Goal: Task Accomplishment & Management: Manage account settings

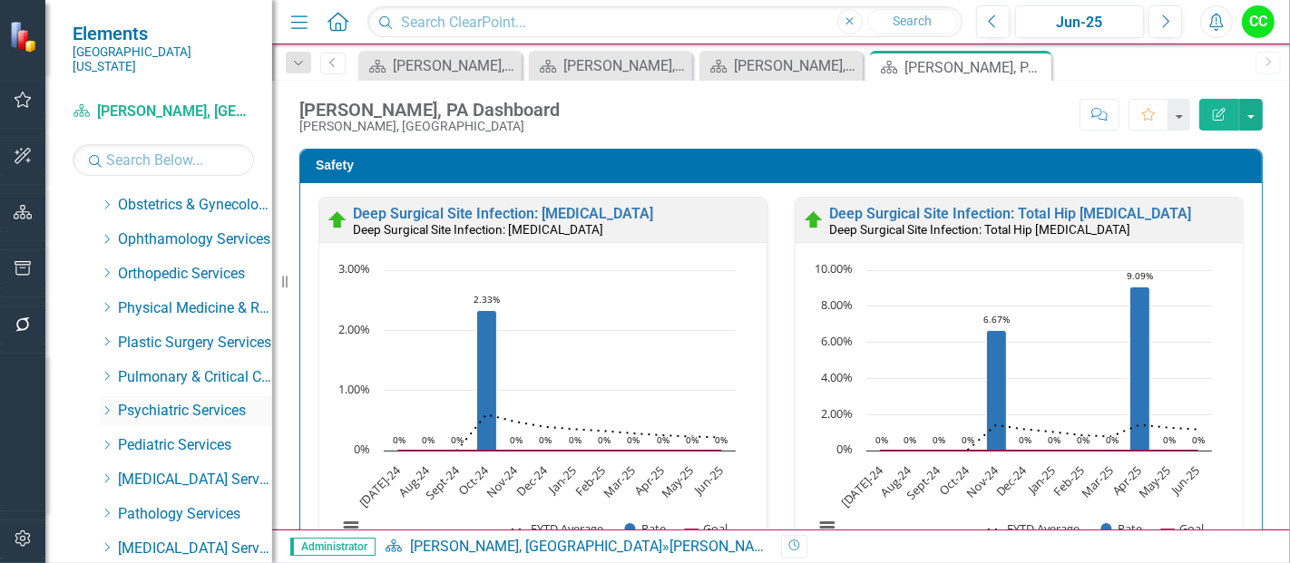
scroll to position [658, 0]
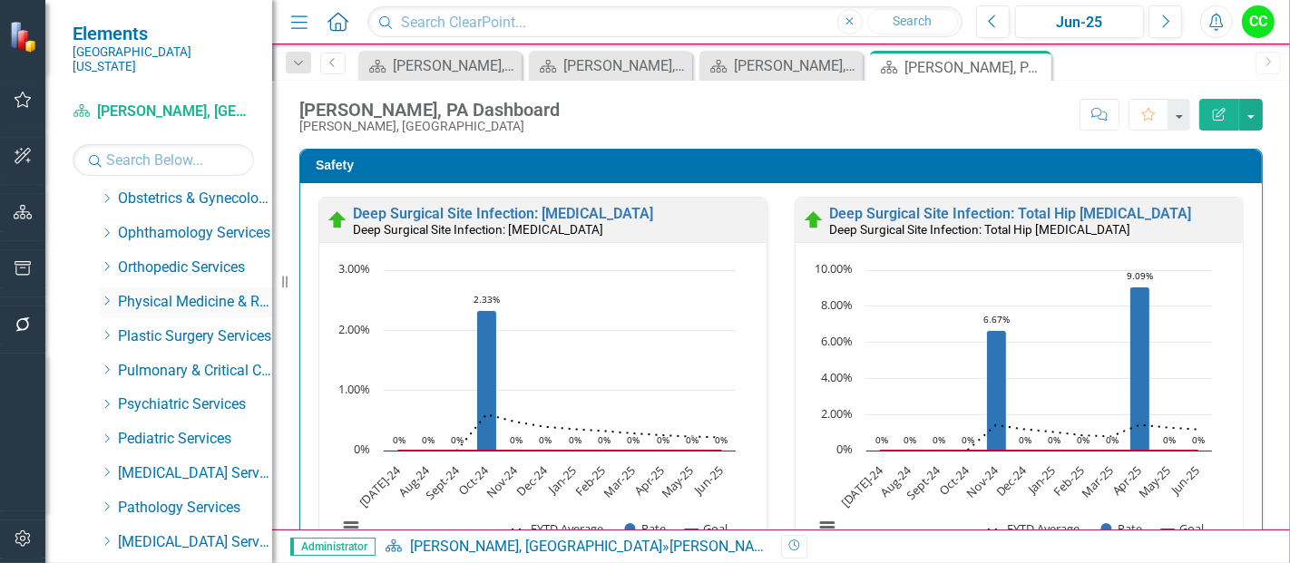
click at [106, 296] on icon "Dropdown" at bounding box center [107, 301] width 14 height 11
click at [171, 328] on link "[PERSON_NAME], MD" at bounding box center [204, 336] width 136 height 21
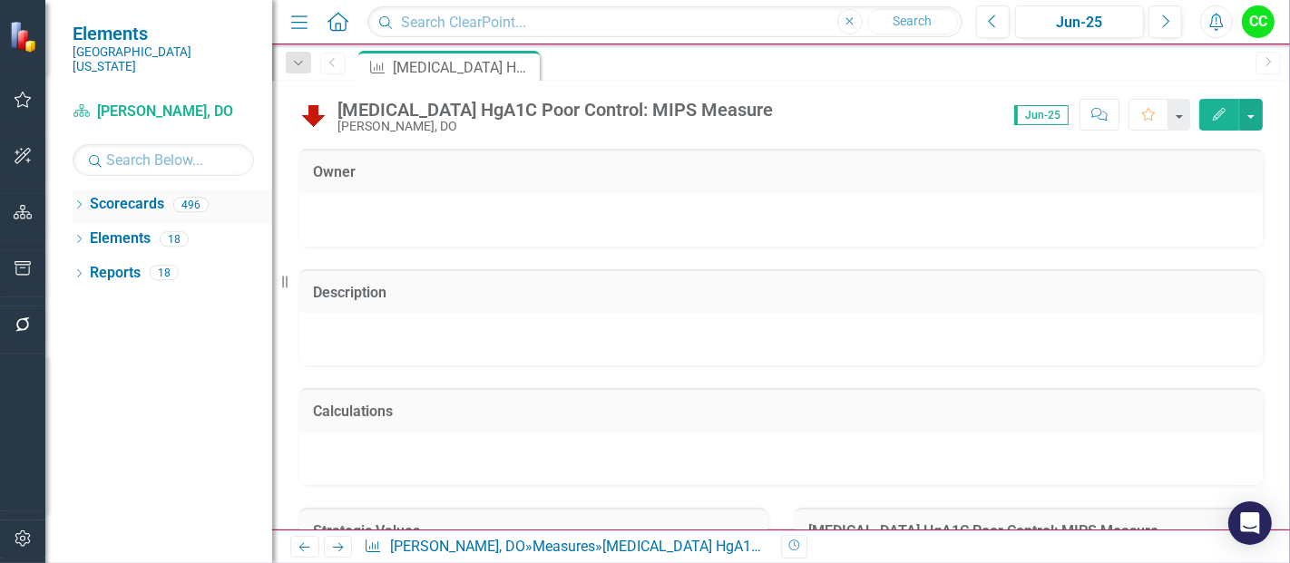
click at [80, 201] on icon "Dropdown" at bounding box center [79, 206] width 13 height 10
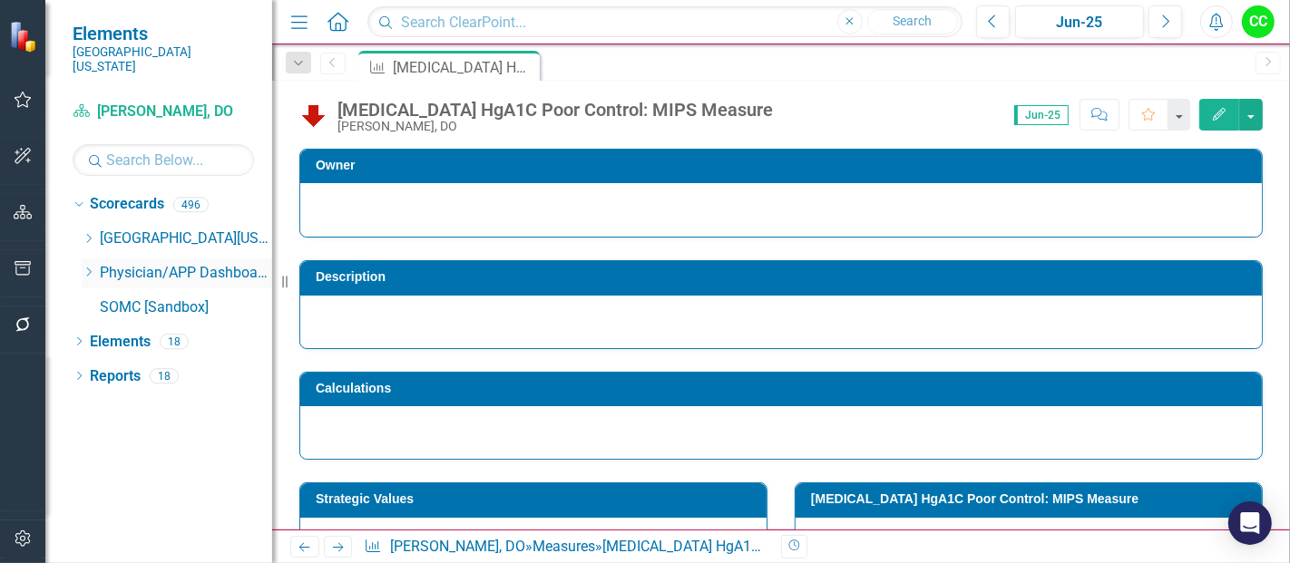
click at [91, 267] on icon "Dropdown" at bounding box center [89, 272] width 14 height 11
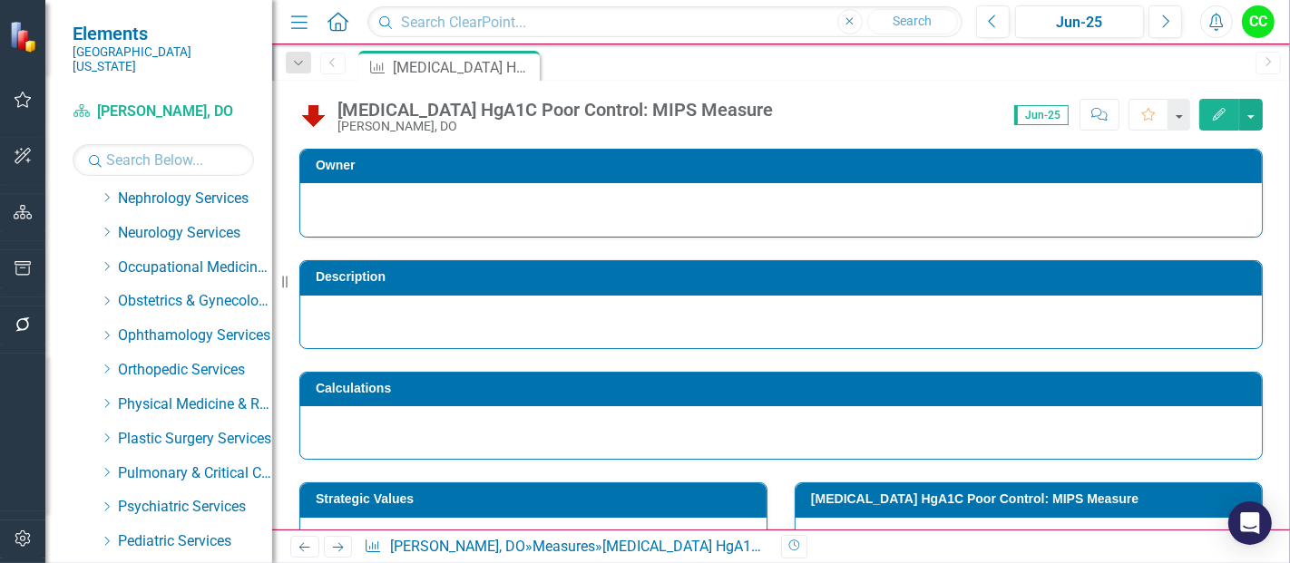
scroll to position [571, 0]
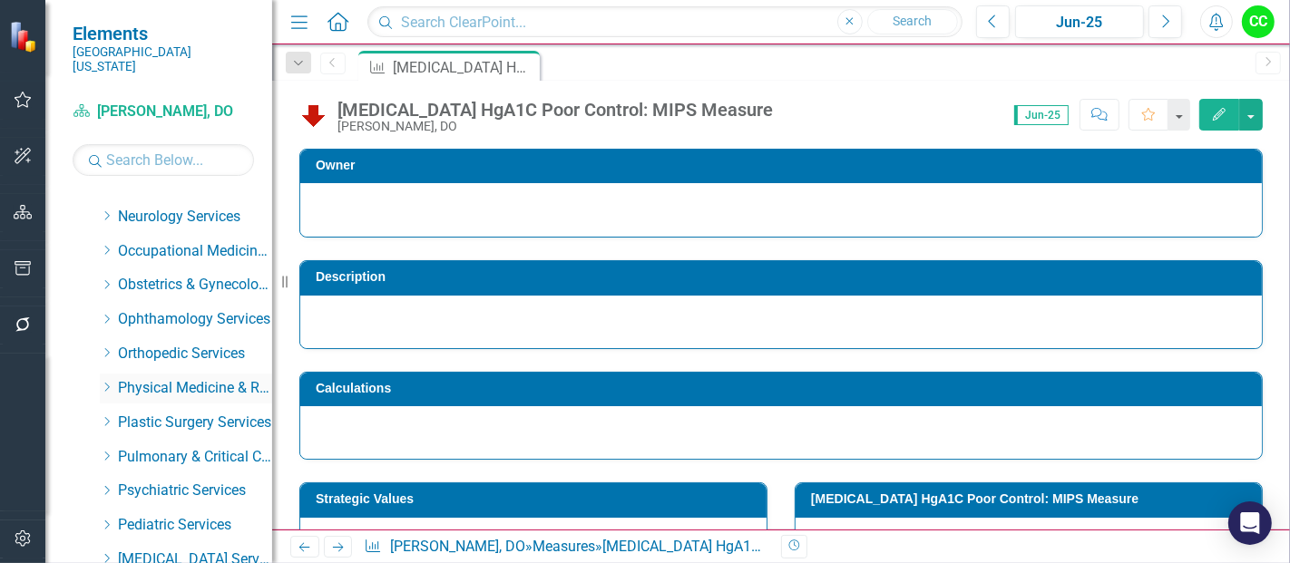
click at [100, 381] on div "Dropdown" at bounding box center [107, 388] width 14 height 15
click at [155, 413] on link "[PERSON_NAME], MD" at bounding box center [204, 423] width 136 height 21
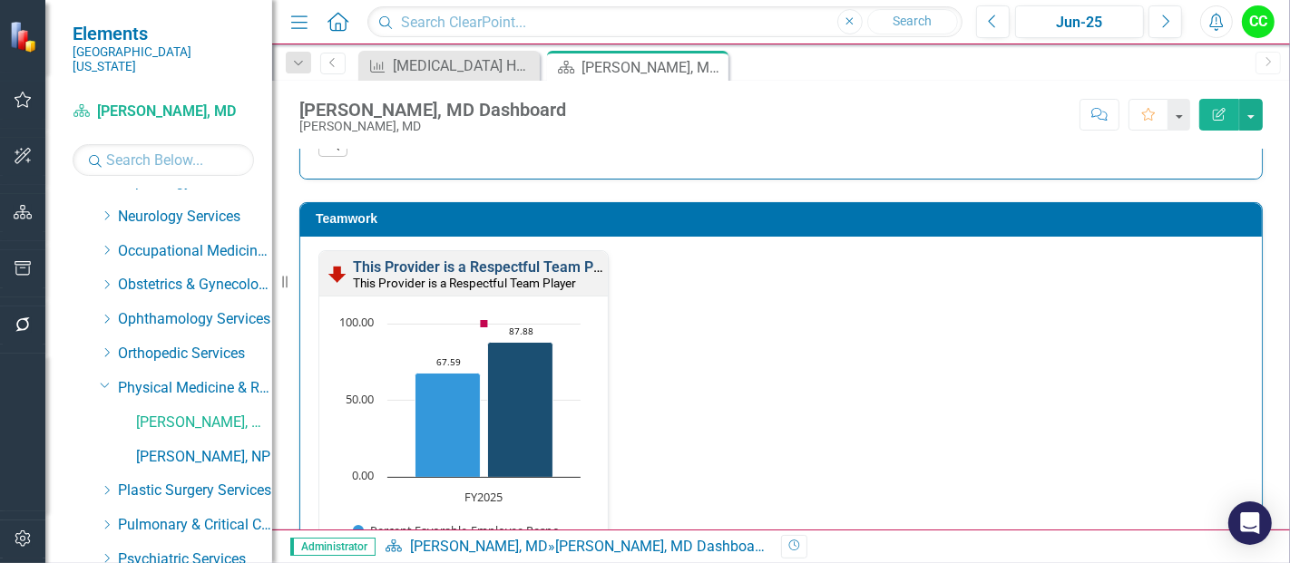
scroll to position [1897, 0]
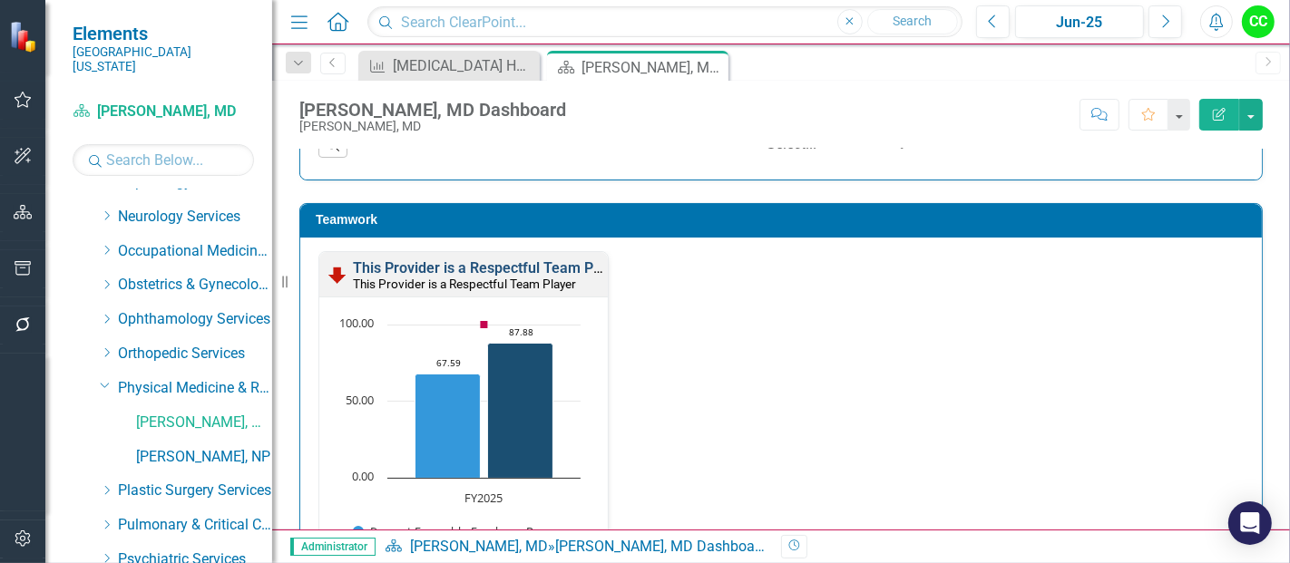
click at [526, 259] on link "This Provider is a Respectful Team Player" at bounding box center [489, 267] width 273 height 17
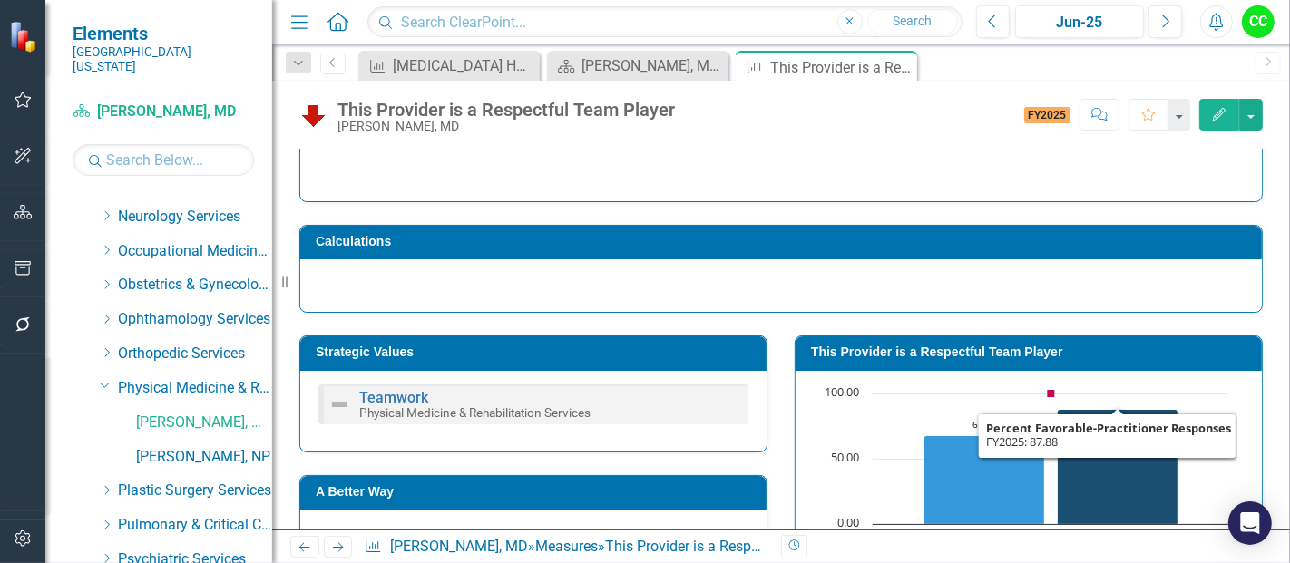
scroll to position [152, 0]
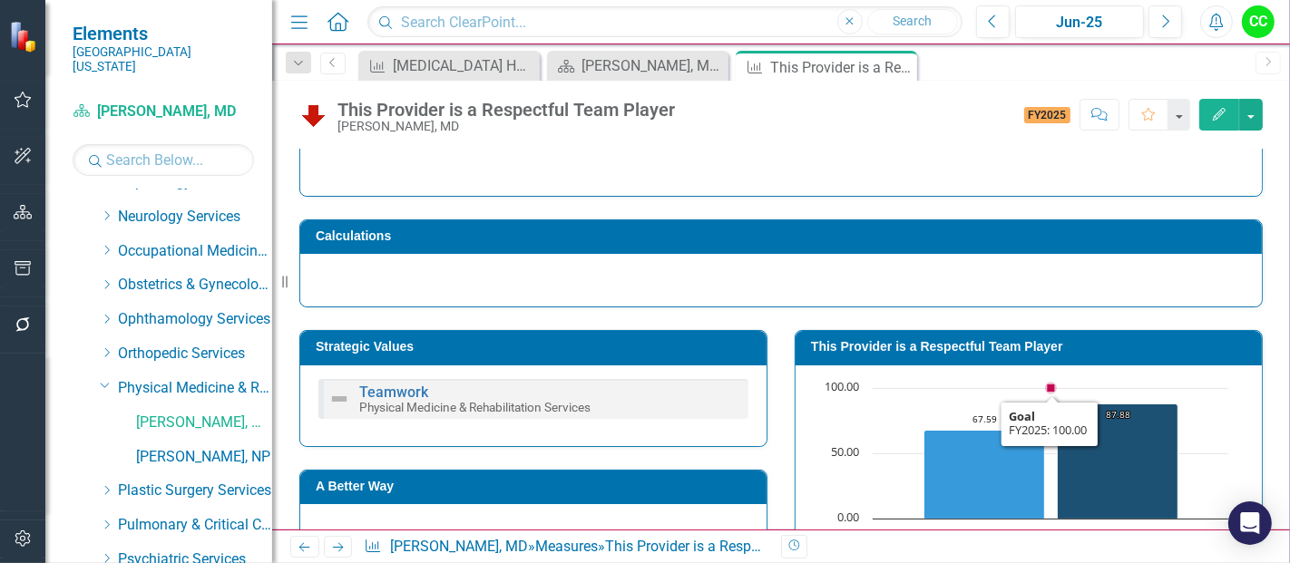
click at [999, 350] on h3 "This Provider is a Respectful Team Player" at bounding box center [1032, 347] width 442 height 14
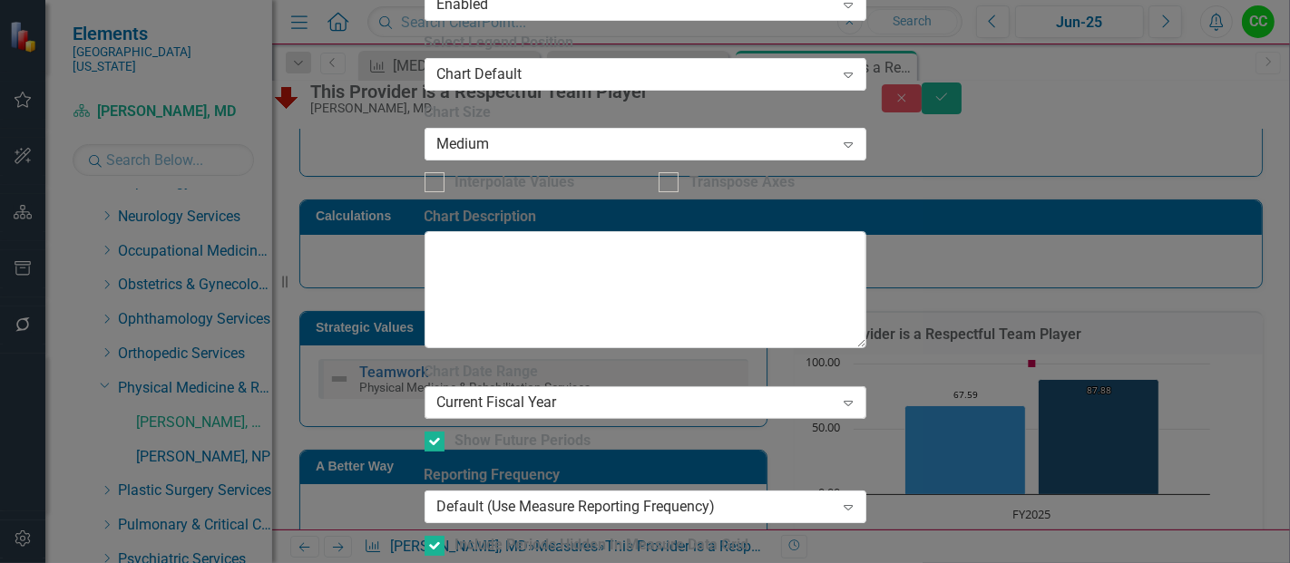
click at [580, 393] on div "Current Fiscal Year" at bounding box center [635, 403] width 397 height 21
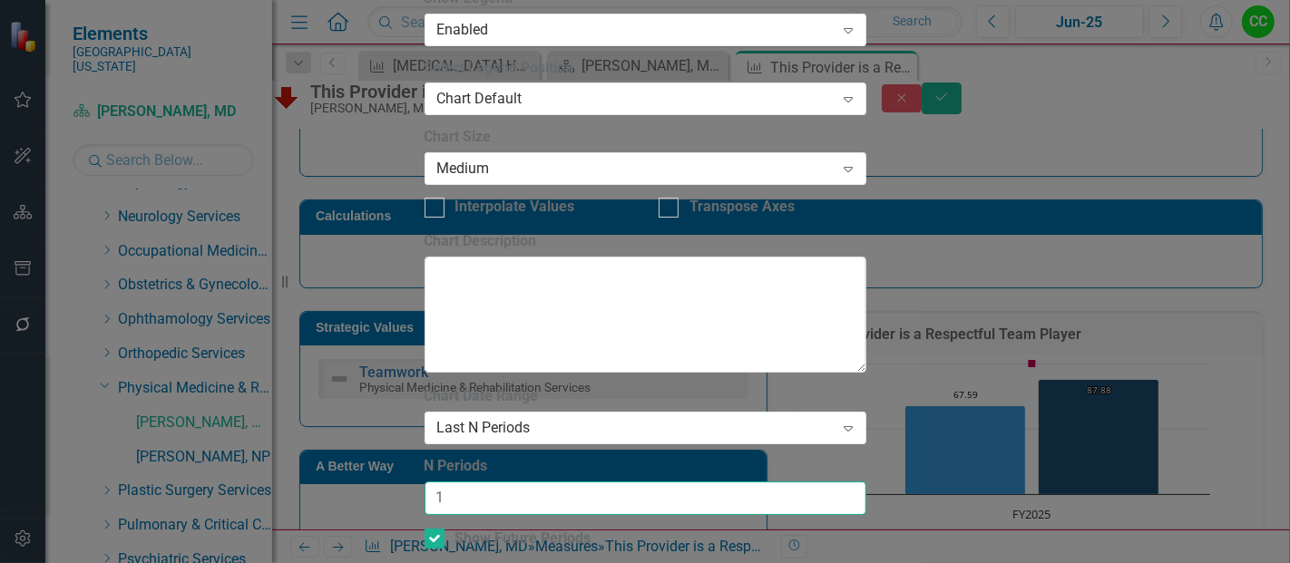
type input "2"
click at [841, 482] on input "2" at bounding box center [645, 499] width 442 height 34
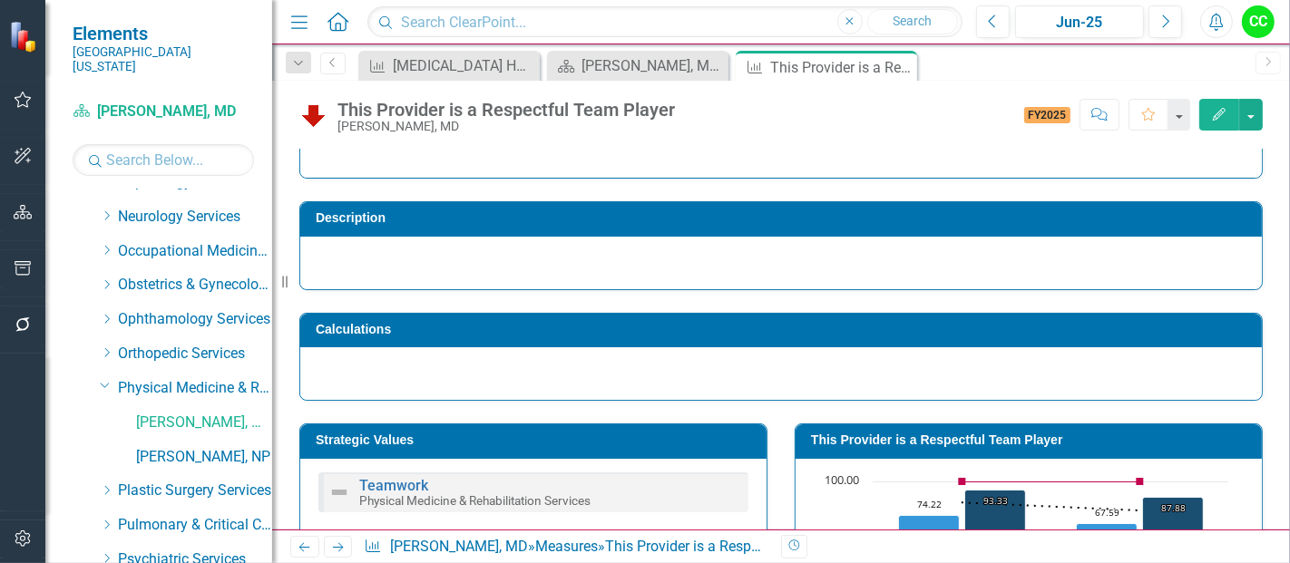
scroll to position [0, 0]
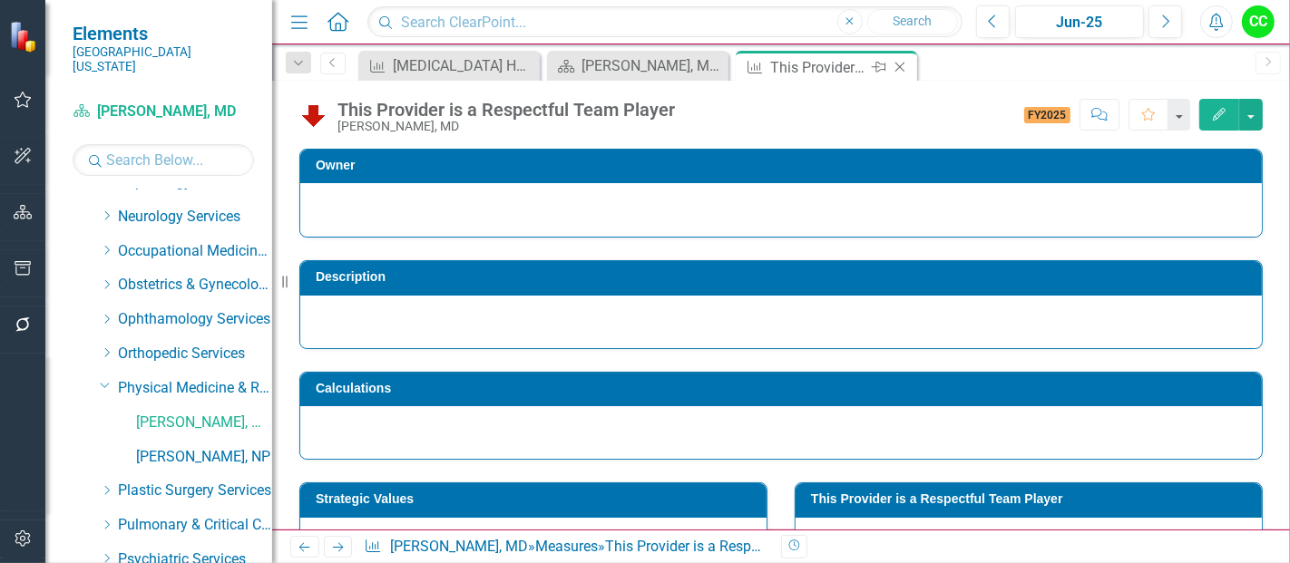
click at [896, 61] on icon "Close" at bounding box center [900, 67] width 18 height 15
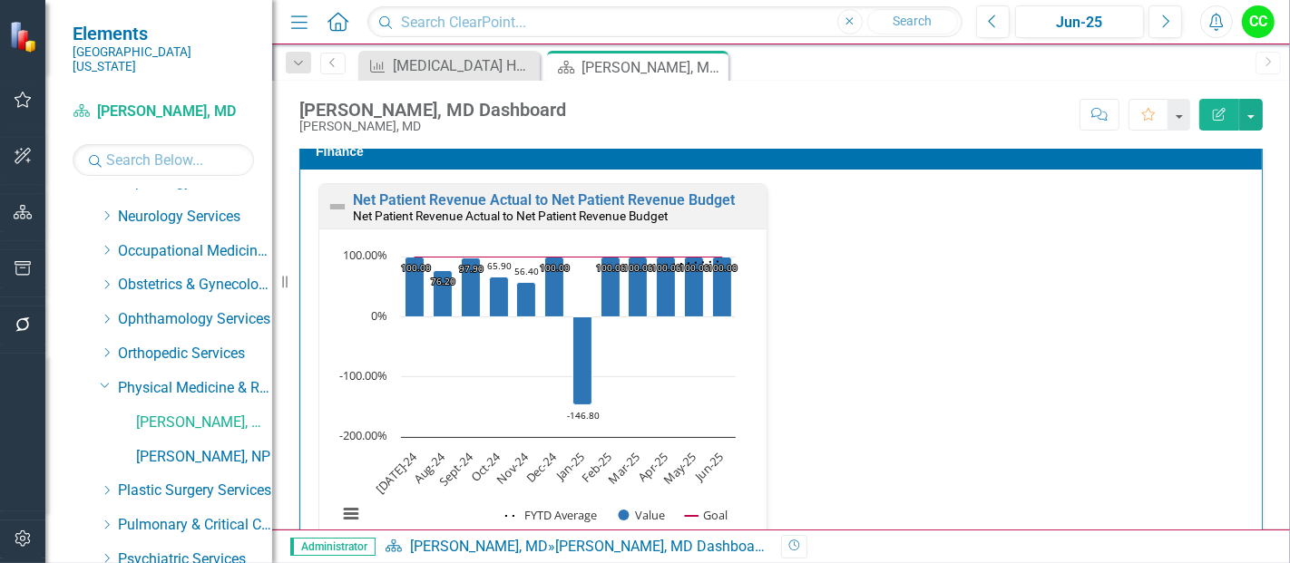
scroll to position [2736, 0]
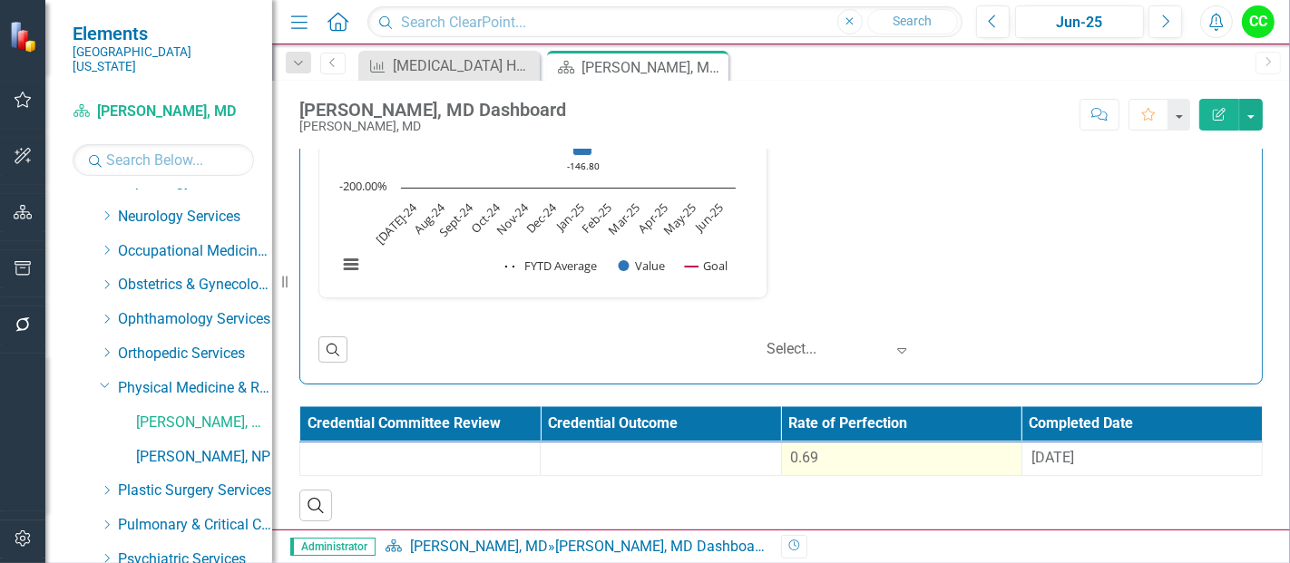
click at [883, 460] on div "0.69" at bounding box center [901, 458] width 221 height 21
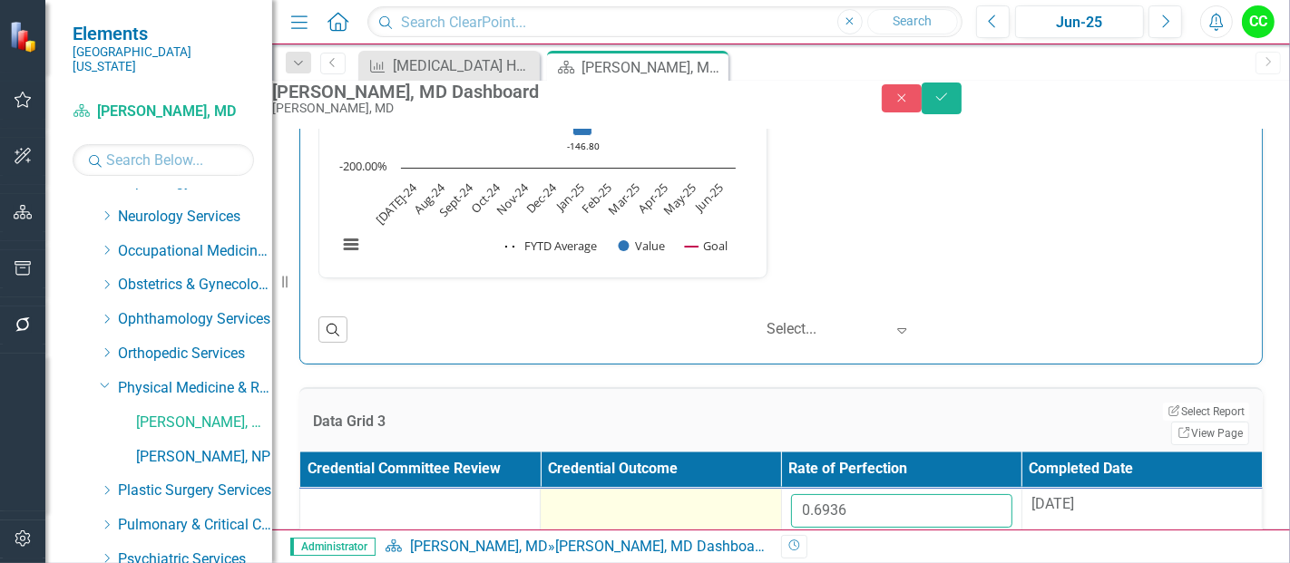
drag, startPoint x: 882, startPoint y: 510, endPoint x: 754, endPoint y: 504, distance: 128.9
click at [754, 504] on tr "0.6936 8/29/24" at bounding box center [781, 517] width 962 height 59
paste input "74947"
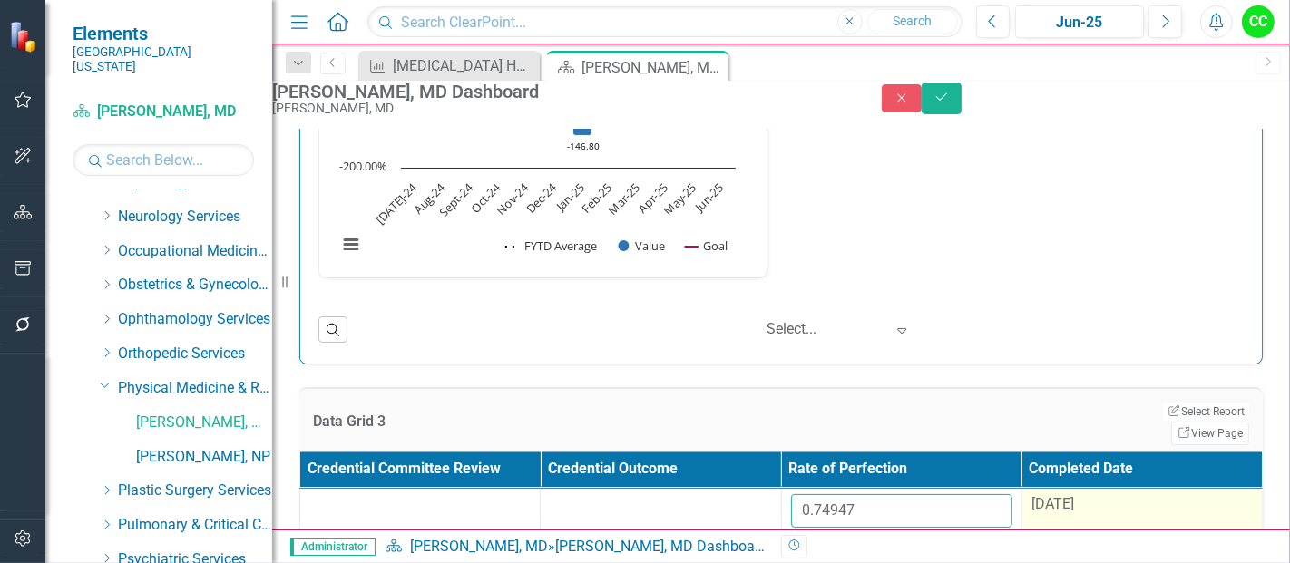
type input "0.74947"
click at [1090, 514] on div "8/29/24" at bounding box center [1141, 504] width 221 height 21
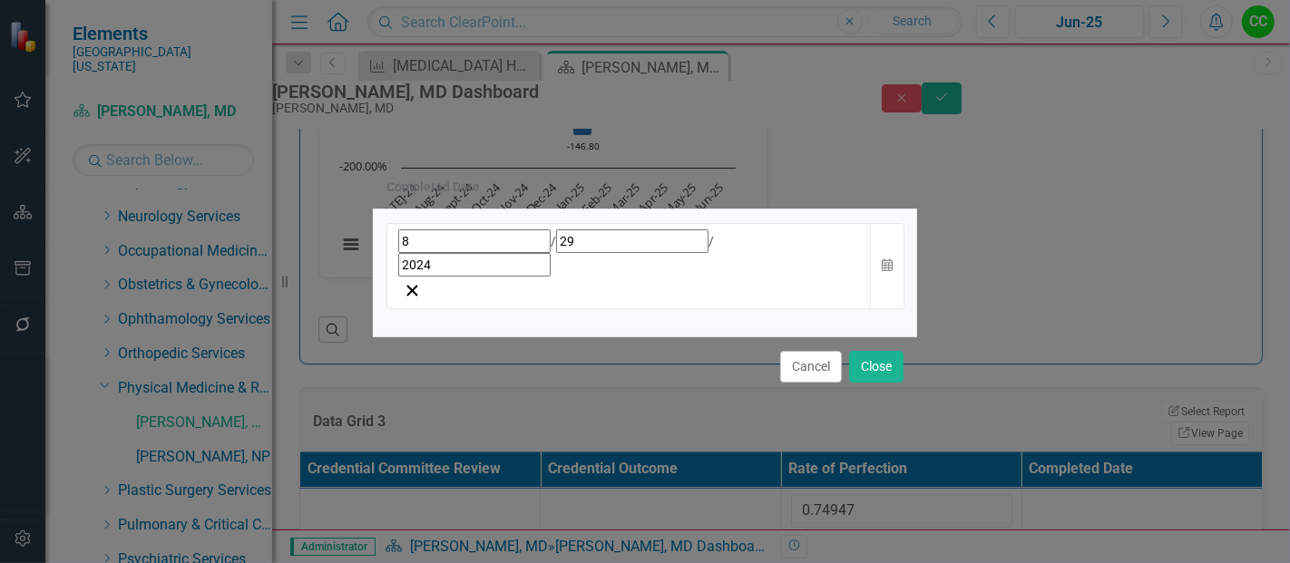
click at [532, 258] on div "8 / 29 / 2024" at bounding box center [629, 252] width 462 height 47
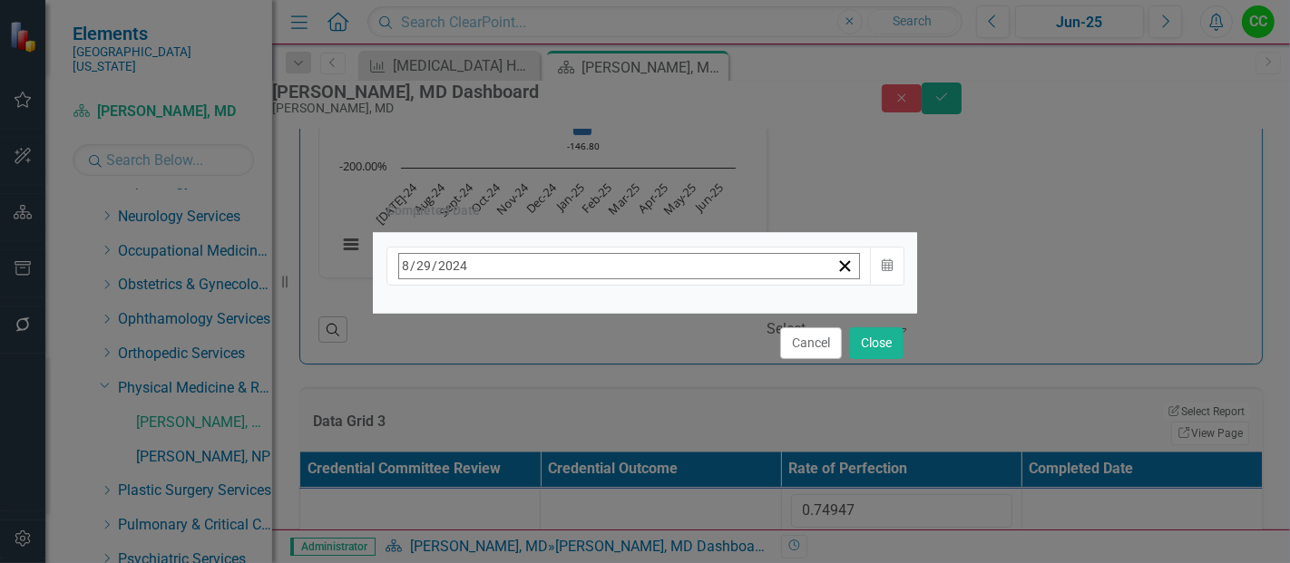
click at [566, 312] on span "August 2024" at bounding box center [546, 304] width 40 height 15
click at [664, 311] on button "›" at bounding box center [644, 306] width 40 height 40
click at [566, 498] on abbr "August" at bounding box center [546, 501] width 40 height 15
click at [569, 463] on button "20" at bounding box center [545, 476] width 45 height 33
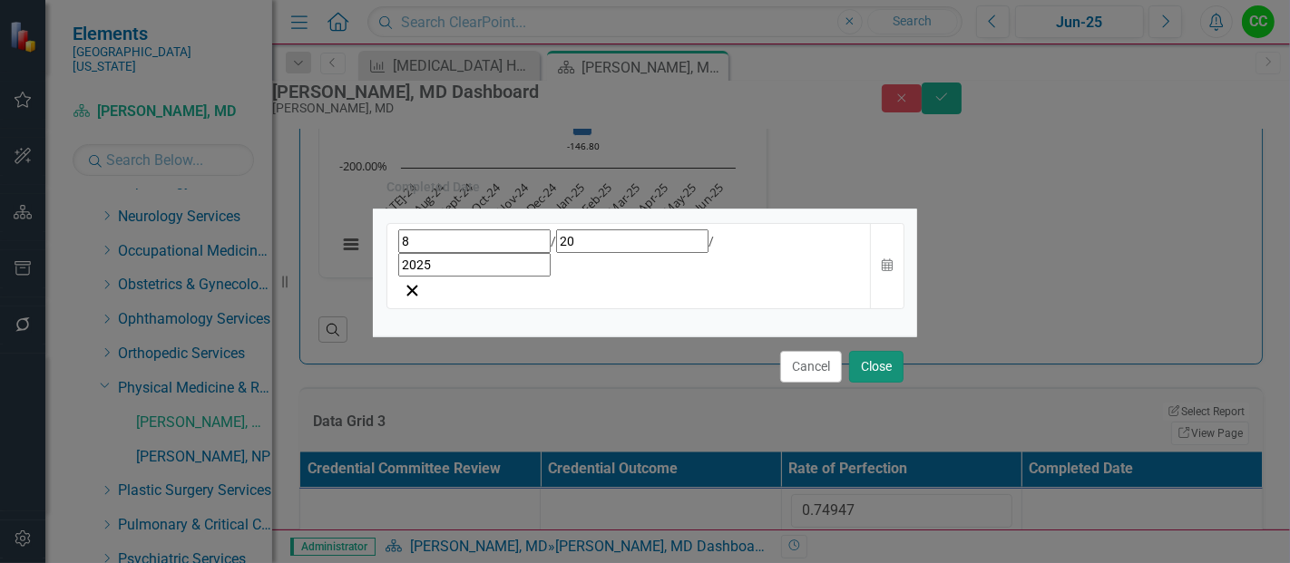
click at [883, 351] on button "Close" at bounding box center [876, 367] width 54 height 32
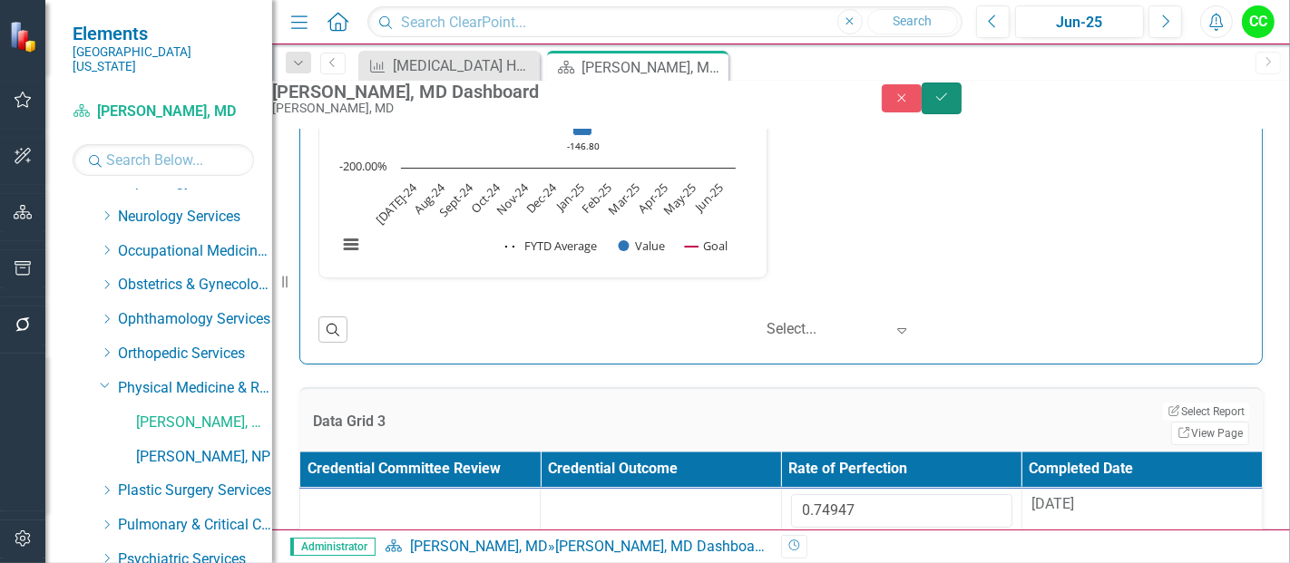
click at [961, 104] on button "Save" at bounding box center [941, 99] width 40 height 32
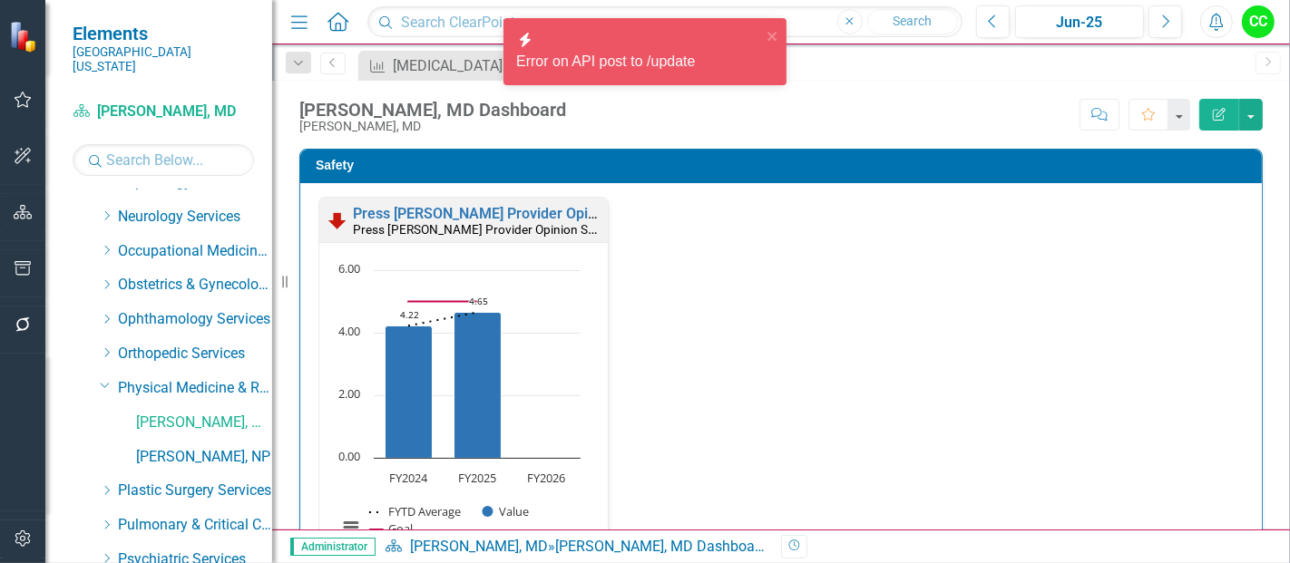
click at [712, 66] on div "icon.bolt Error on API post to /update" at bounding box center [645, 59] width 290 height 89
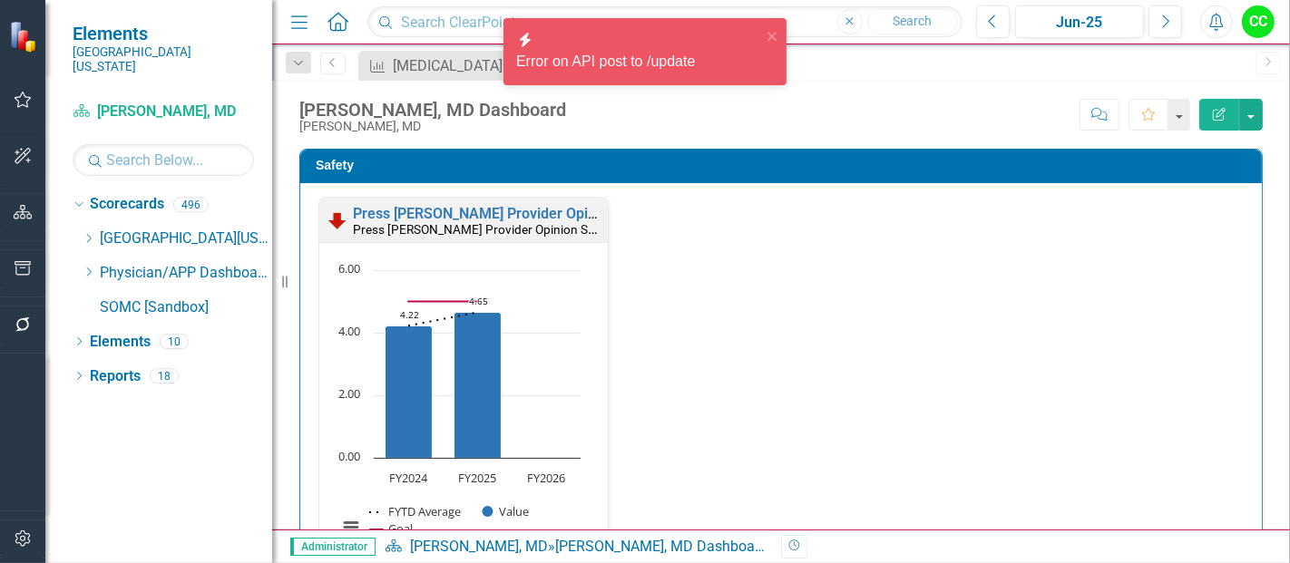
scroll to position [0, 0]
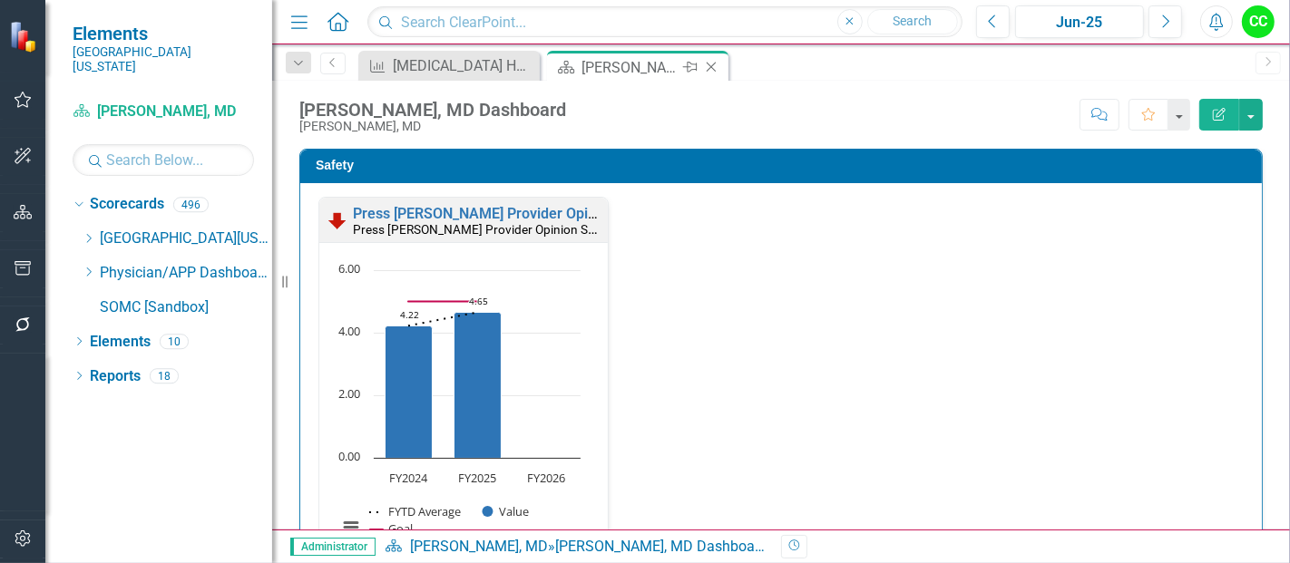
click at [711, 64] on icon "Close" at bounding box center [711, 67] width 18 height 15
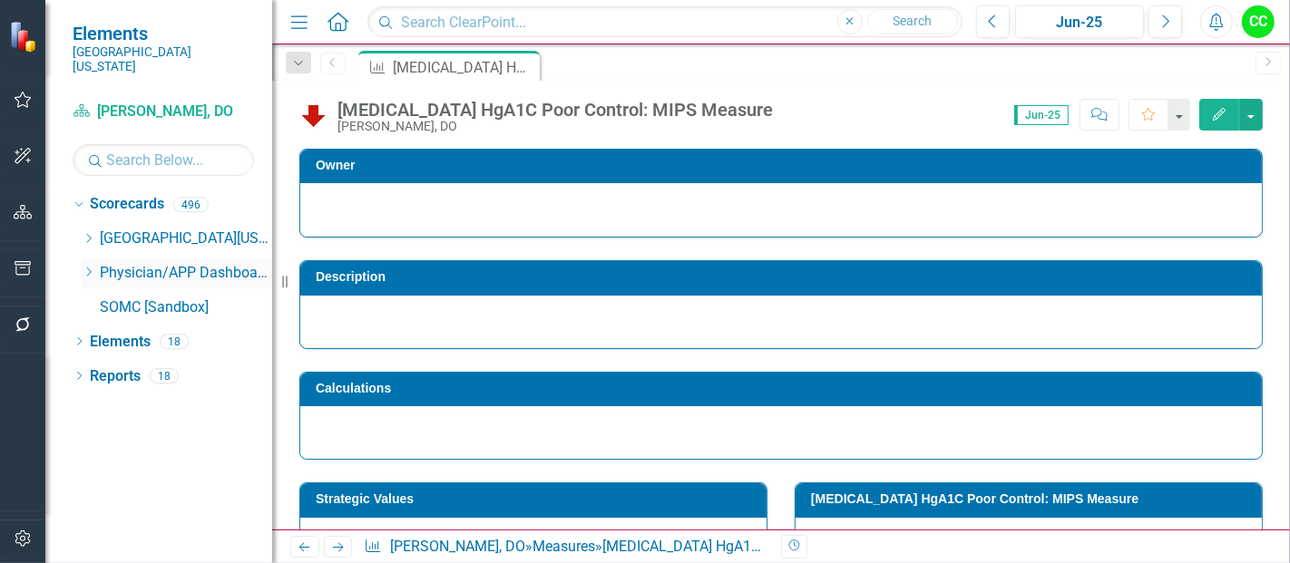
click at [84, 267] on icon "Dropdown" at bounding box center [89, 272] width 14 height 11
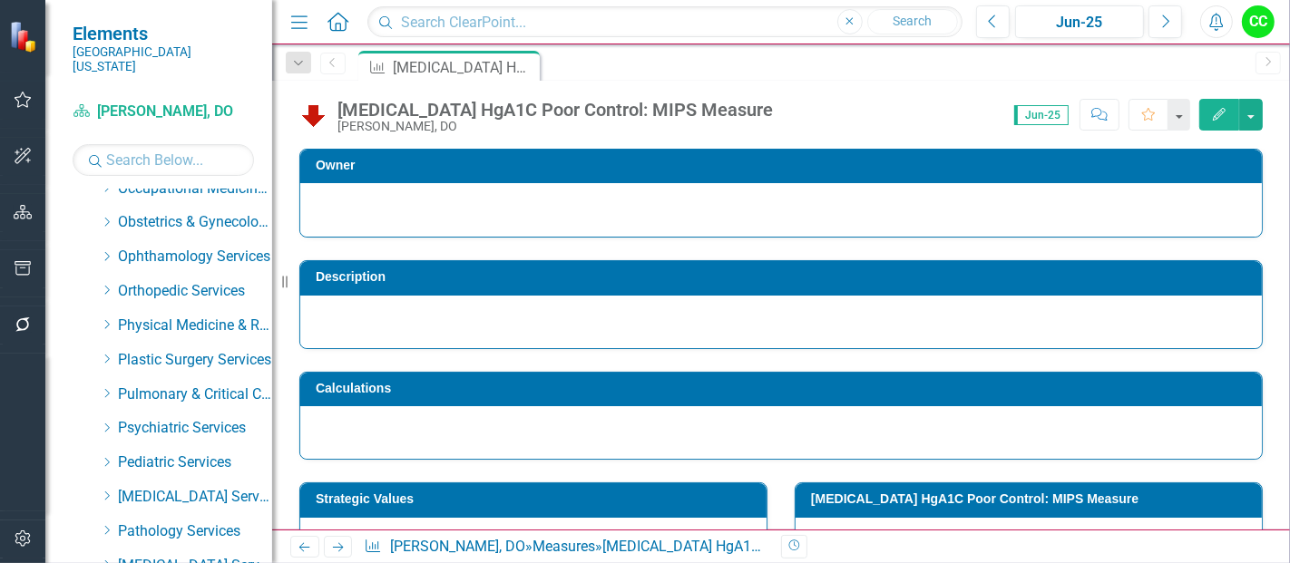
scroll to position [635, 0]
click at [103, 318] on icon "Dropdown" at bounding box center [107, 323] width 14 height 11
click at [176, 384] on link "[PERSON_NAME], NP" at bounding box center [204, 394] width 136 height 21
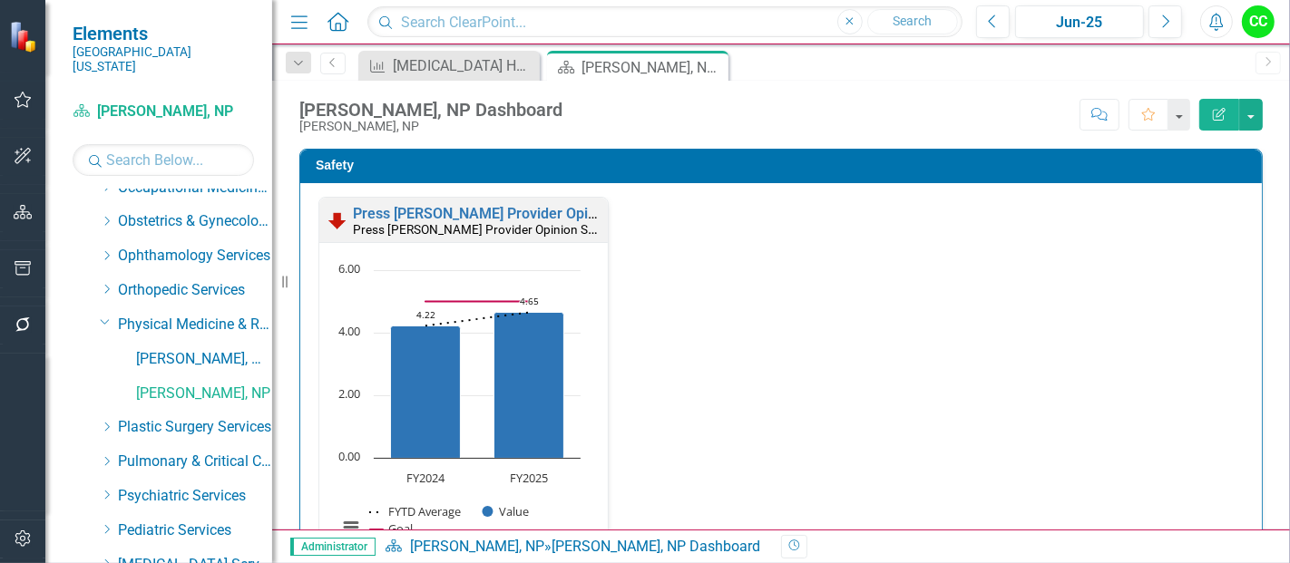
click at [0, 0] on icon "Close" at bounding box center [0, 0] width 0 height 0
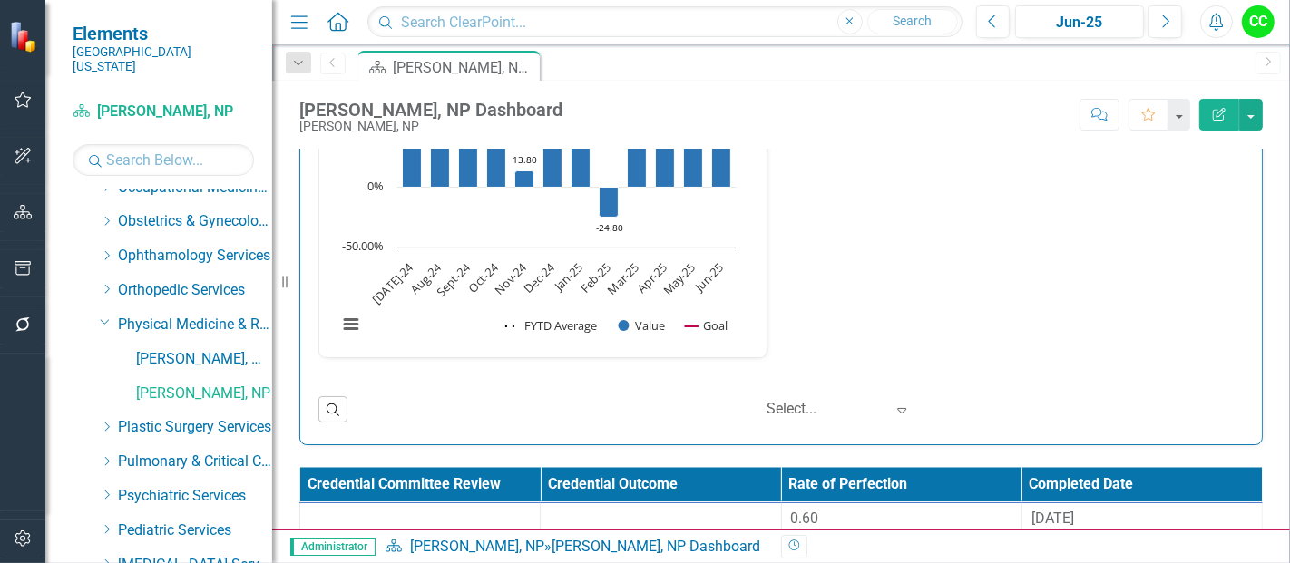
scroll to position [2736, 0]
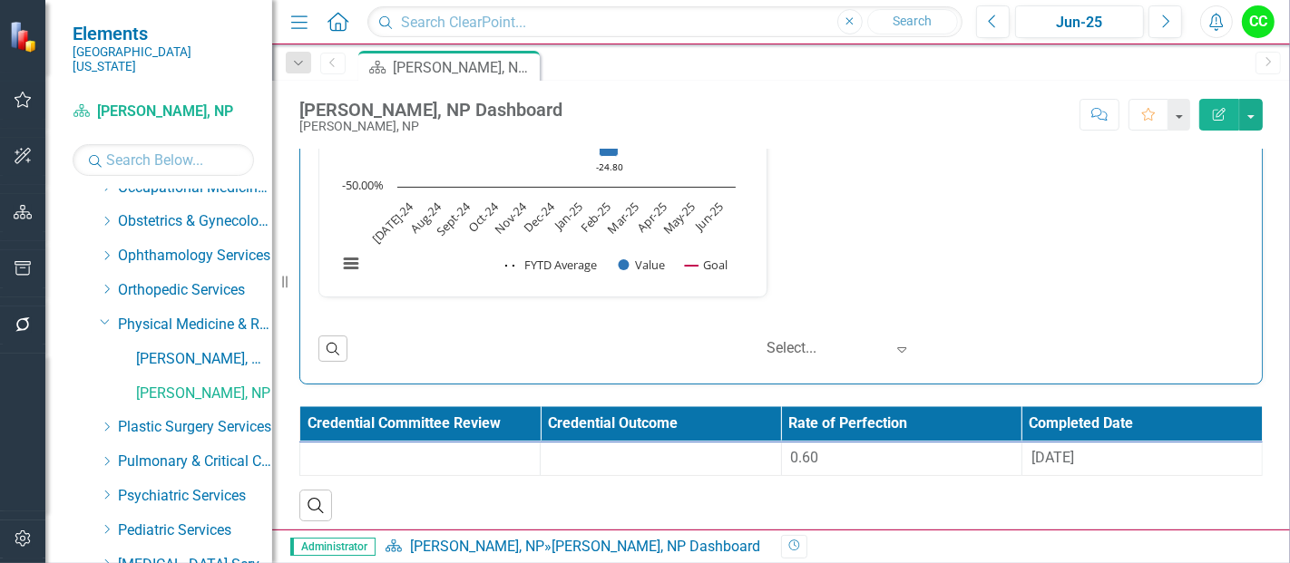
click at [891, 424] on th "Rate of Perfection" at bounding box center [901, 424] width 240 height 35
click at [872, 448] on div "0.60" at bounding box center [901, 458] width 221 height 21
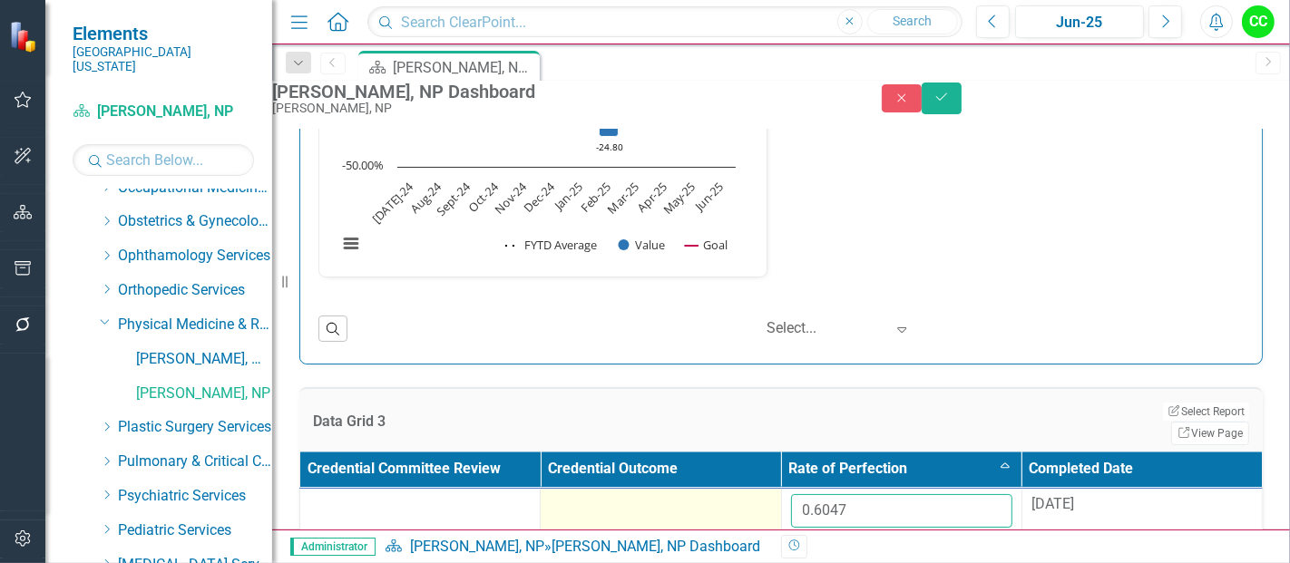
click at [774, 499] on tr "0.6047 8/29/24" at bounding box center [781, 517] width 962 height 59
paste input "5211111"
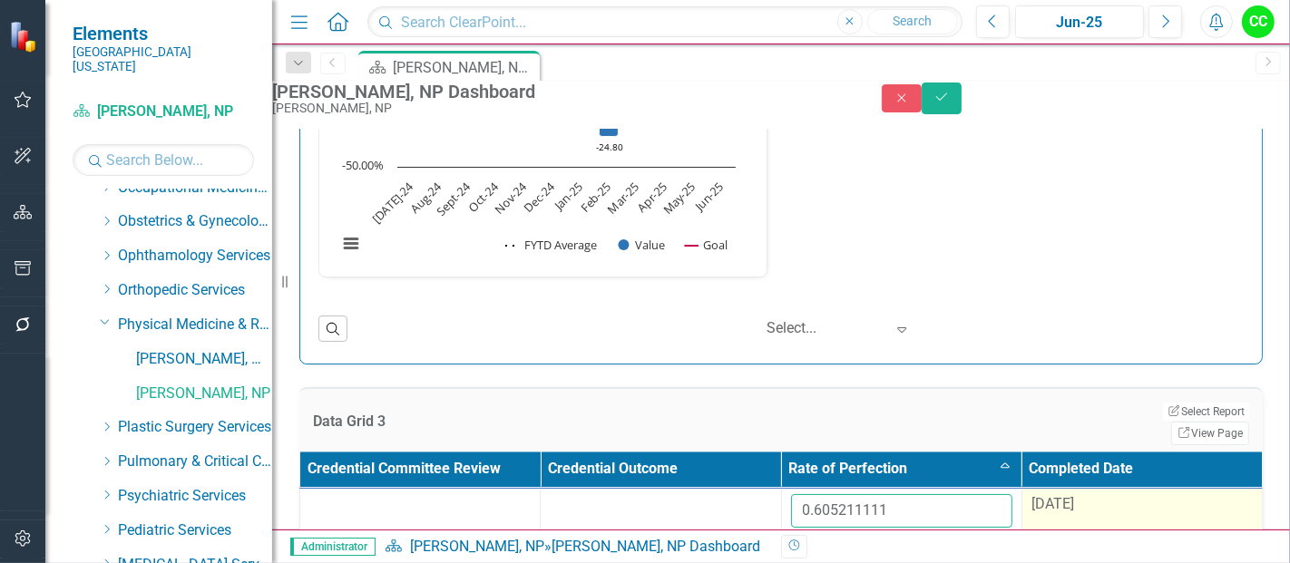
type input "0.605211111"
click at [1122, 503] on div "8/29/24" at bounding box center [1141, 504] width 221 height 21
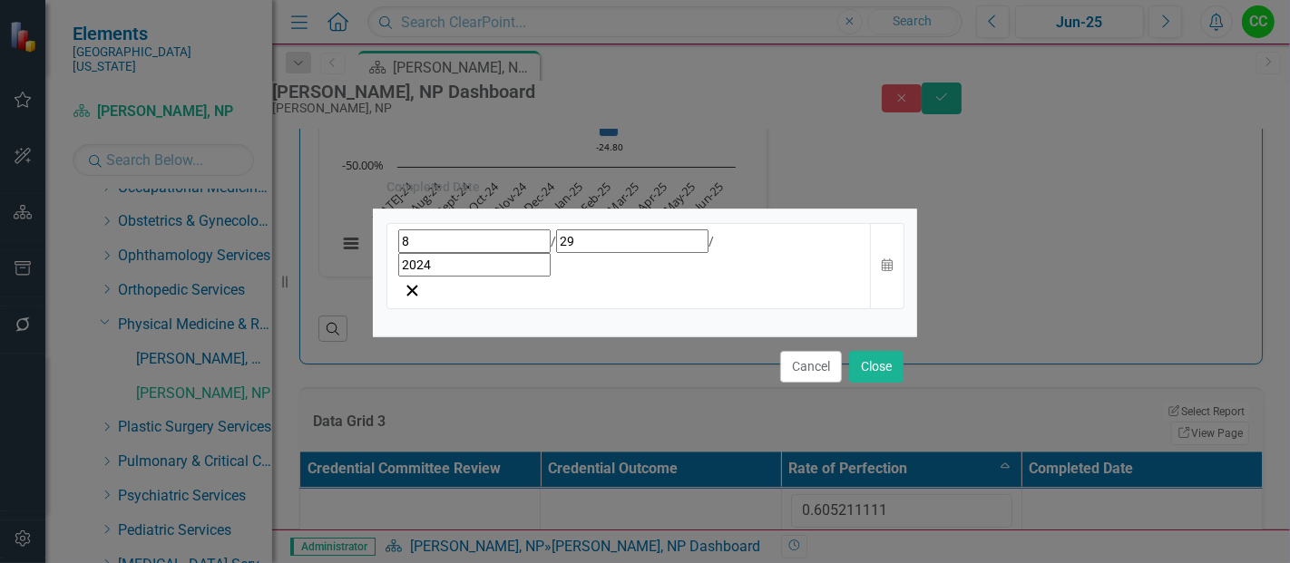
click at [645, 275] on div "8 / 29 / 2024" at bounding box center [629, 252] width 462 height 47
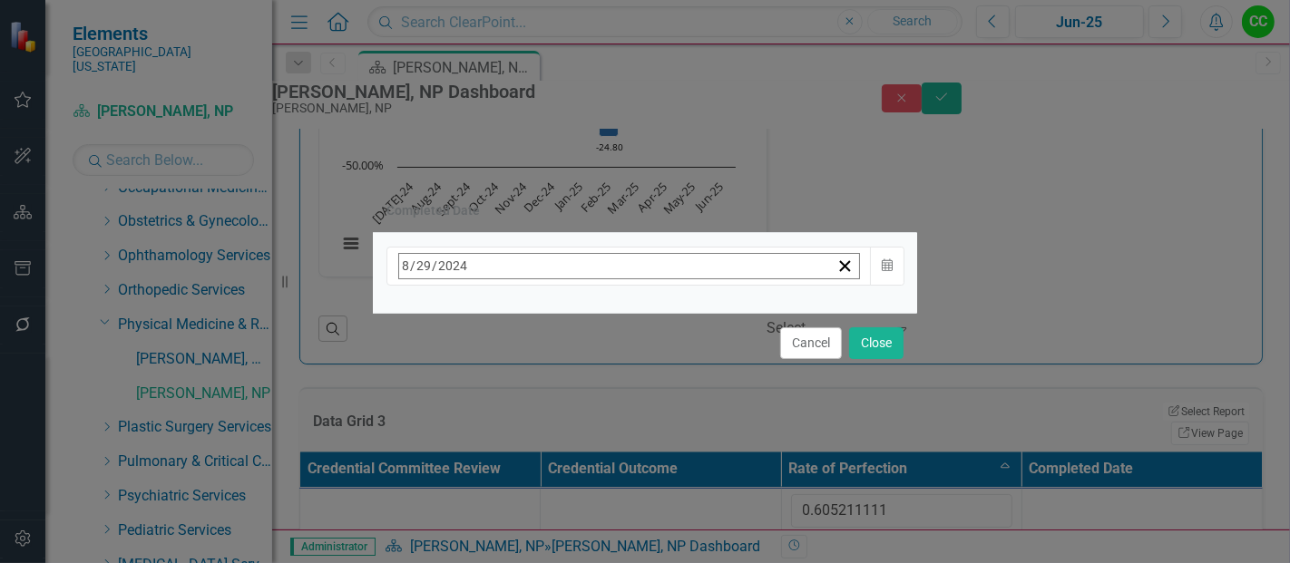
click at [624, 319] on button "August 2024" at bounding box center [546, 306] width 156 height 40
click at [664, 316] on button "›" at bounding box center [644, 306] width 40 height 40
click at [599, 501] on button "August" at bounding box center [545, 501] width 105 height 65
click at [553, 469] on abbr "20" at bounding box center [546, 476] width 15 height 15
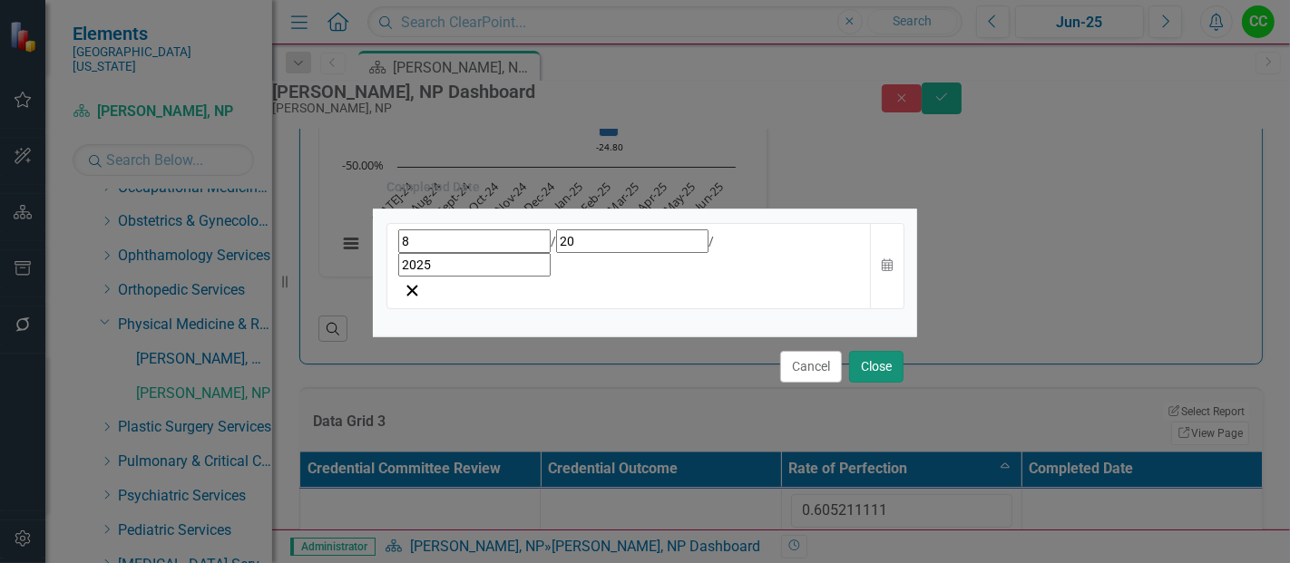
click at [865, 351] on button "Close" at bounding box center [876, 367] width 54 height 32
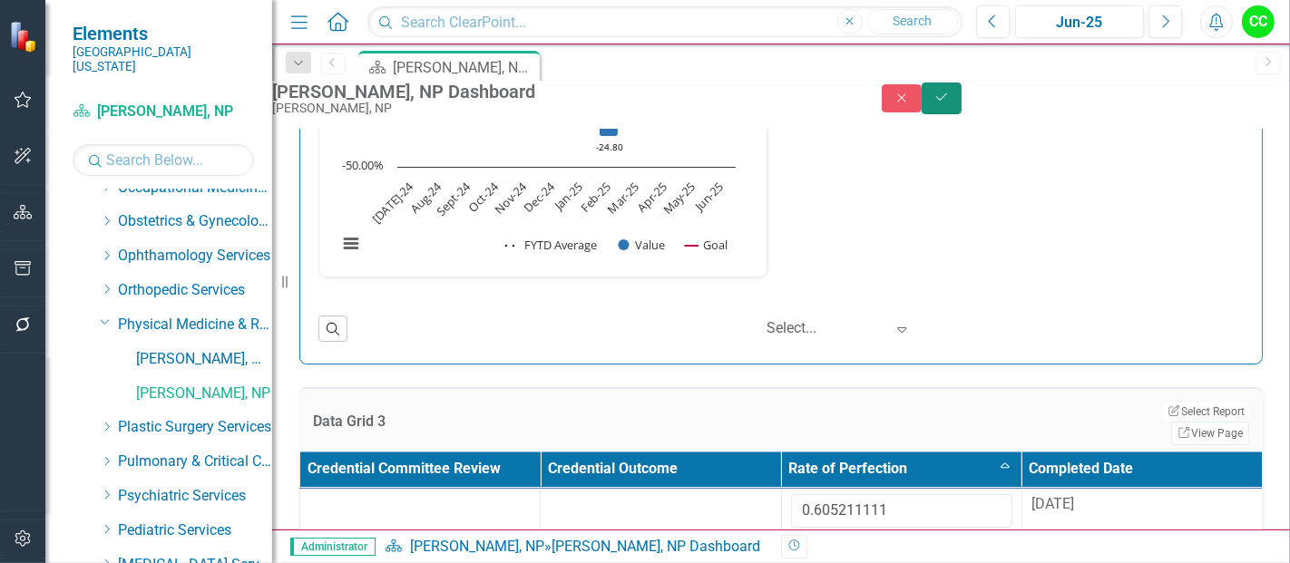
click at [961, 98] on button "Save" at bounding box center [941, 99] width 40 height 32
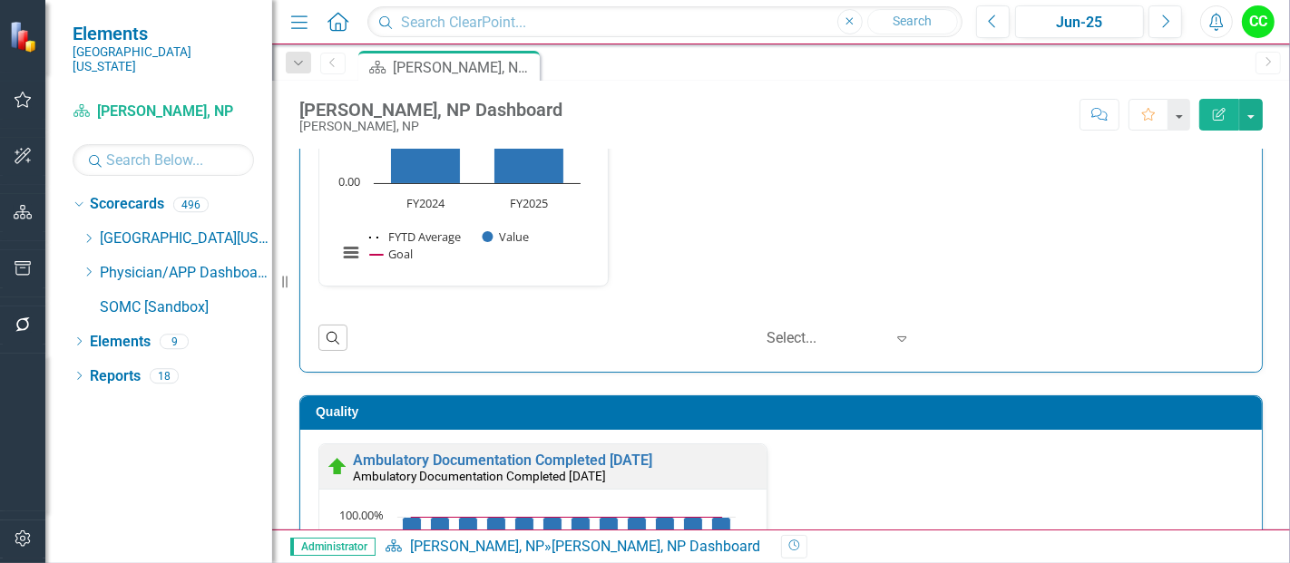
scroll to position [276, 0]
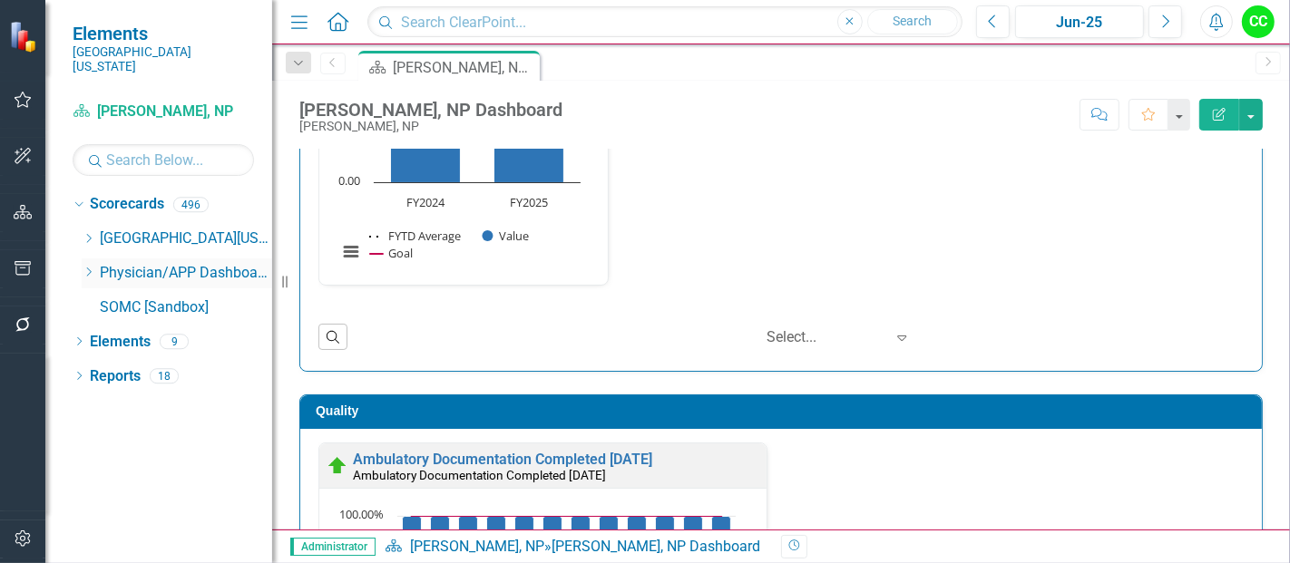
click at [91, 268] on icon at bounding box center [89, 272] width 5 height 9
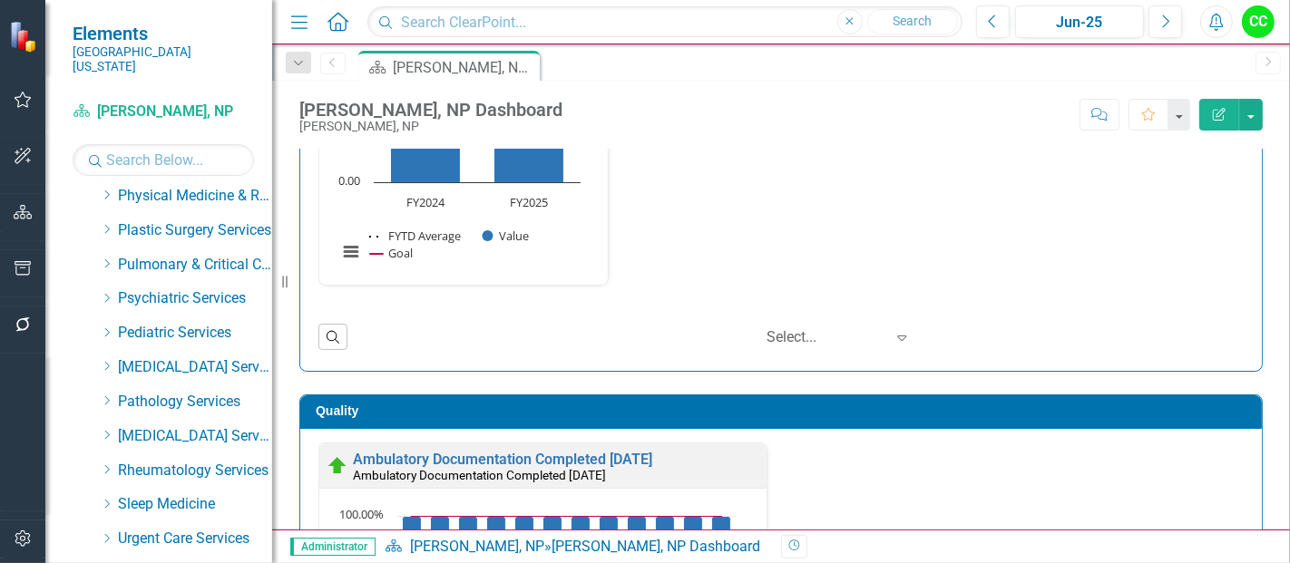
scroll to position [763, 0]
click at [105, 225] on icon "Dropdown" at bounding box center [107, 230] width 14 height 11
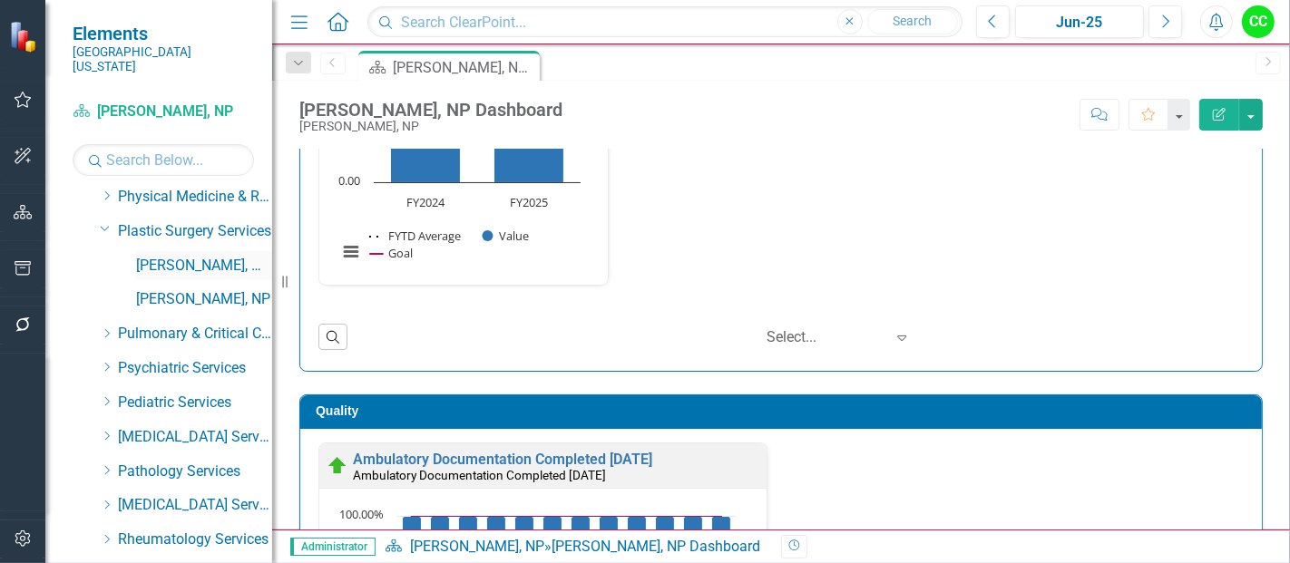
click at [209, 256] on link "[PERSON_NAME], MD" at bounding box center [204, 266] width 136 height 21
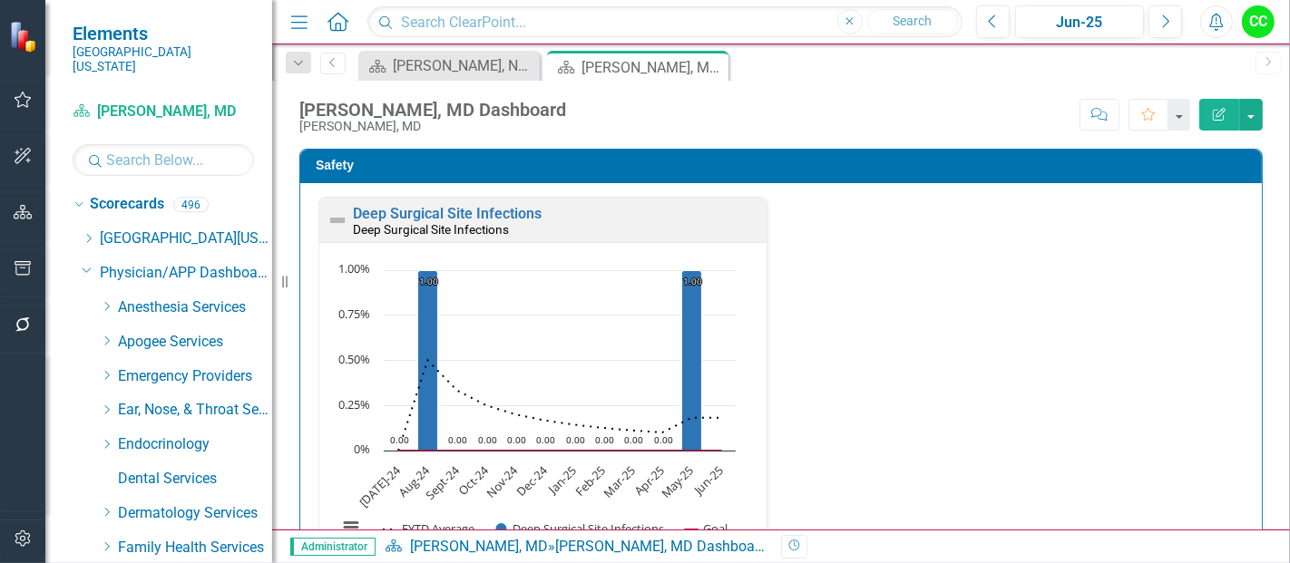
scroll to position [763, 0]
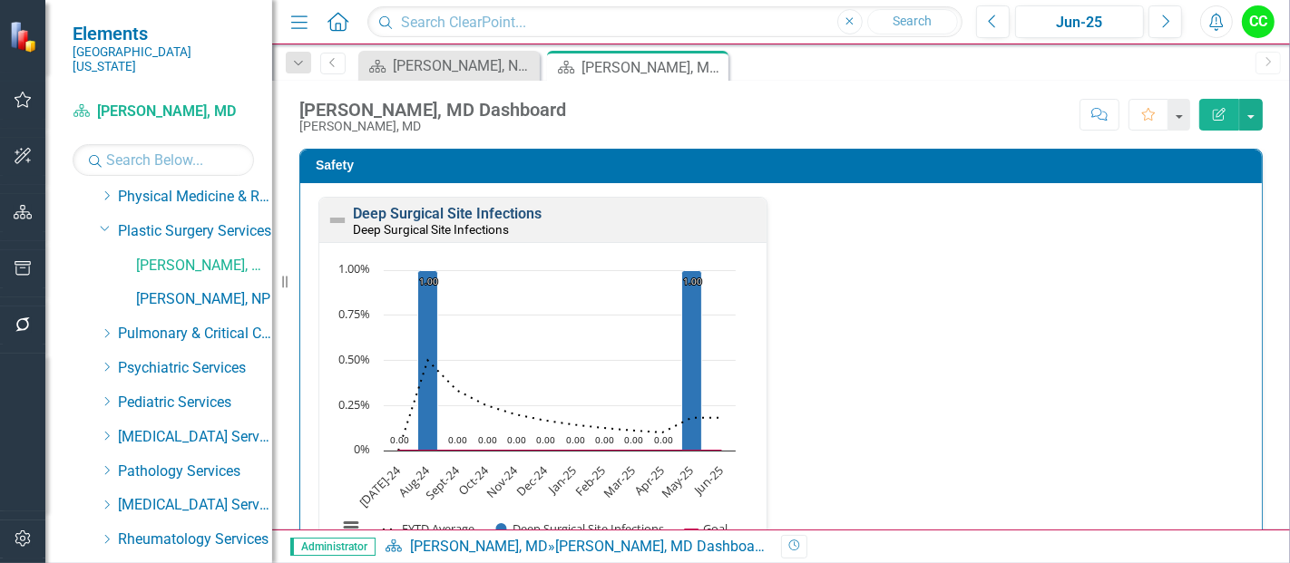
click at [459, 207] on link "Deep Surgical Site Infections" at bounding box center [447, 213] width 189 height 17
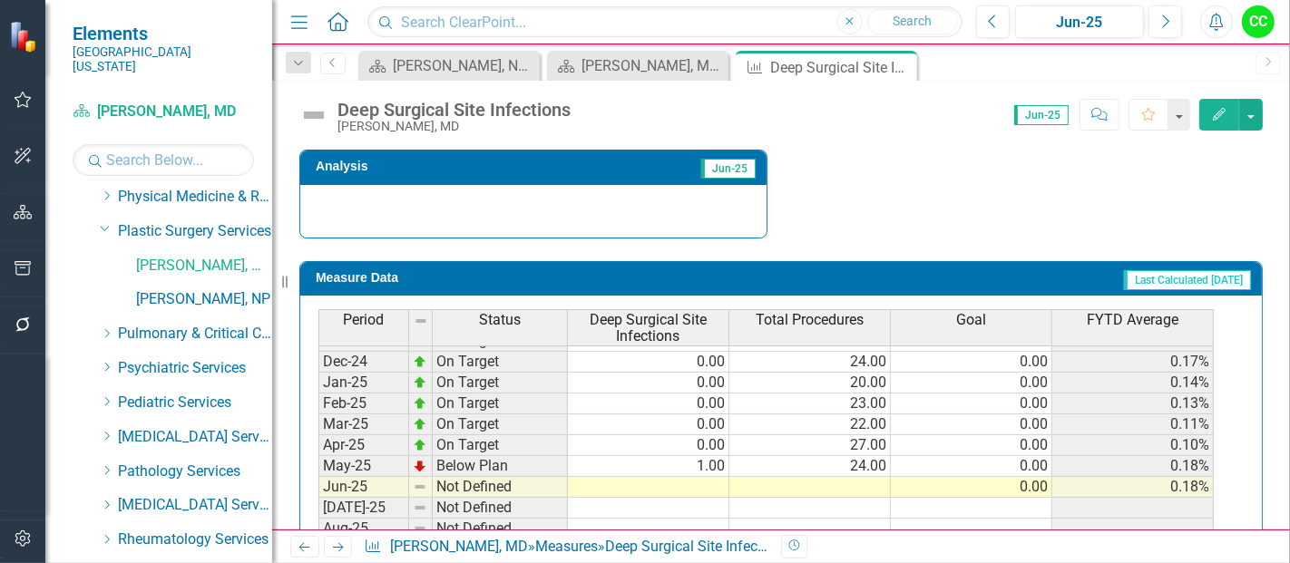
scroll to position [609, 0]
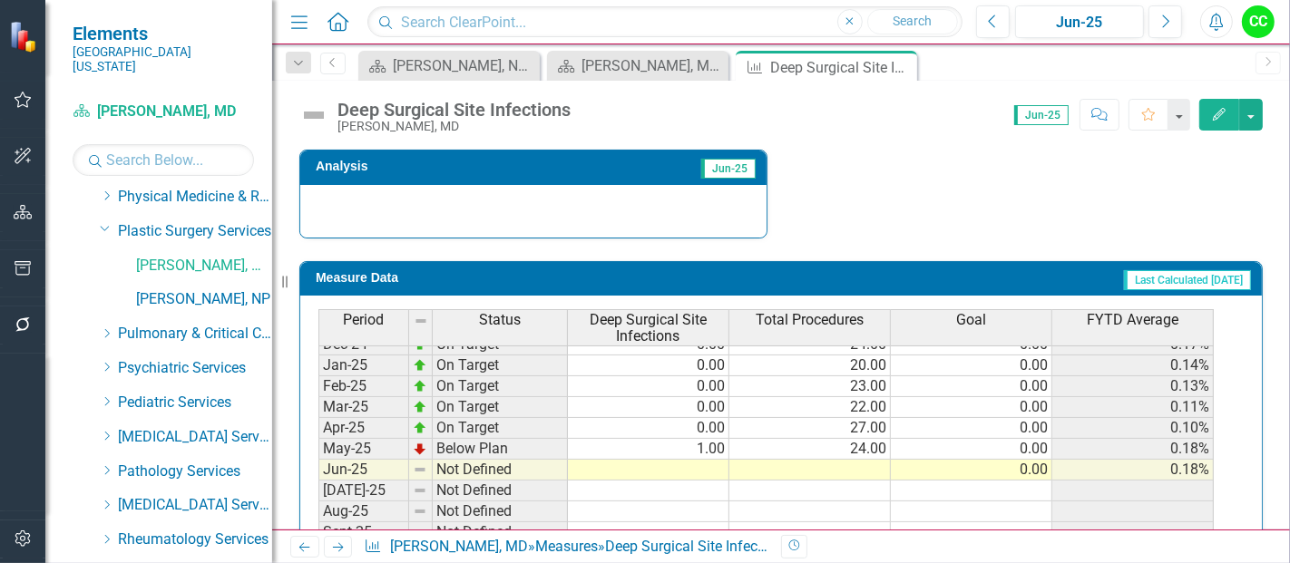
click at [700, 464] on tbody "Sep-23 On Target 0.00 22.00 0.00 0% Oct-23 On Target 0.00 22.00 0.00 0% Nov-23 …" at bounding box center [765, 355] width 895 height 668
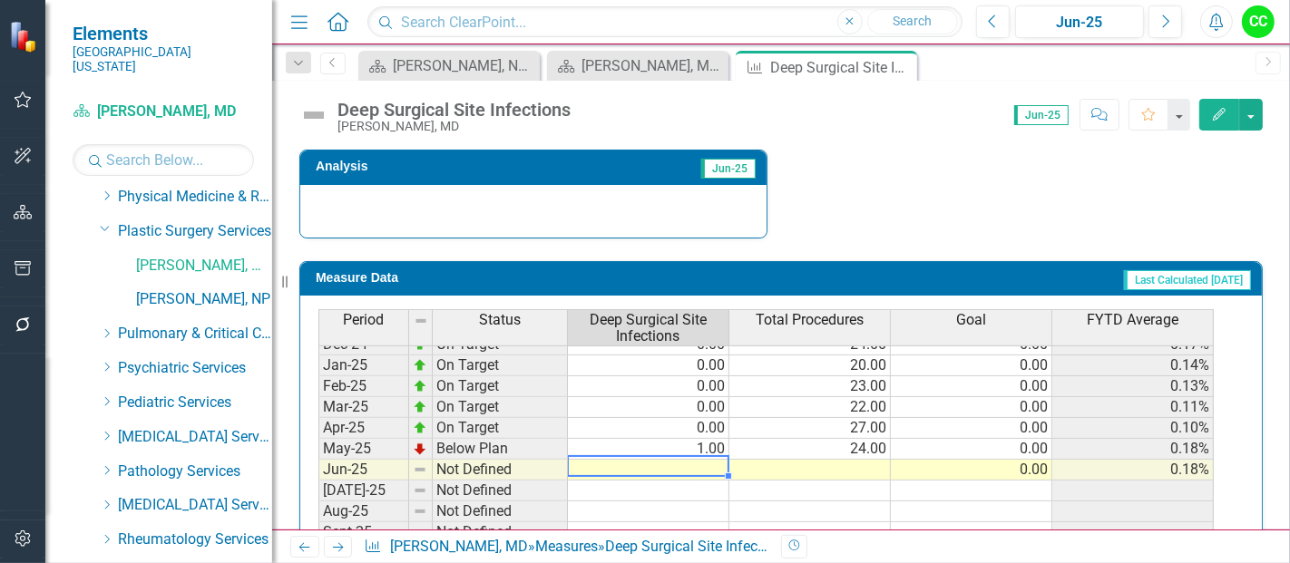
type textarea "0"
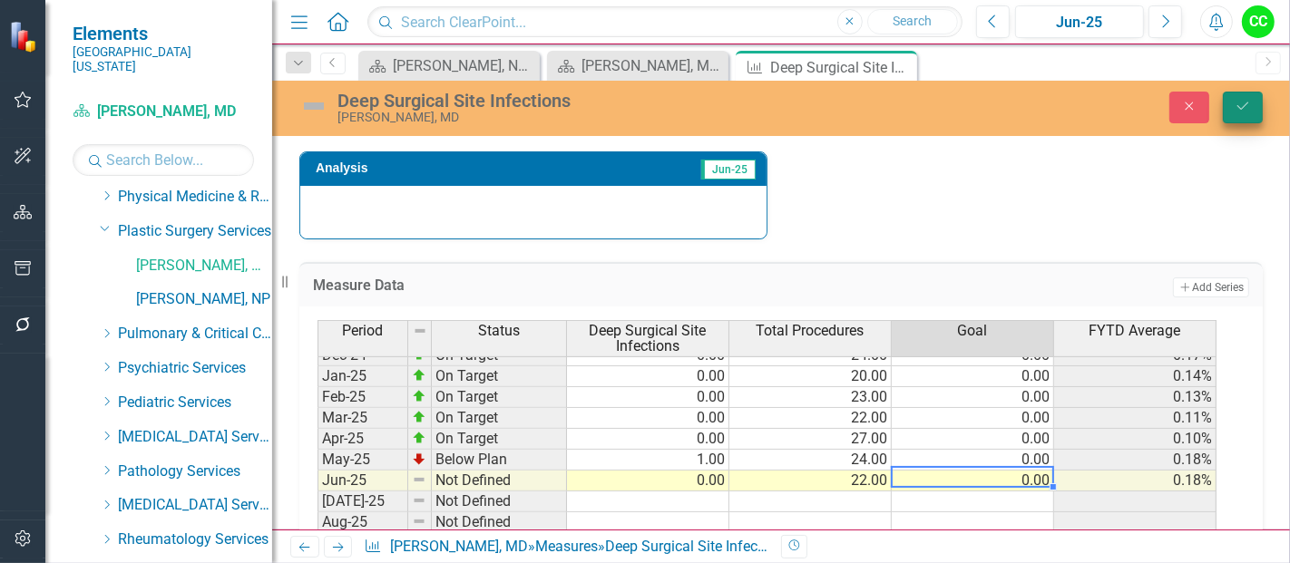
type textarea "0"
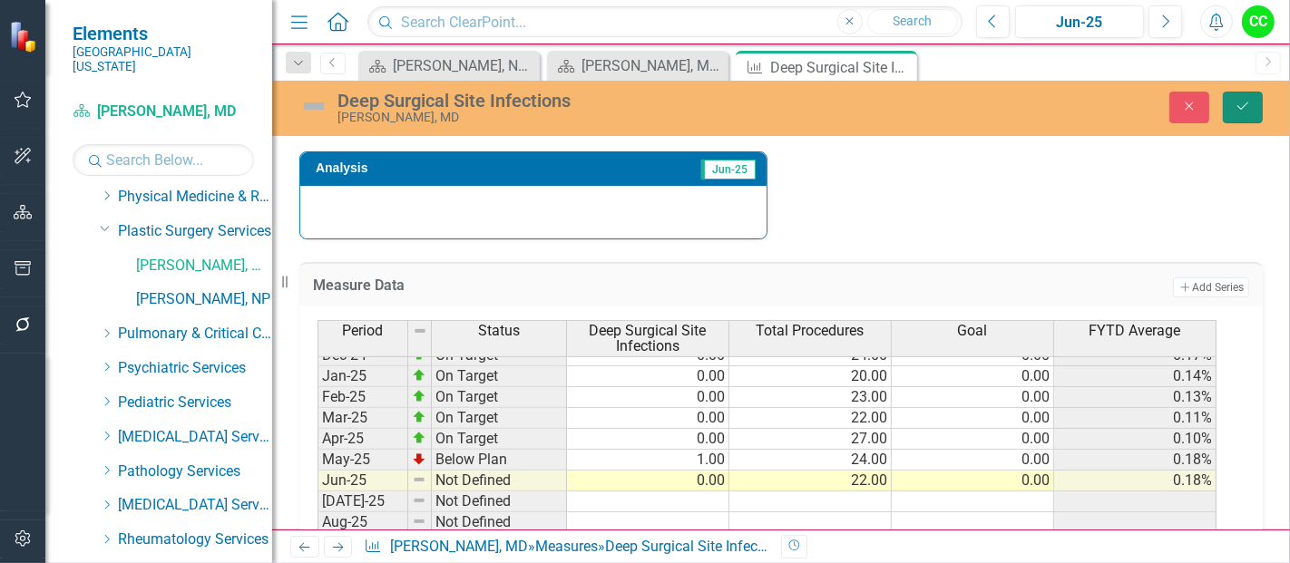
click at [1229, 97] on button "Save" at bounding box center [1243, 108] width 40 height 32
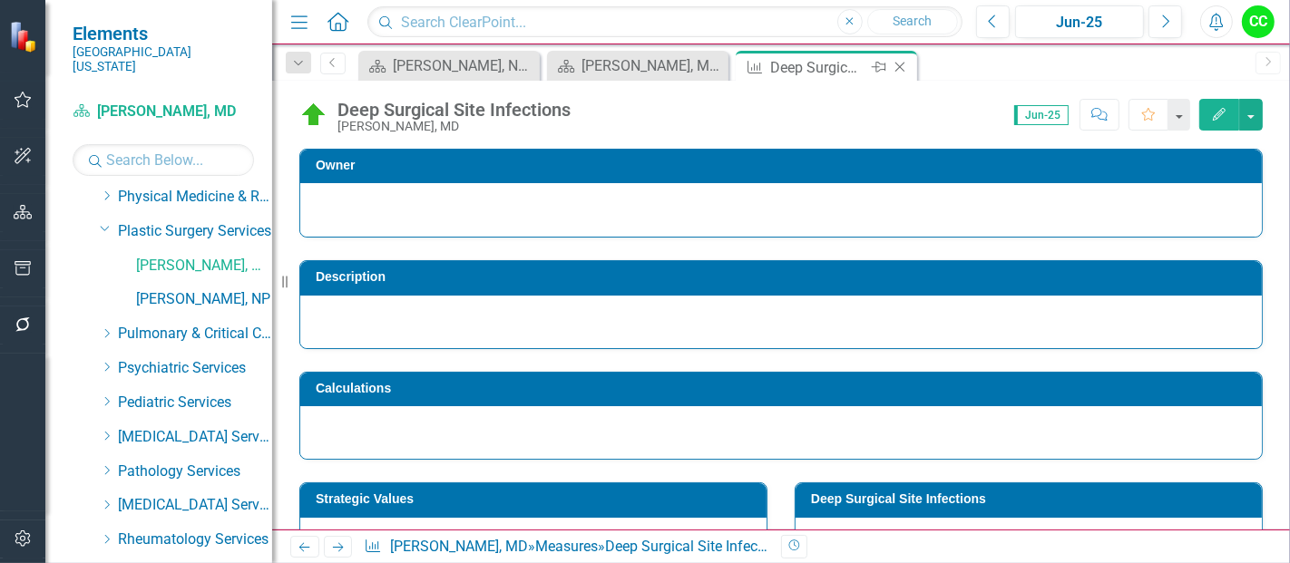
click at [903, 63] on icon "Close" at bounding box center [900, 67] width 18 height 15
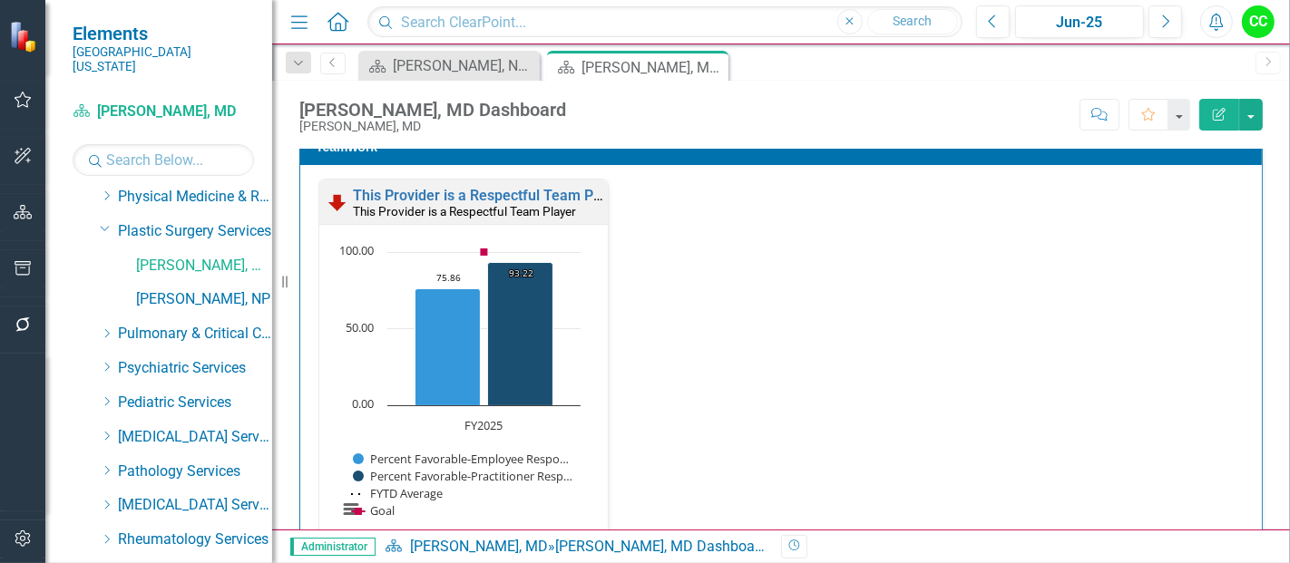
scroll to position [1976, 0]
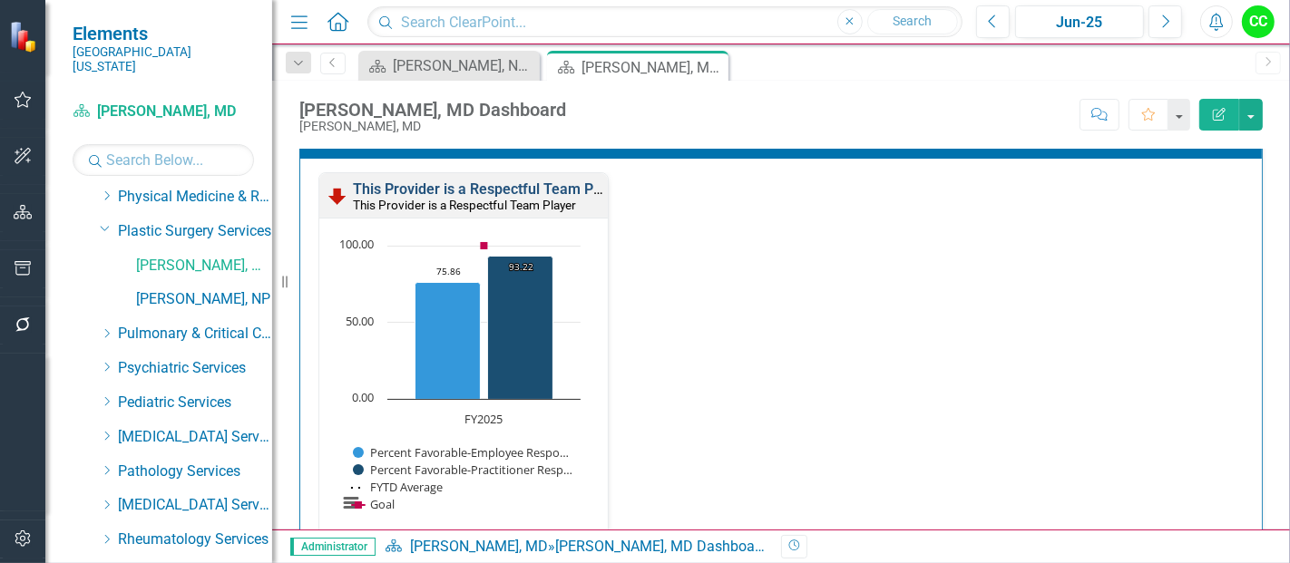
click at [487, 185] on link "This Provider is a Respectful Team Player" at bounding box center [489, 188] width 273 height 17
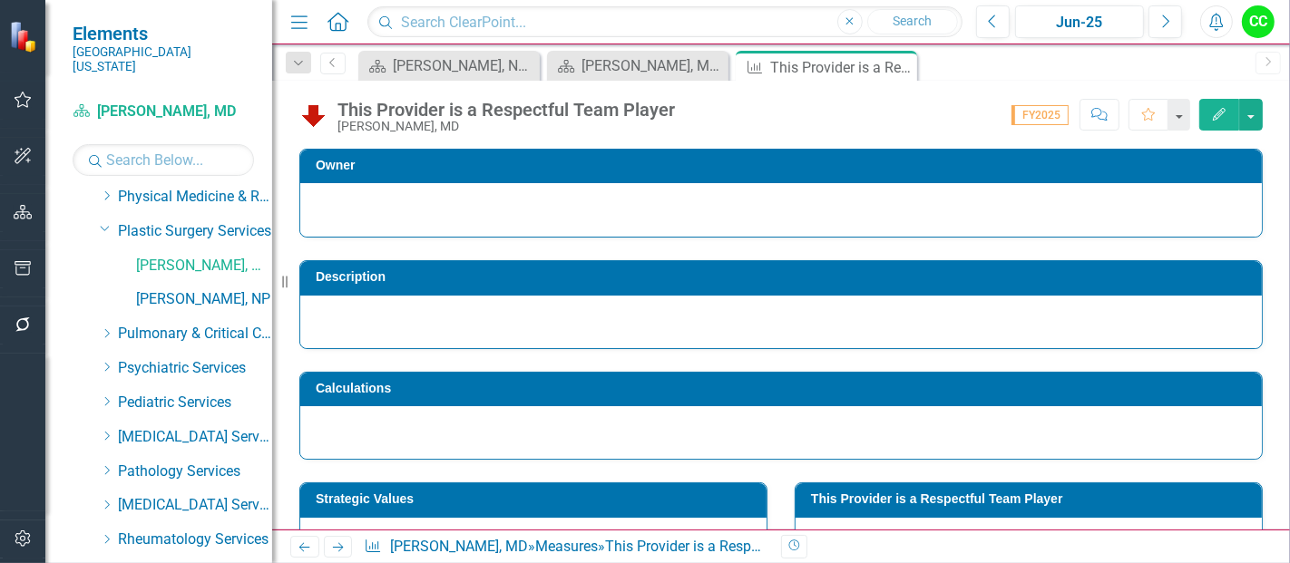
scroll to position [225, 0]
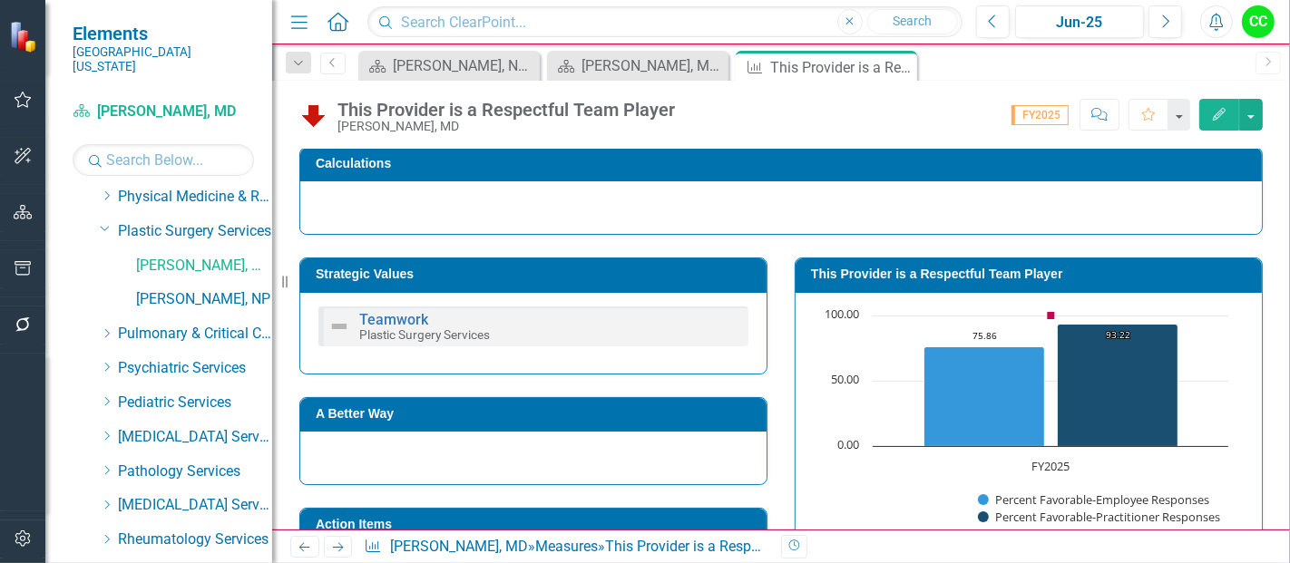
click at [943, 278] on h3 "This Provider is a Respectful Team Player" at bounding box center [1032, 275] width 442 height 14
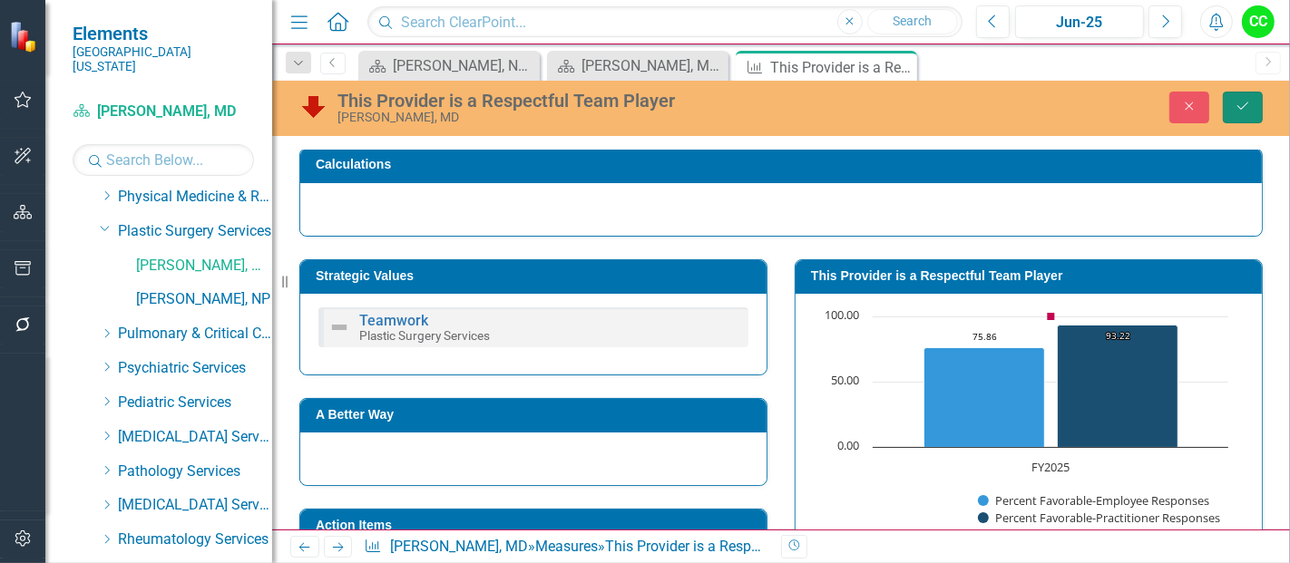
click at [1233, 101] on button "Save" at bounding box center [1243, 108] width 40 height 32
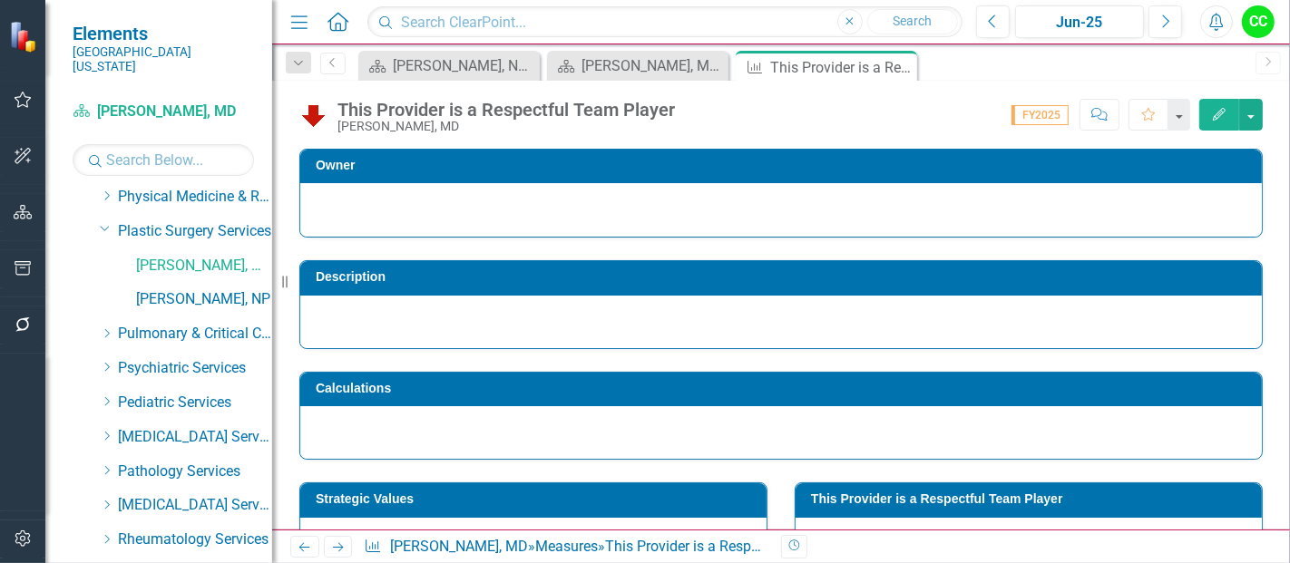
scroll to position [169, 0]
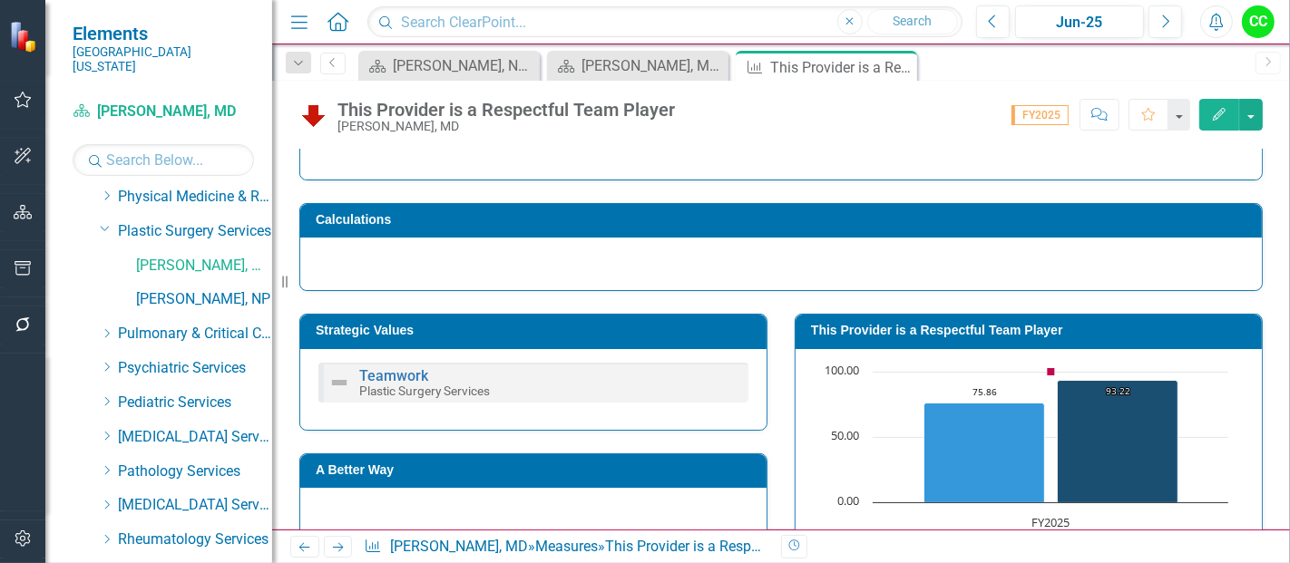
click at [888, 338] on td "This Provider is a Respectful Team Player" at bounding box center [1032, 332] width 442 height 27
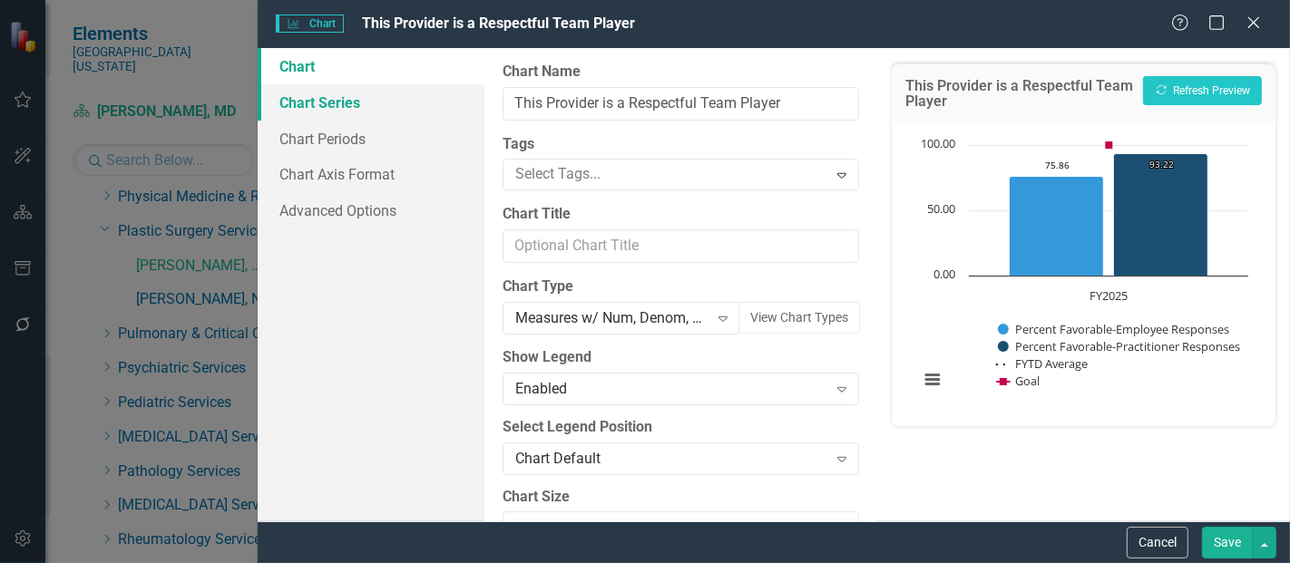
click at [380, 109] on link "Chart Series" at bounding box center [371, 102] width 227 height 36
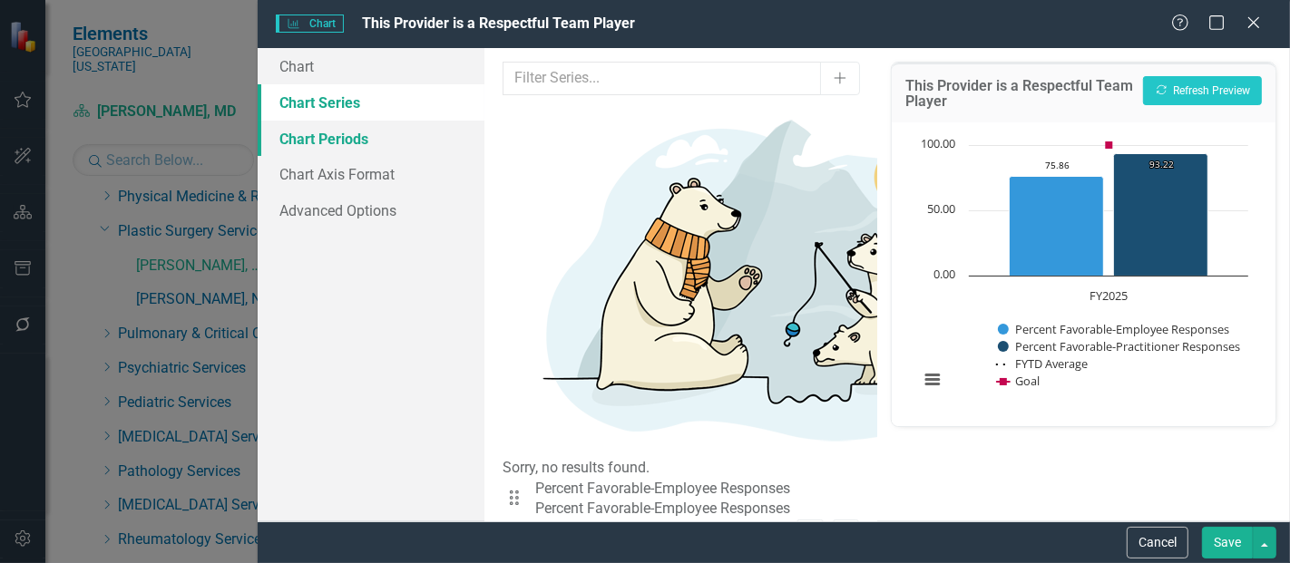
click at [361, 143] on link "Chart Periods" at bounding box center [371, 139] width 227 height 36
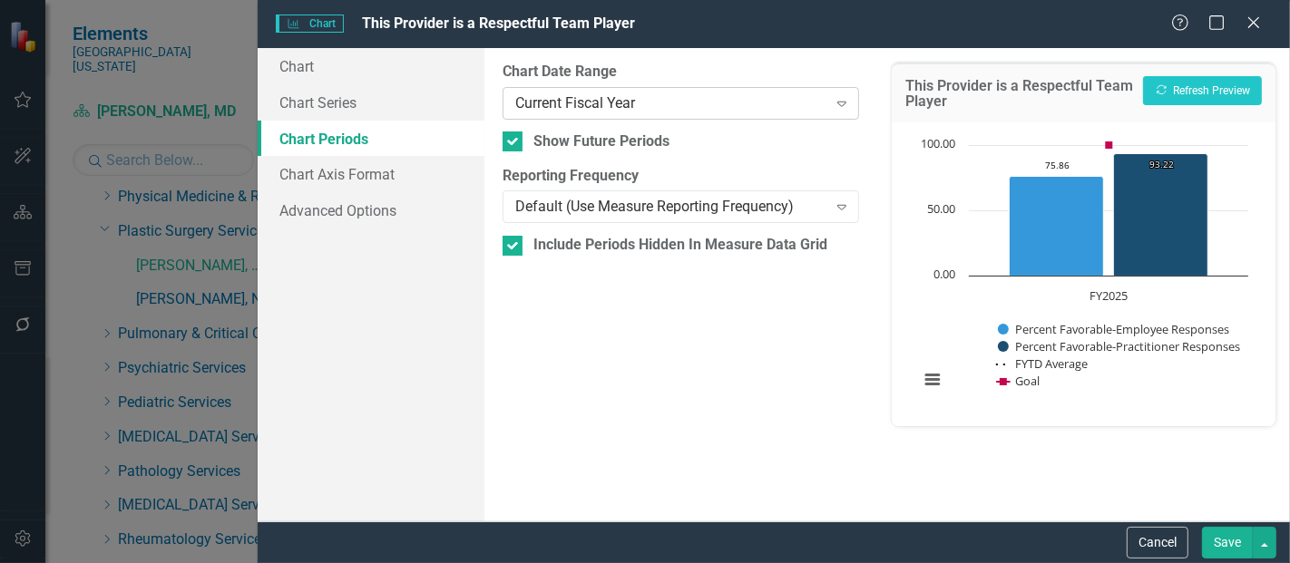
click at [736, 105] on div "Current Fiscal Year" at bounding box center [670, 103] width 311 height 21
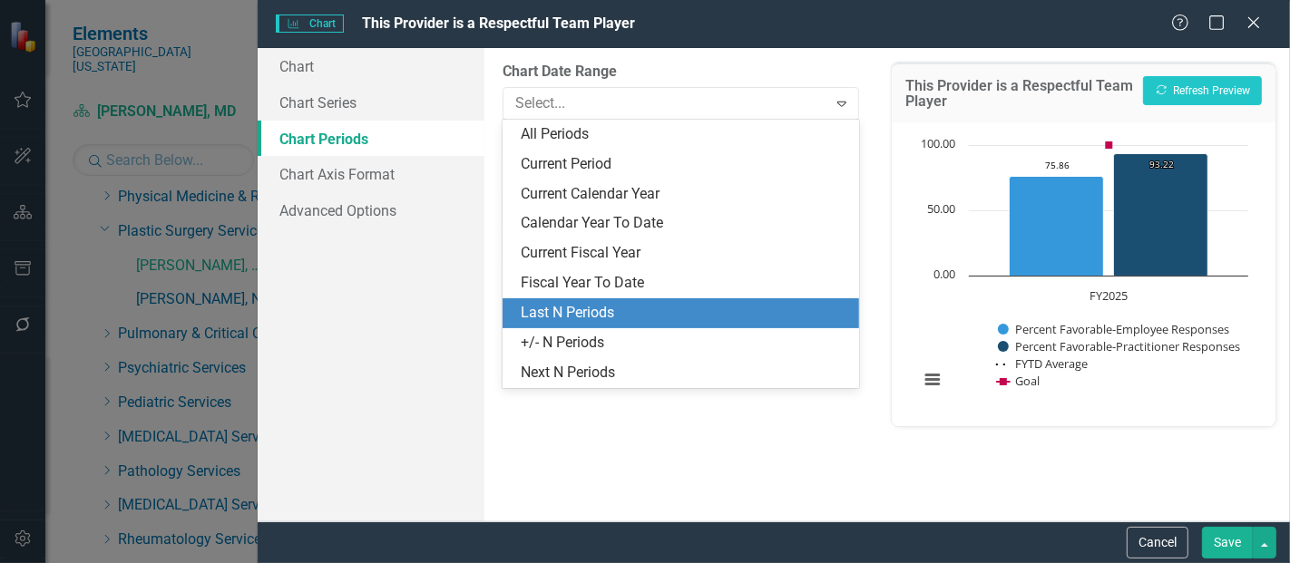
click at [610, 310] on div "Last N Periods" at bounding box center [684, 313] width 327 height 21
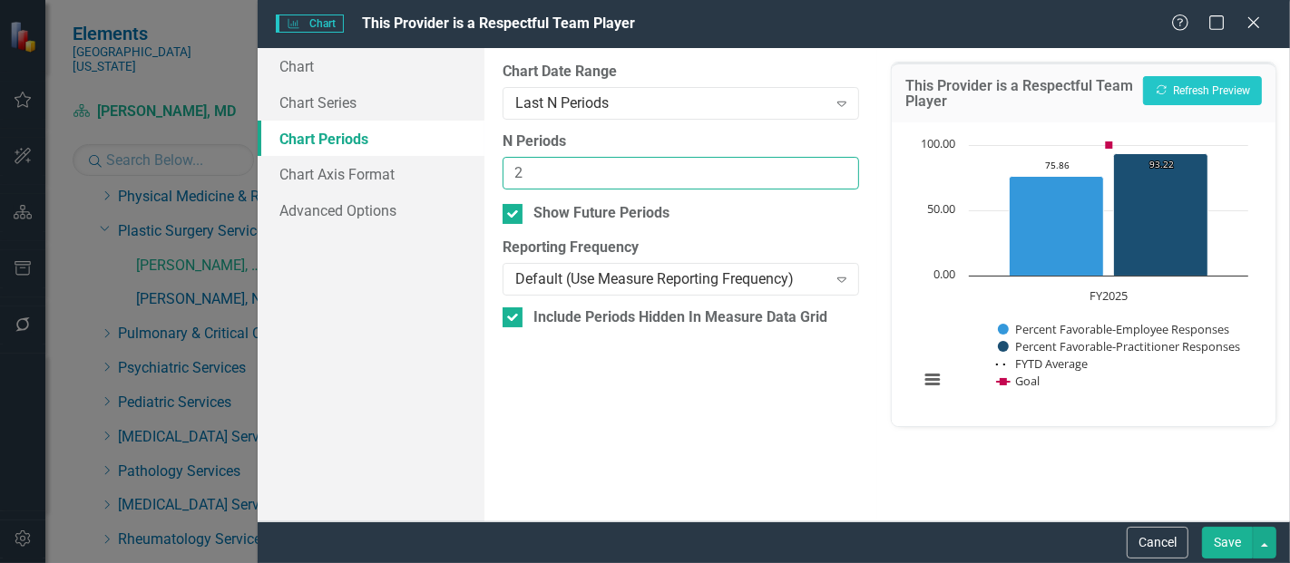
type input "2"
click at [840, 164] on input "2" at bounding box center [680, 174] width 356 height 34
click at [1223, 539] on button "Save" at bounding box center [1227, 543] width 51 height 32
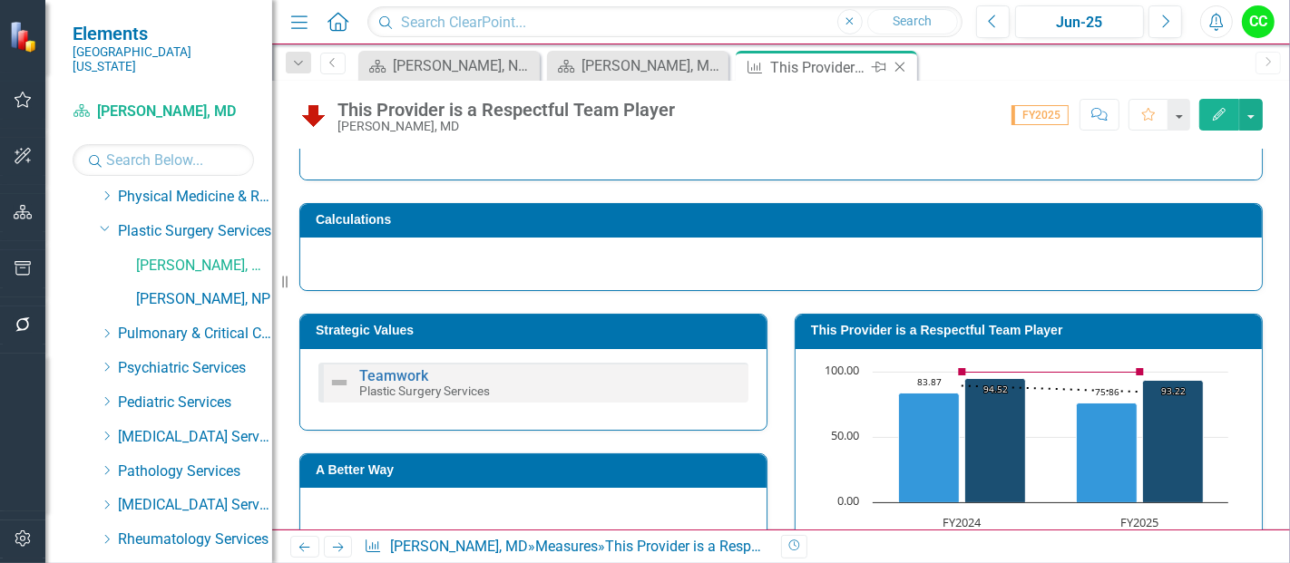
click at [904, 71] on icon "Close" at bounding box center [900, 67] width 18 height 15
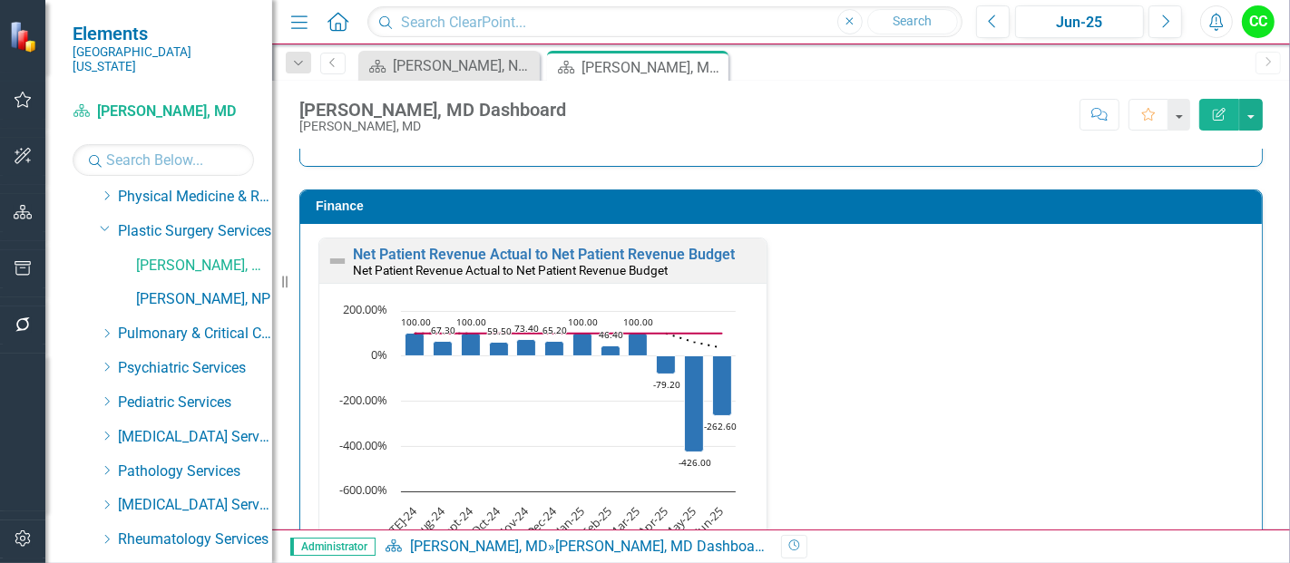
scroll to position [2736, 0]
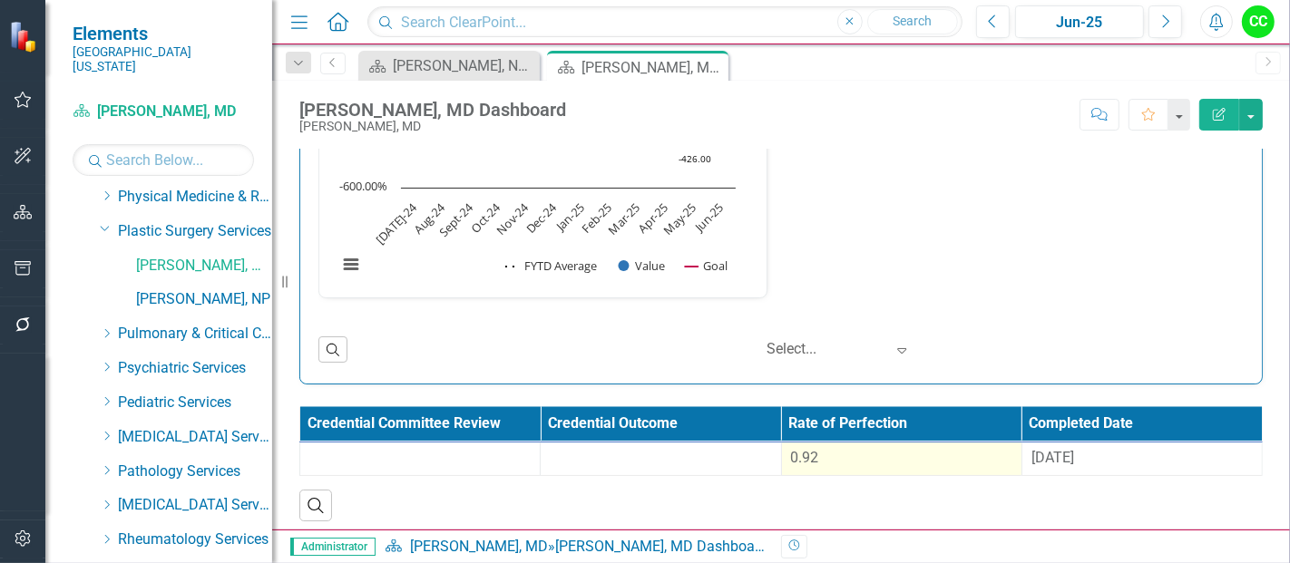
click at [910, 456] on div "0.92" at bounding box center [901, 458] width 221 height 21
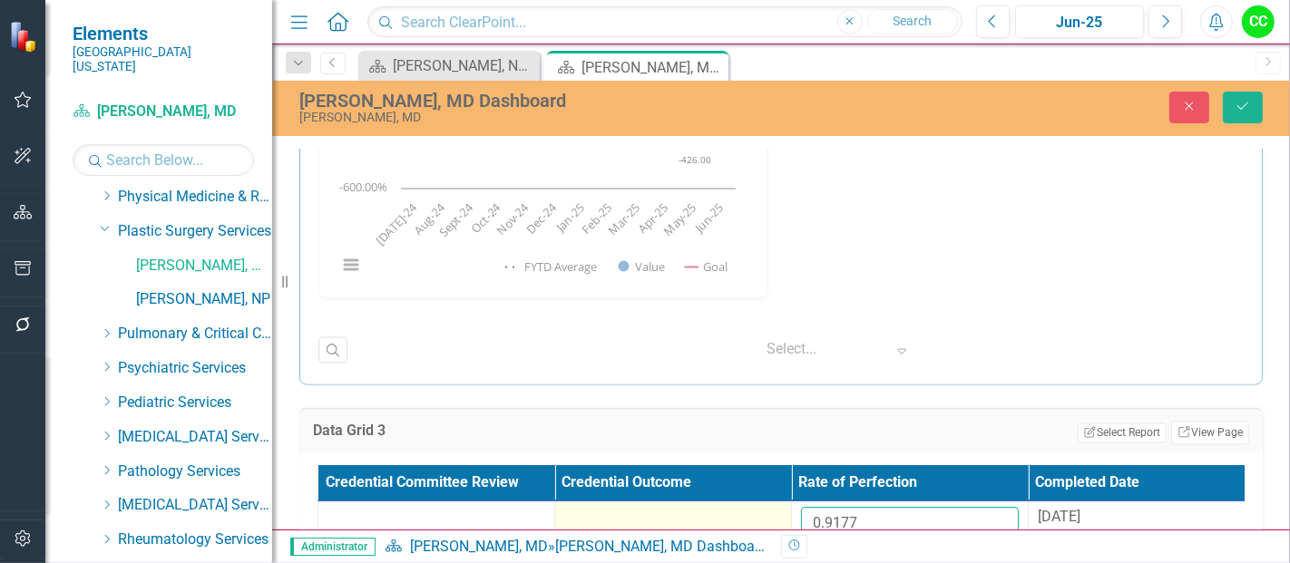
drag, startPoint x: 891, startPoint y: 517, endPoint x: 751, endPoint y: 502, distance: 141.4
click at [751, 502] on tr "0.9177 8/29/24" at bounding box center [791, 531] width 947 height 59
paste input "770422222"
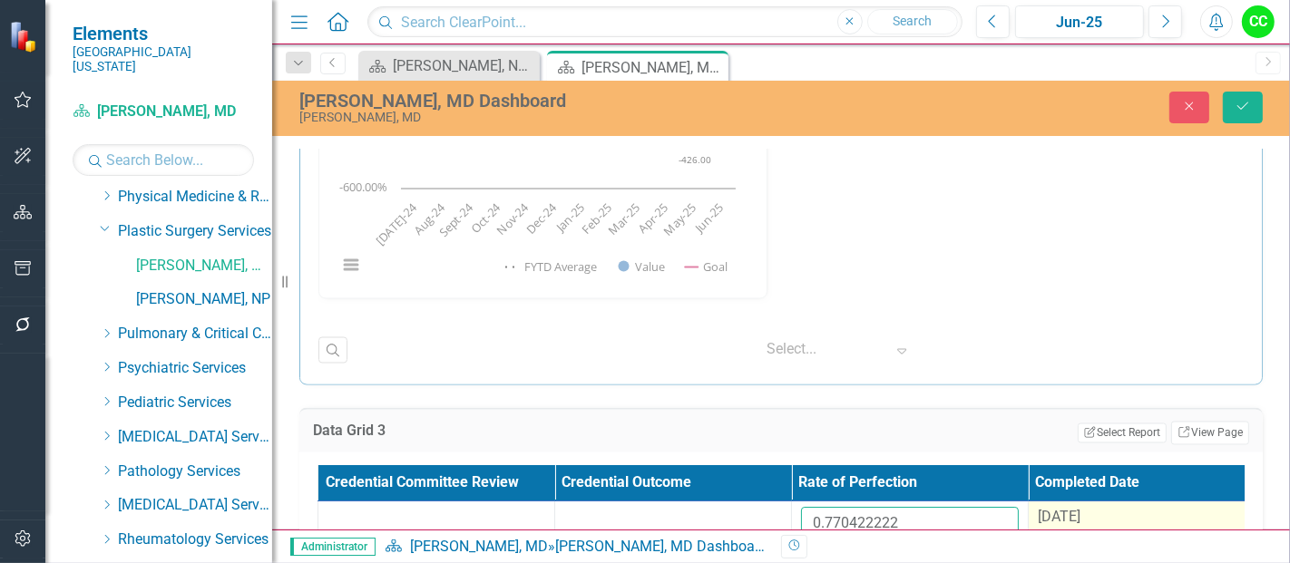
type input "0.770422222"
click at [1064, 509] on span "8/29/24" at bounding box center [1059, 517] width 43 height 17
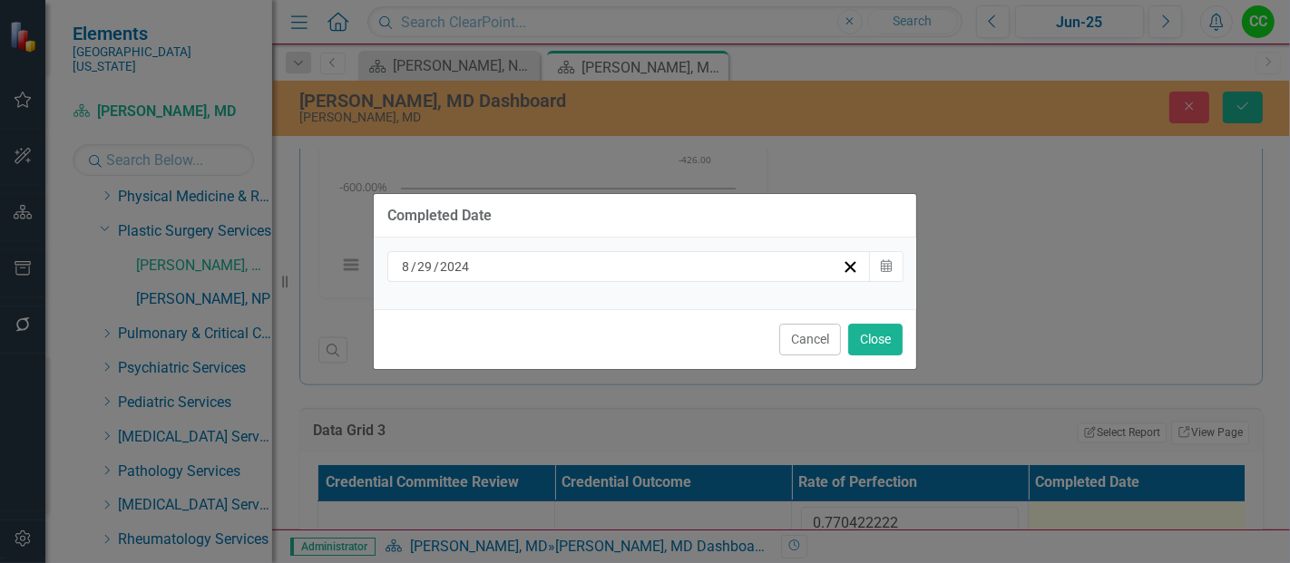
click at [584, 274] on div "8 / 29 / 2024" at bounding box center [620, 267] width 443 height 18
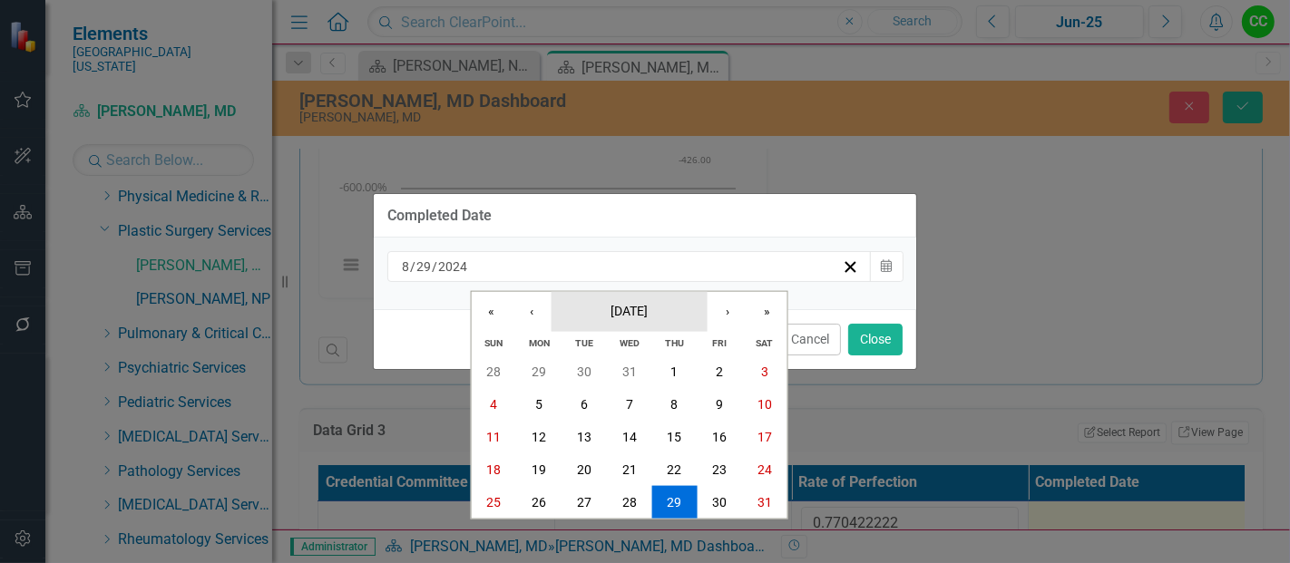
click at [632, 310] on span "August 2024" at bounding box center [628, 310] width 37 height 15
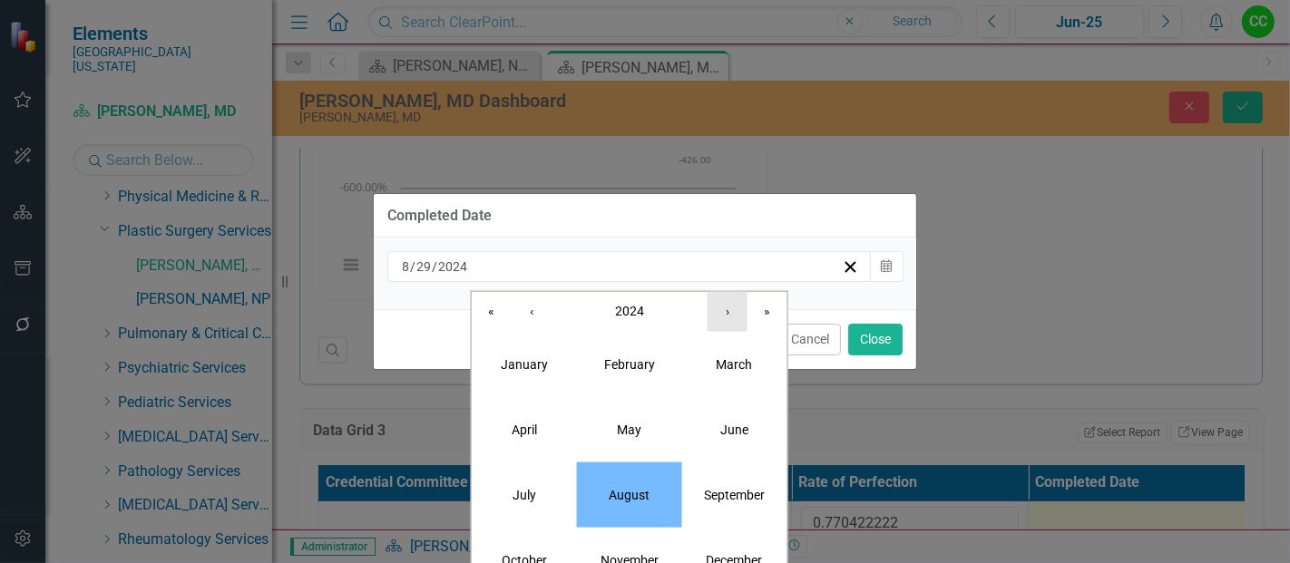
click at [730, 307] on button "›" at bounding box center [727, 311] width 40 height 40
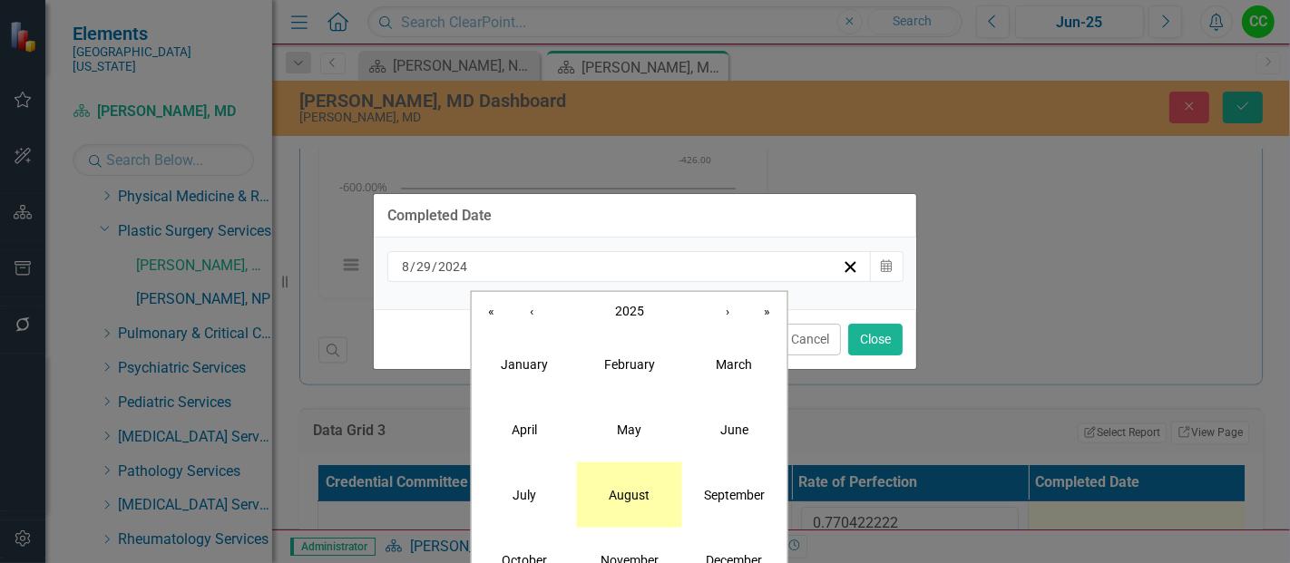
click at [620, 501] on abbr "August" at bounding box center [629, 494] width 41 height 15
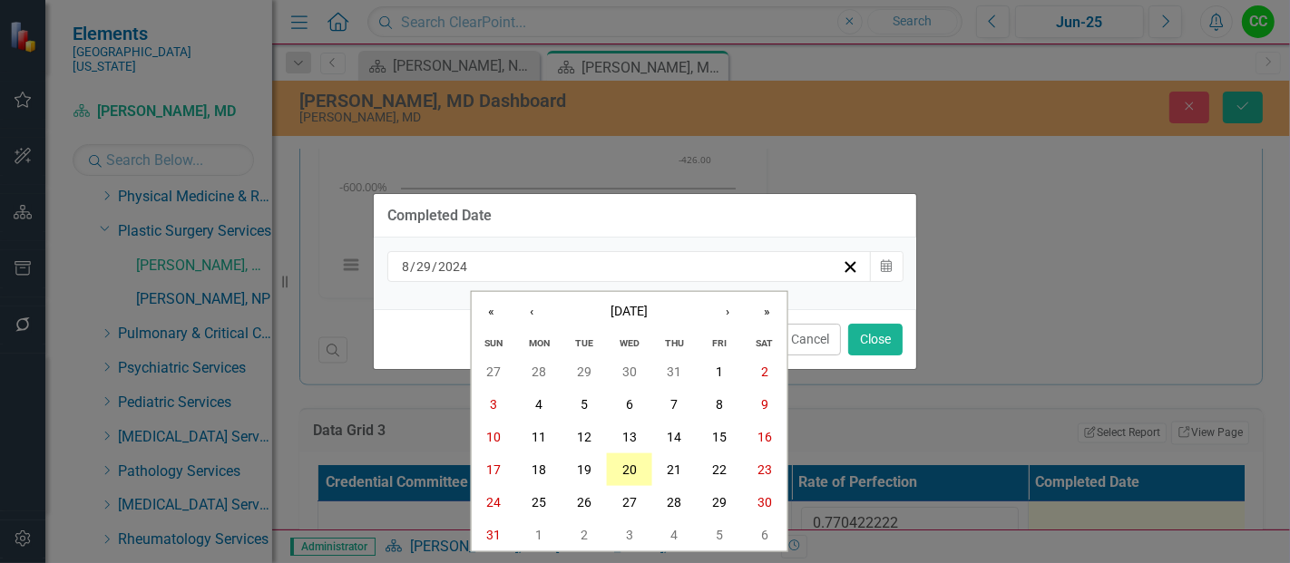
click at [629, 474] on abbr "20" at bounding box center [629, 470] width 15 height 15
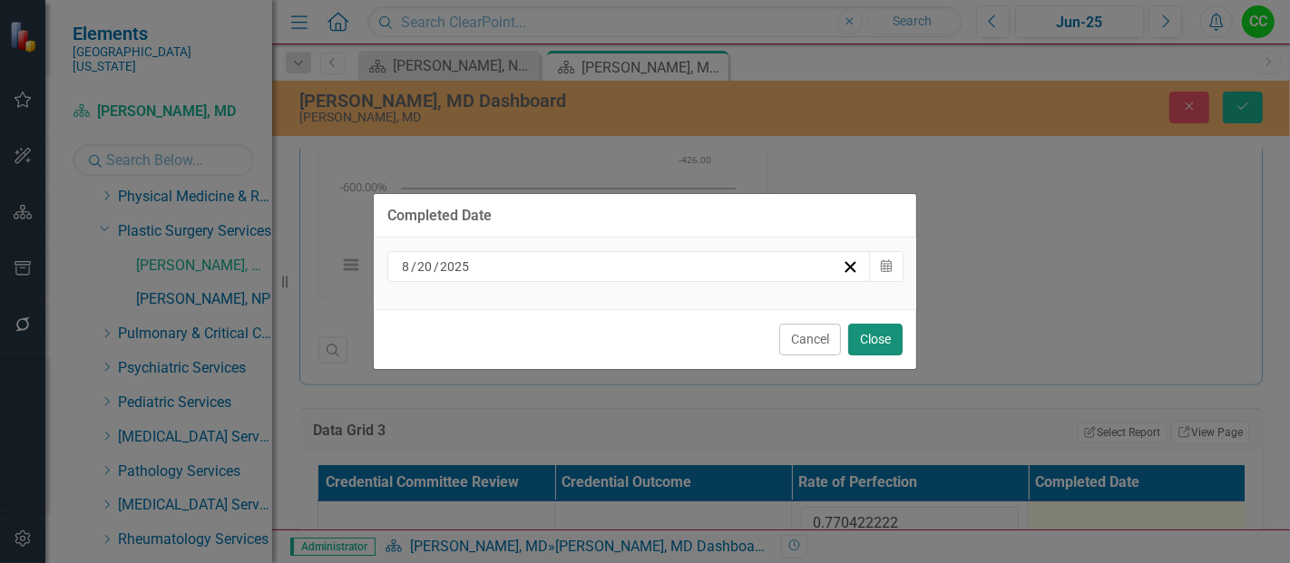
click at [862, 338] on button "Close" at bounding box center [875, 340] width 54 height 32
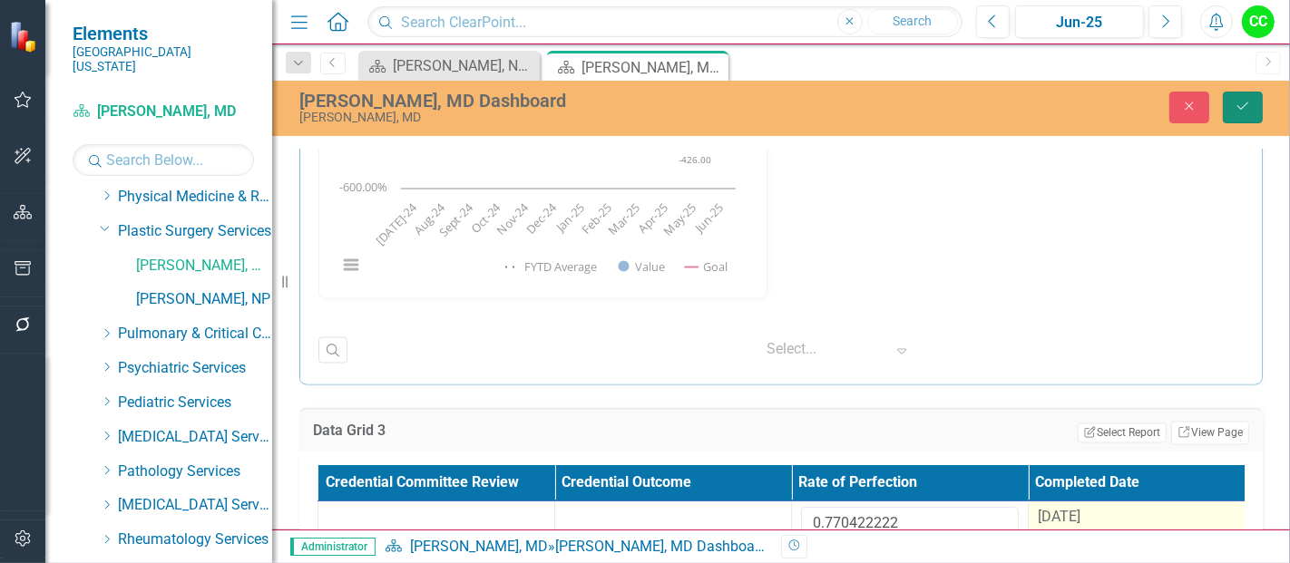
click at [1238, 107] on icon "submit" at bounding box center [1242, 105] width 11 height 7
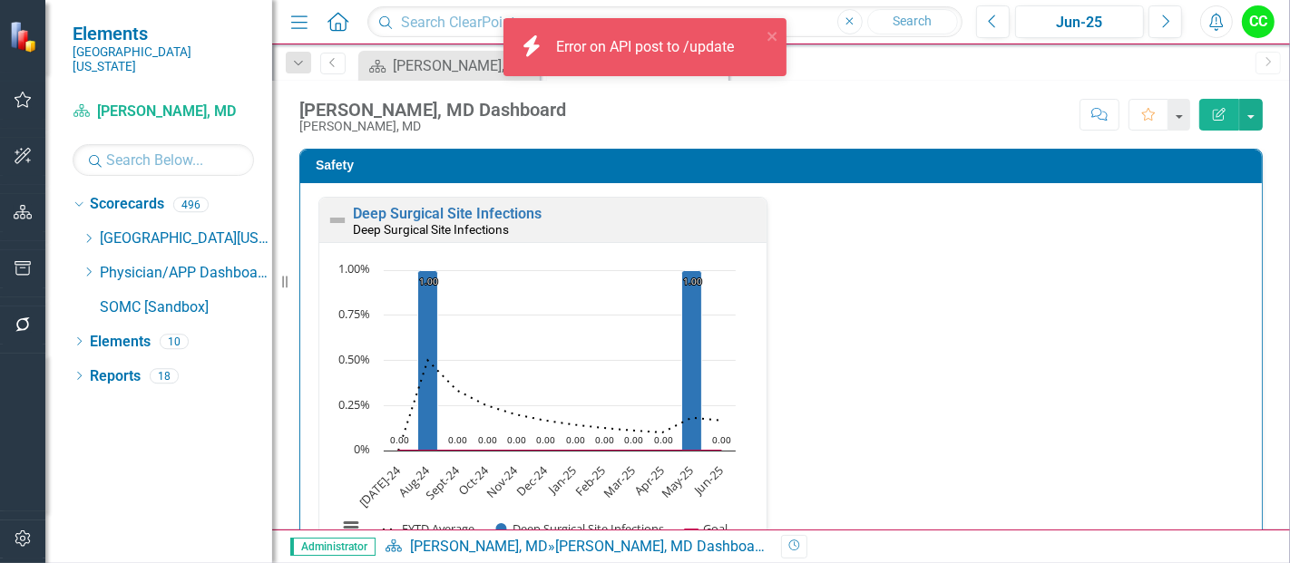
scroll to position [0, 0]
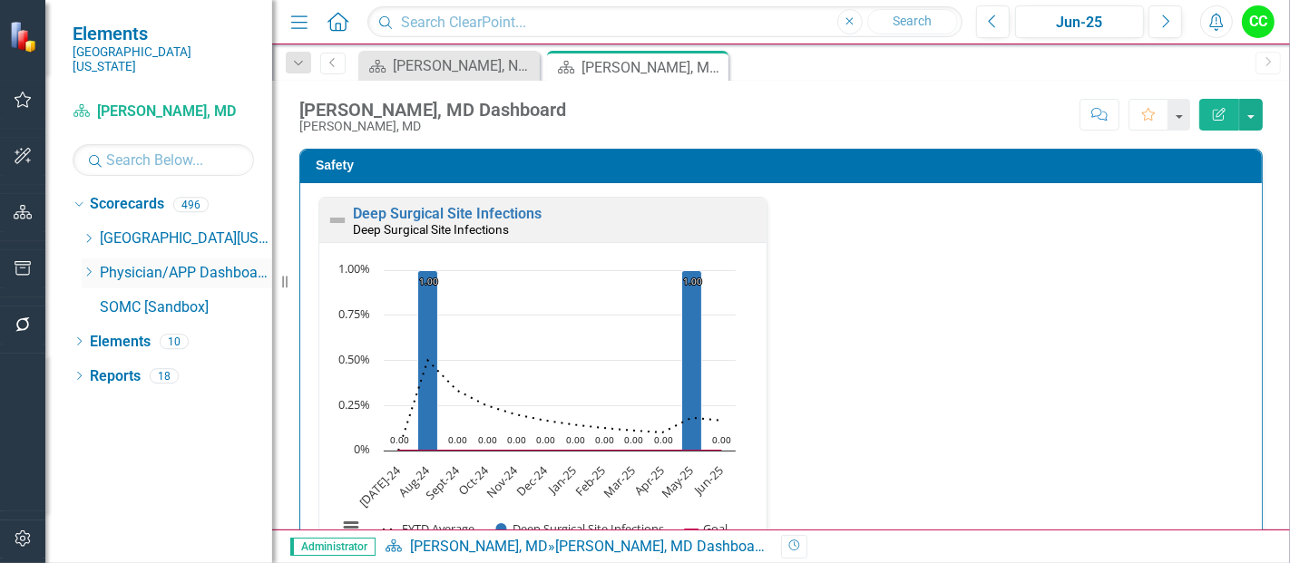
click at [86, 267] on icon "Dropdown" at bounding box center [89, 272] width 14 height 11
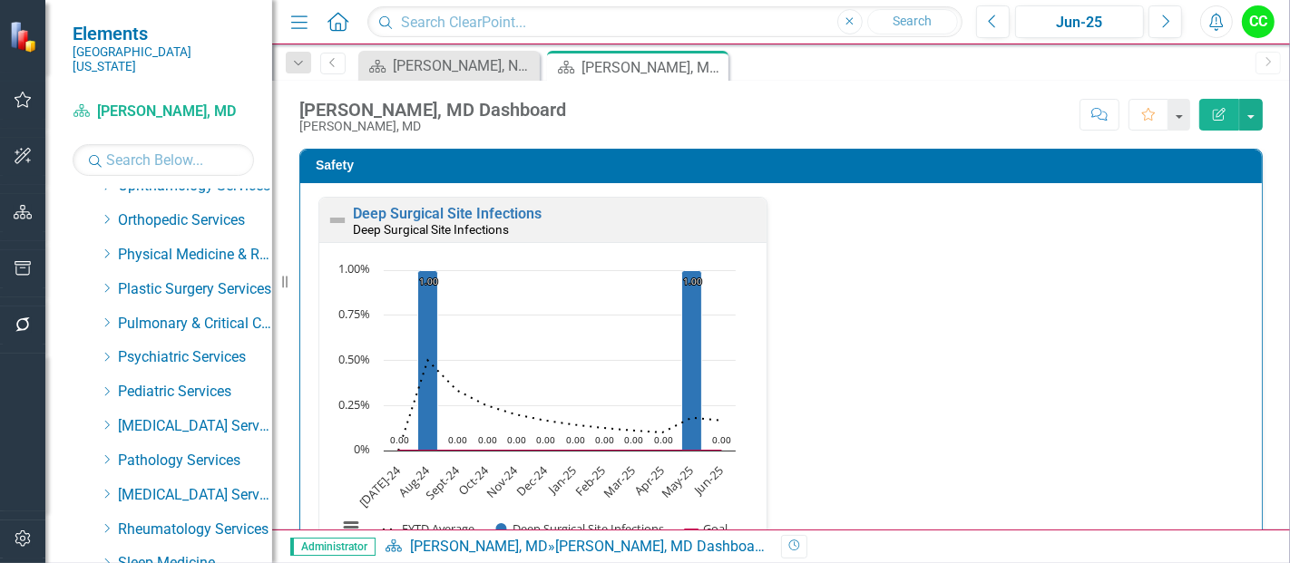
scroll to position [693, 0]
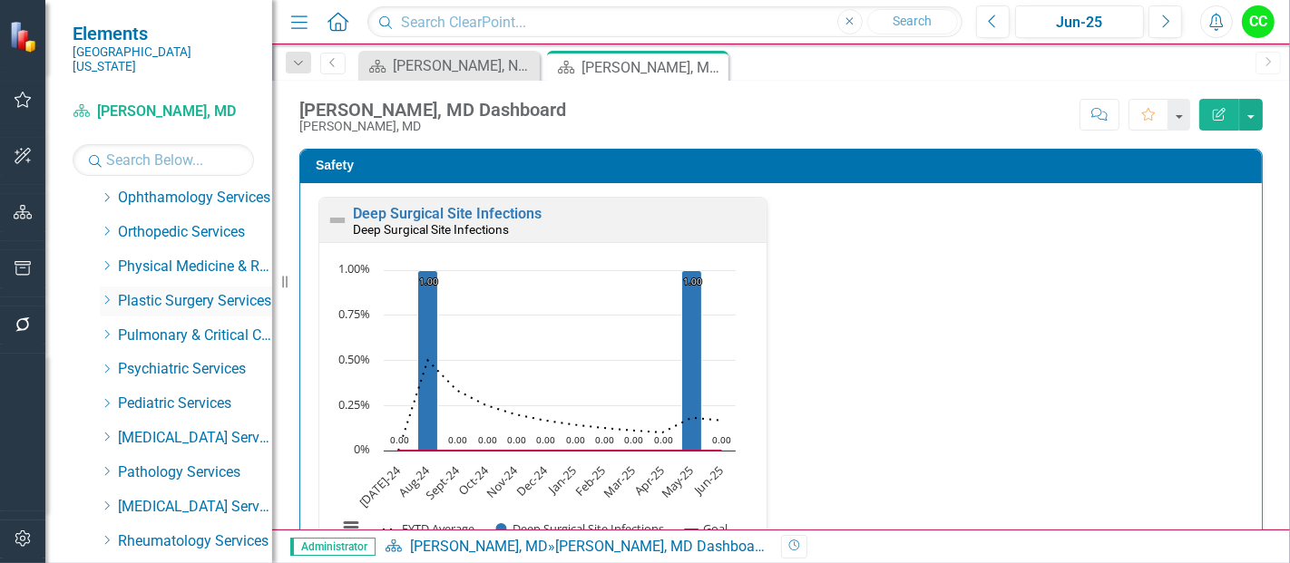
click at [106, 295] on icon "Dropdown" at bounding box center [107, 300] width 14 height 11
click at [181, 359] on link "[PERSON_NAME], NP" at bounding box center [204, 369] width 136 height 21
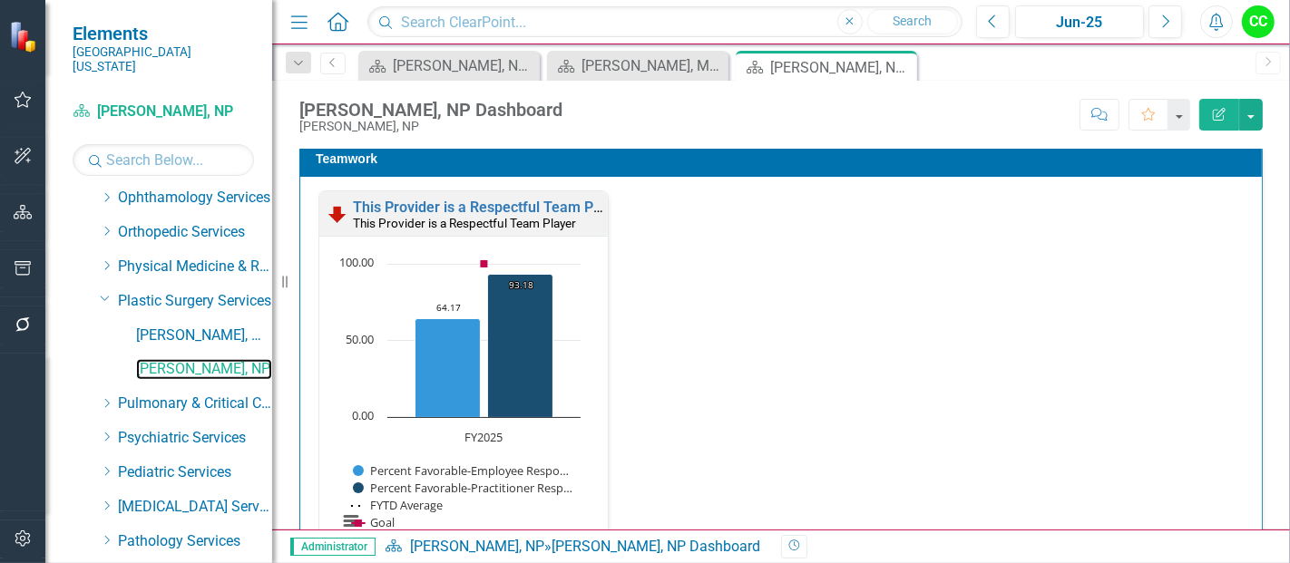
scroll to position [1964, 0]
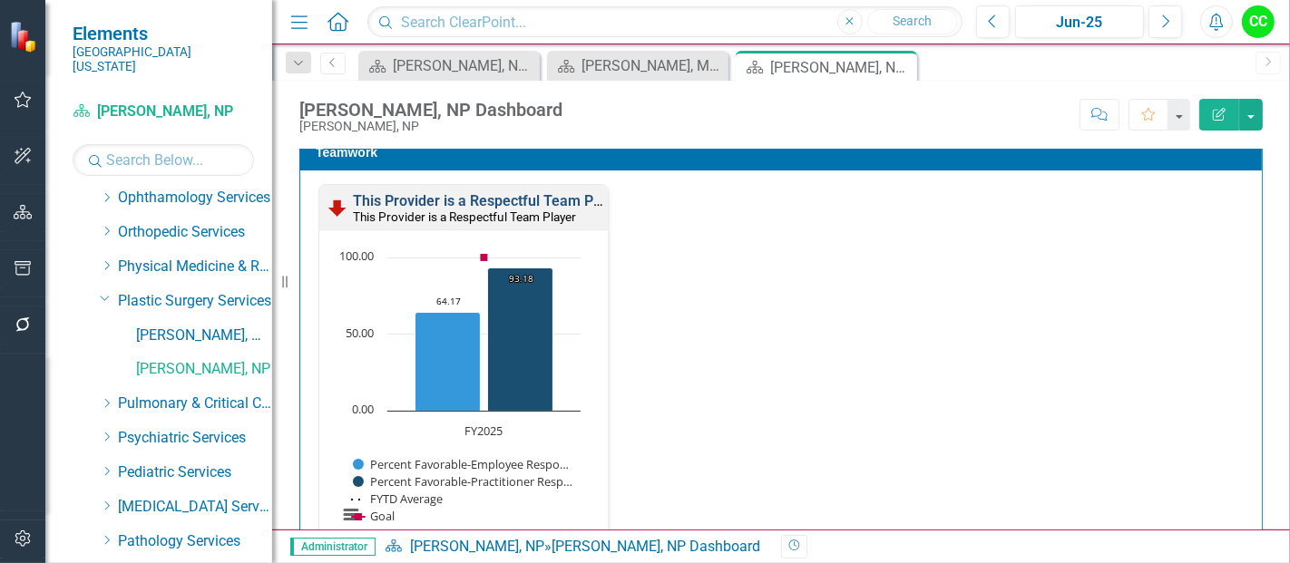
click at [530, 195] on link "This Provider is a Respectful Team Player" at bounding box center [489, 200] width 273 height 17
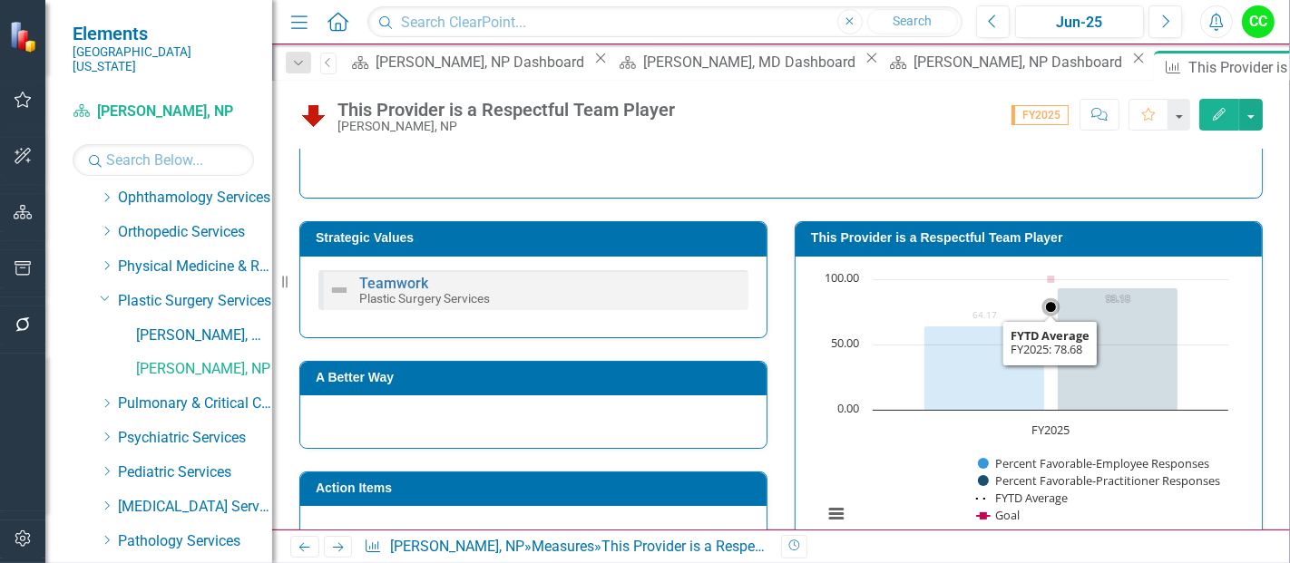
scroll to position [257, 0]
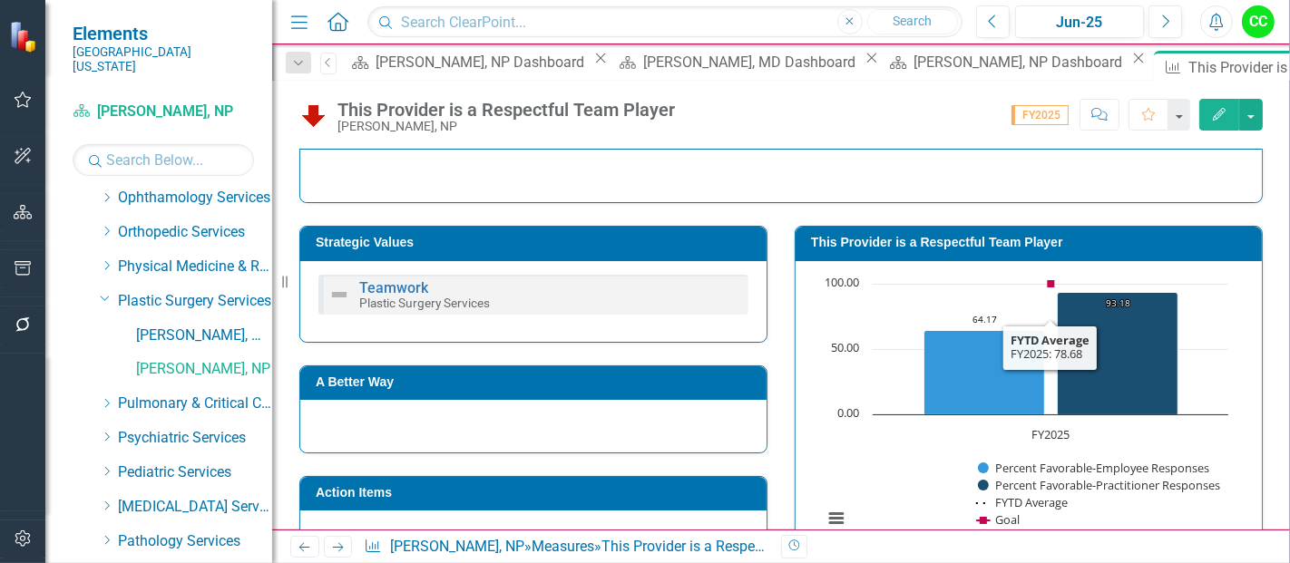
click at [911, 227] on div "This Provider is a Respectful Team Player" at bounding box center [1028, 244] width 466 height 34
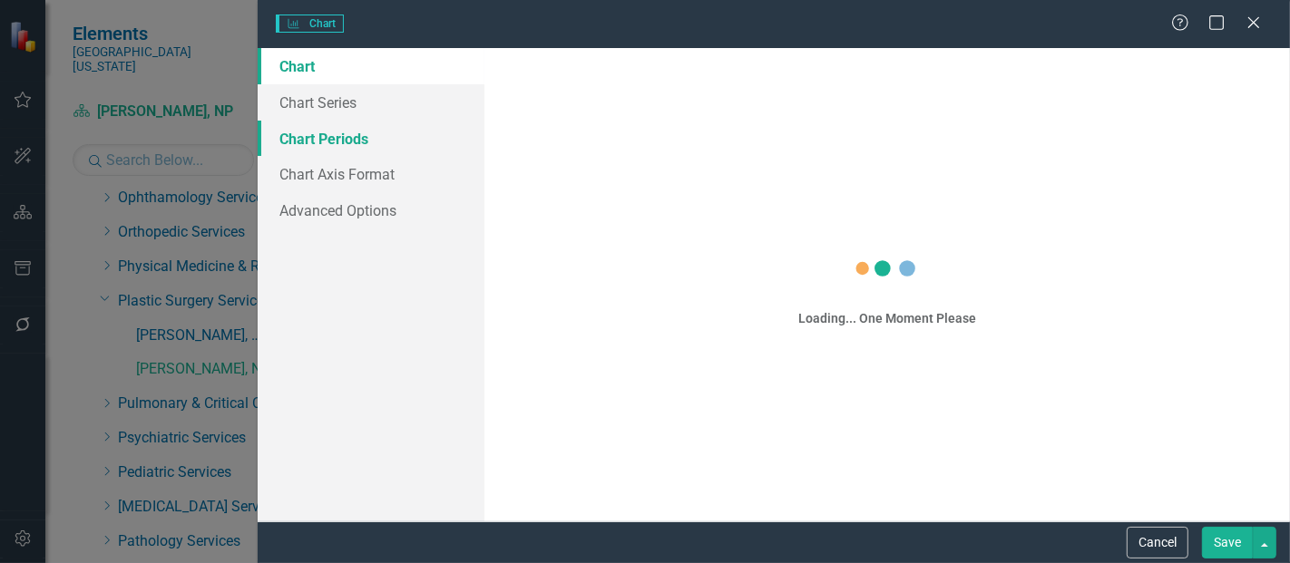
click at [371, 140] on link "Chart Periods" at bounding box center [371, 139] width 227 height 36
click at [326, 136] on link "Chart Periods" at bounding box center [371, 139] width 227 height 36
click at [352, 141] on link "Chart Periods" at bounding box center [371, 139] width 227 height 36
click at [337, 136] on link "Chart Periods" at bounding box center [371, 139] width 227 height 36
click at [687, 231] on div "Loading... One Moment Please" at bounding box center [886, 284] width 805 height 473
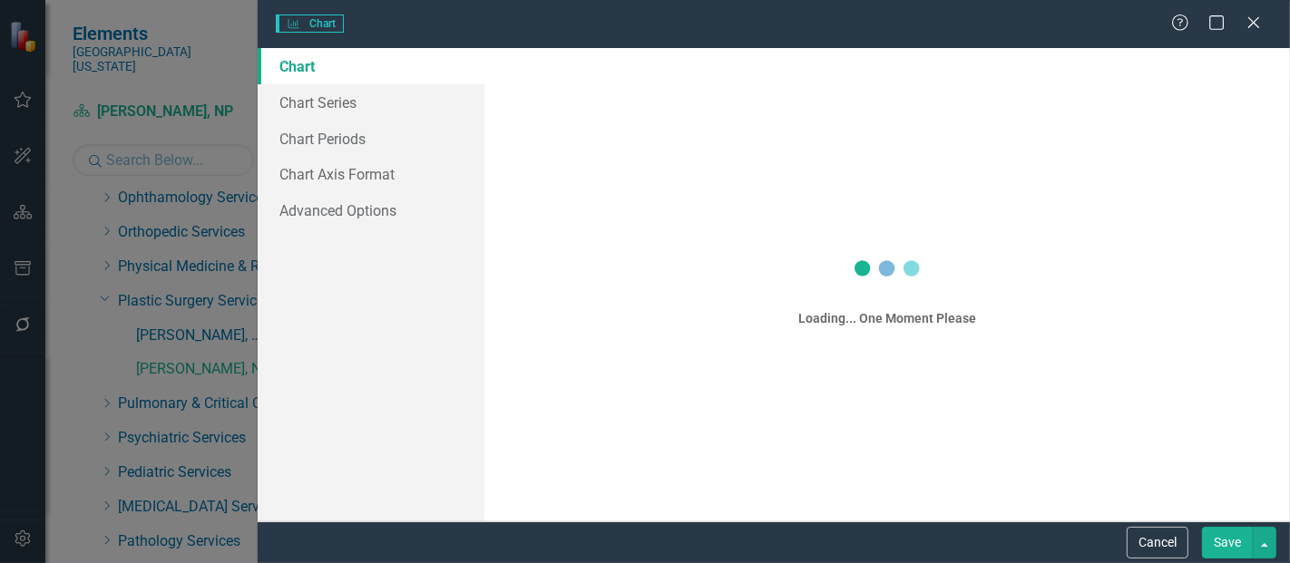
click at [687, 231] on div "Loading... One Moment Please" at bounding box center [886, 284] width 805 height 473
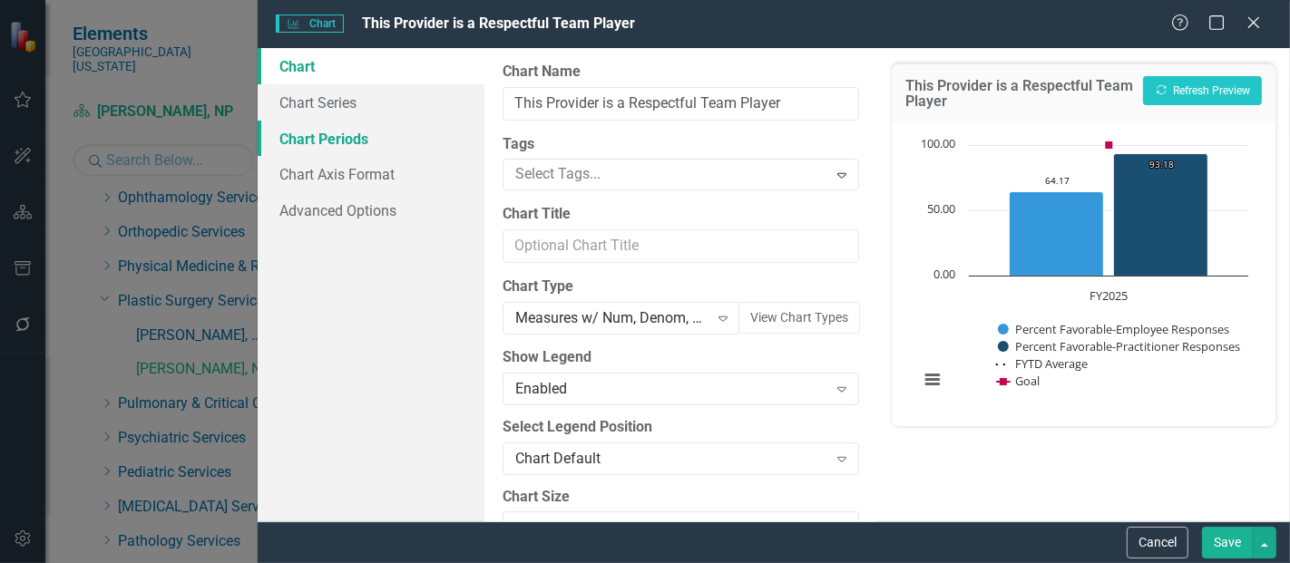
click at [361, 128] on link "Chart Periods" at bounding box center [371, 139] width 227 height 36
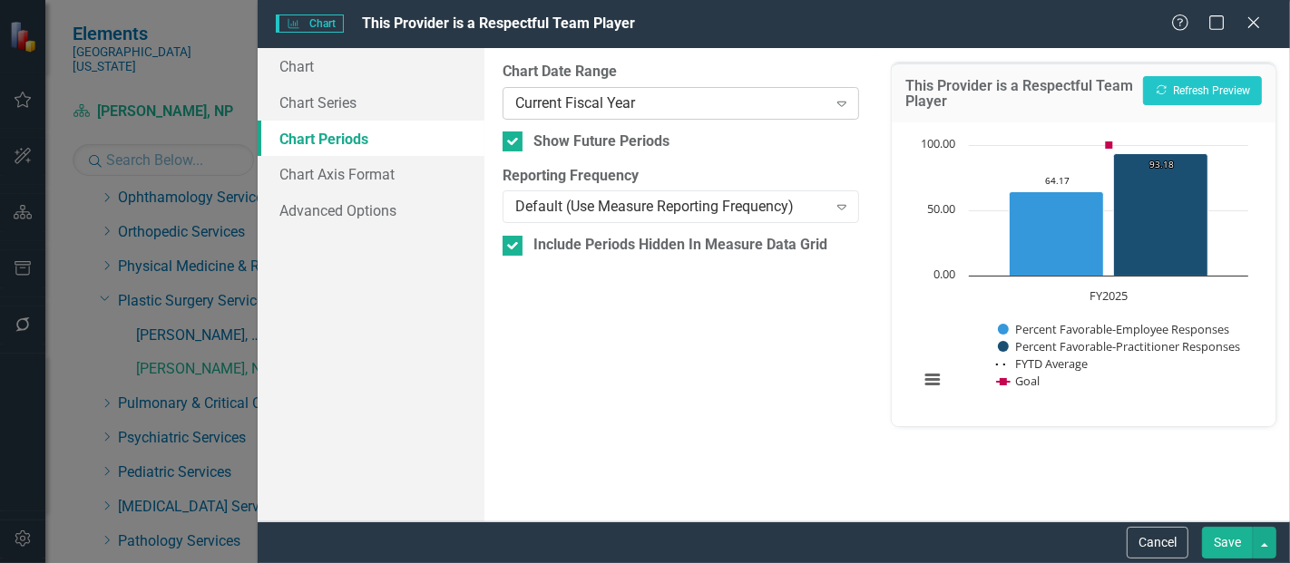
click at [649, 102] on div "Current Fiscal Year" at bounding box center [670, 103] width 311 height 21
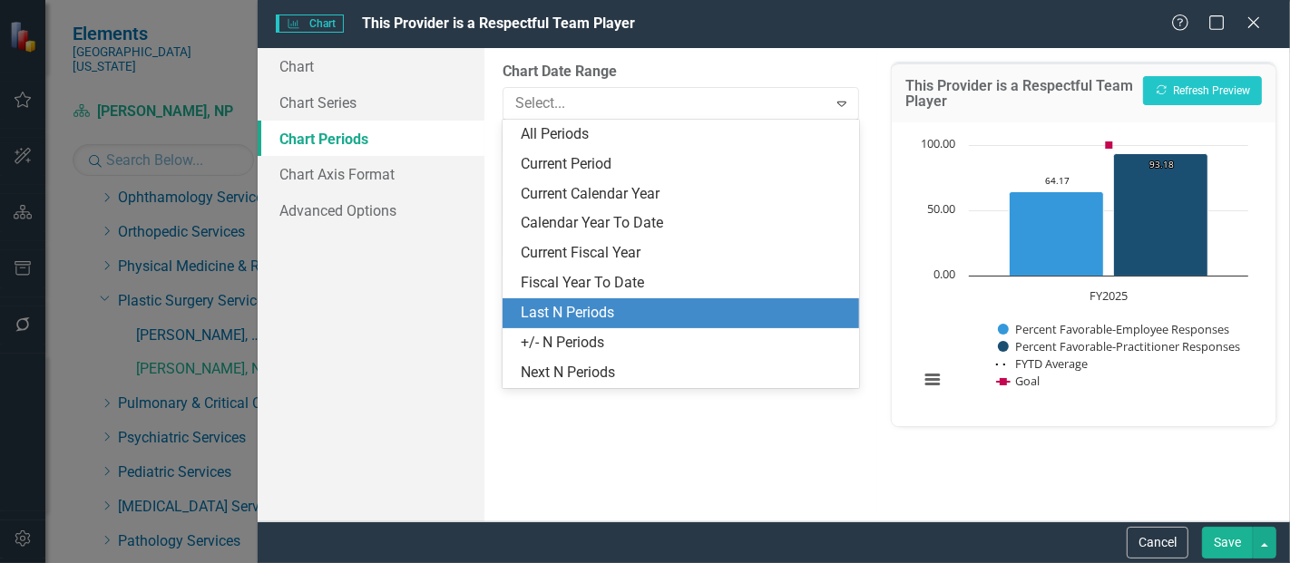
click at [582, 313] on div "Last N Periods" at bounding box center [684, 313] width 327 height 21
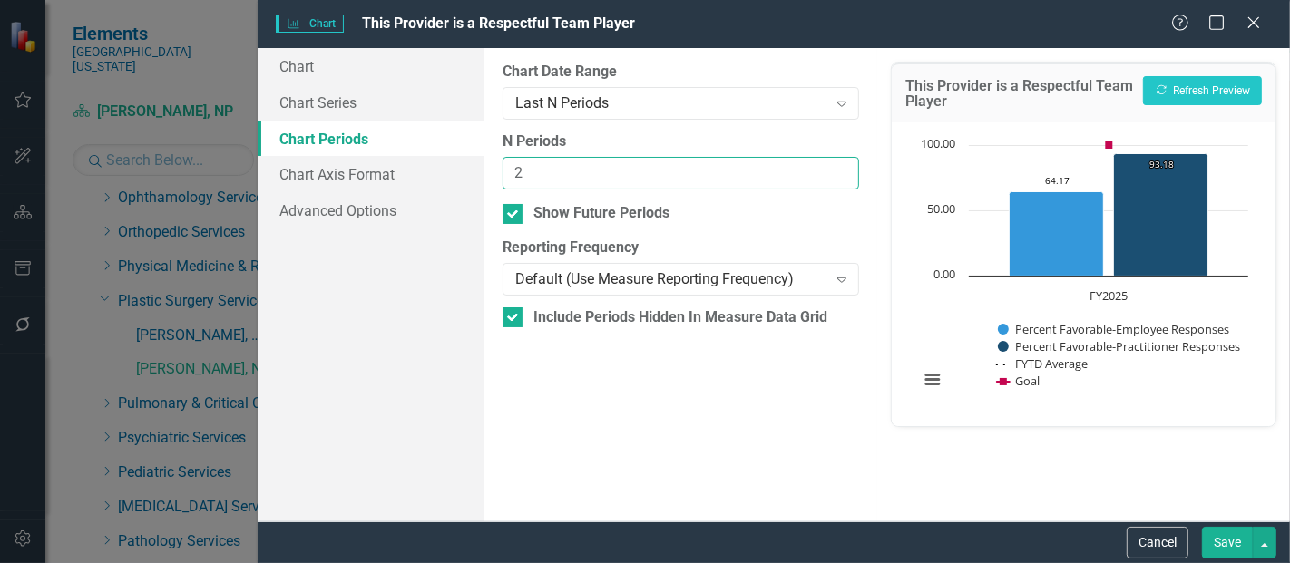
type input "2"
click at [836, 164] on input "2" at bounding box center [680, 174] width 356 height 34
click at [1223, 548] on button "Save" at bounding box center [1227, 543] width 51 height 32
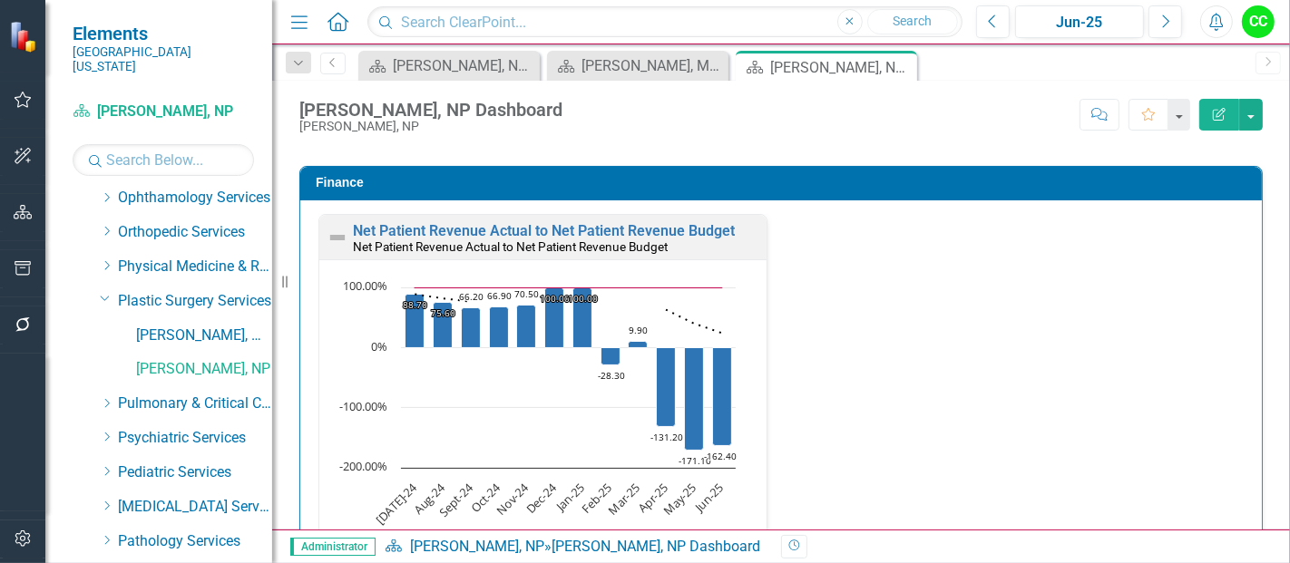
scroll to position [2736, 0]
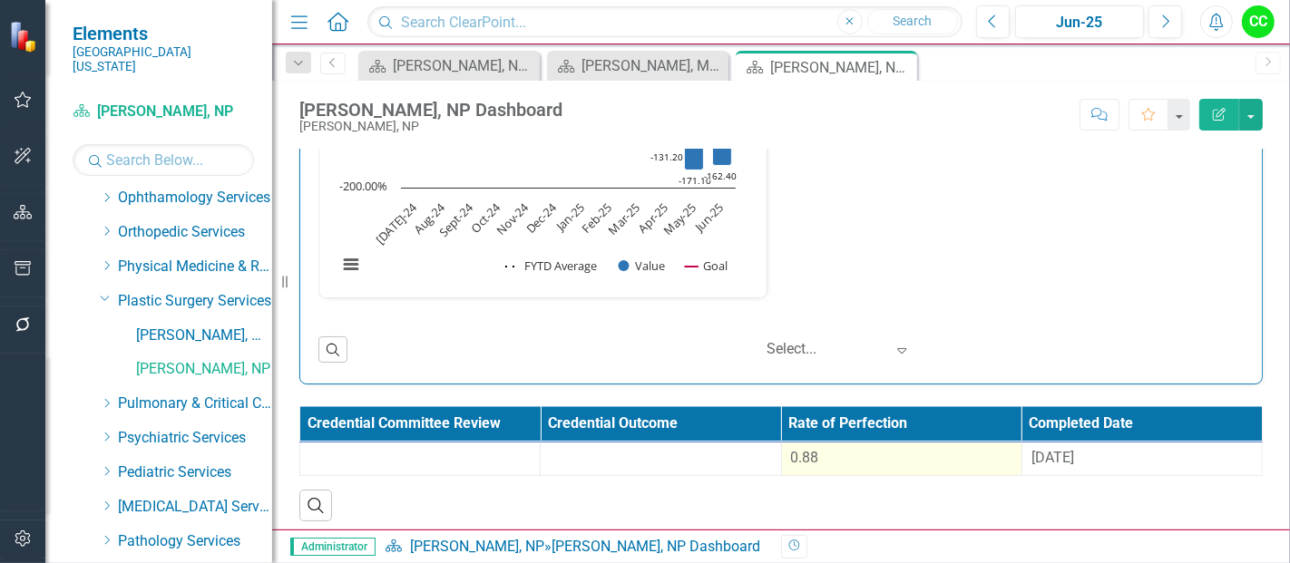
click at [851, 453] on div "0.88" at bounding box center [901, 458] width 221 height 21
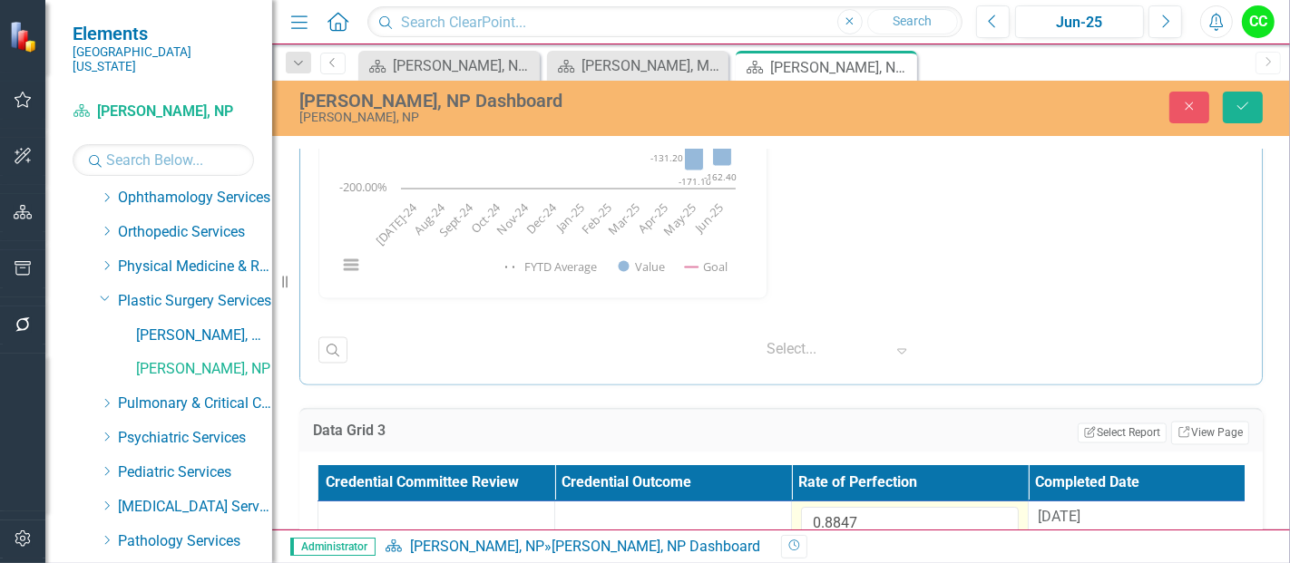
drag, startPoint x: 885, startPoint y: 497, endPoint x: 871, endPoint y: 501, distance: 15.0
click at [871, 502] on td "0.8847" at bounding box center [910, 531] width 237 height 59
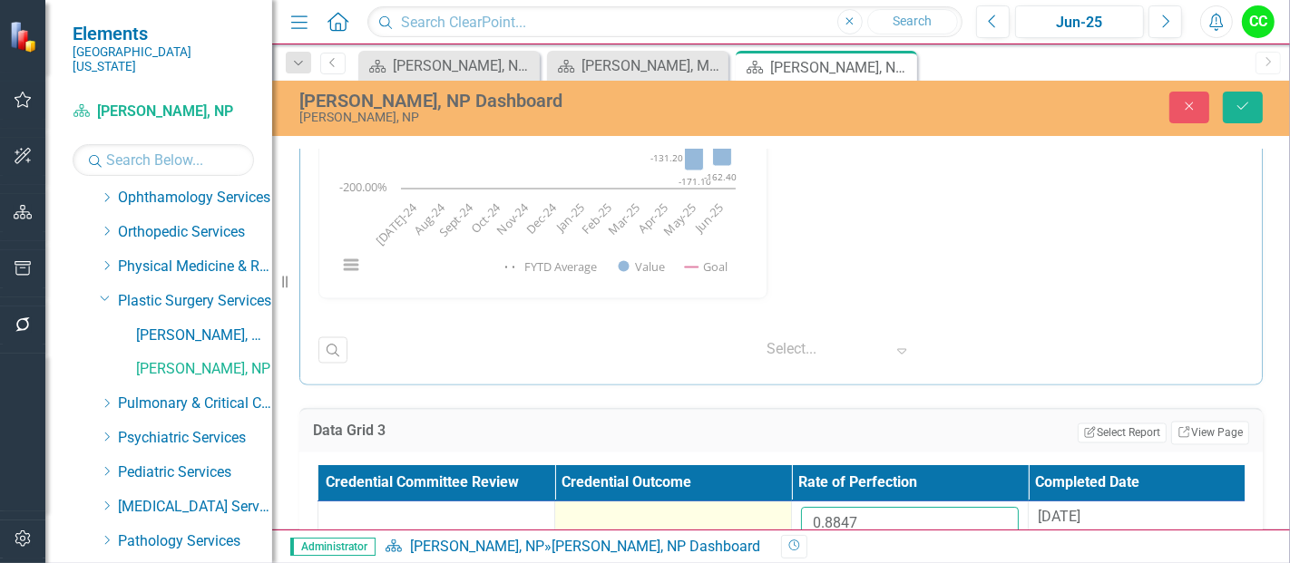
drag, startPoint x: 875, startPoint y: 529, endPoint x: 766, endPoint y: 523, distance: 109.0
click at [766, 523] on tr "0.8847 8/29/24" at bounding box center [791, 531] width 947 height 59
paste input "1366666"
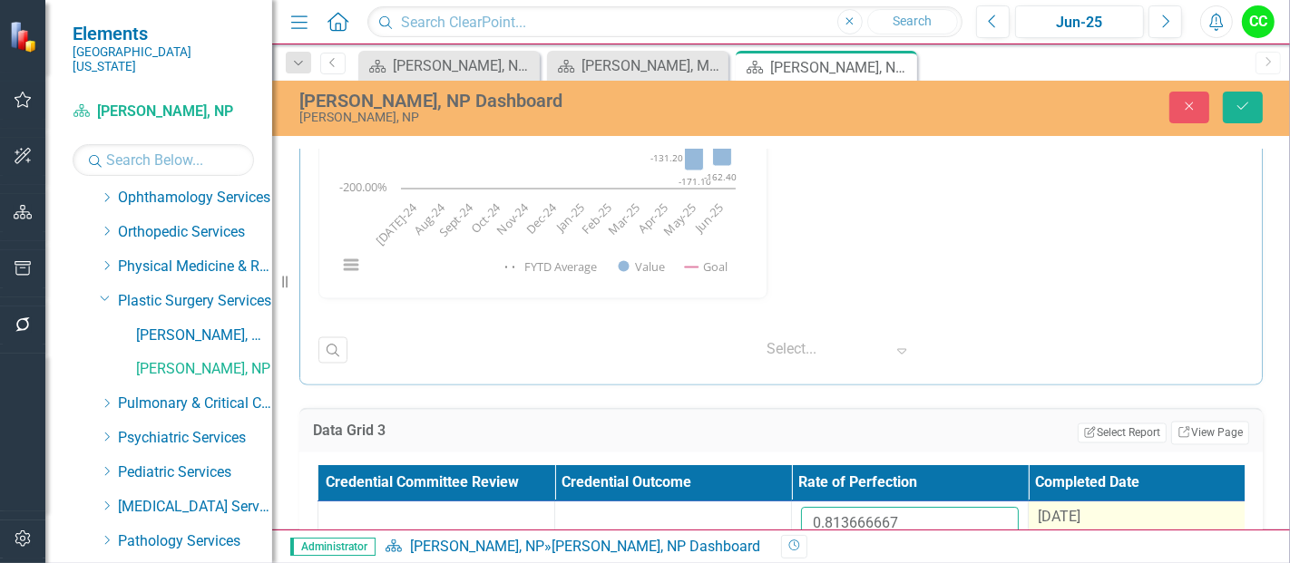
type input "0.813666667"
click at [1116, 510] on div "8/29/24" at bounding box center [1147, 518] width 218 height 21
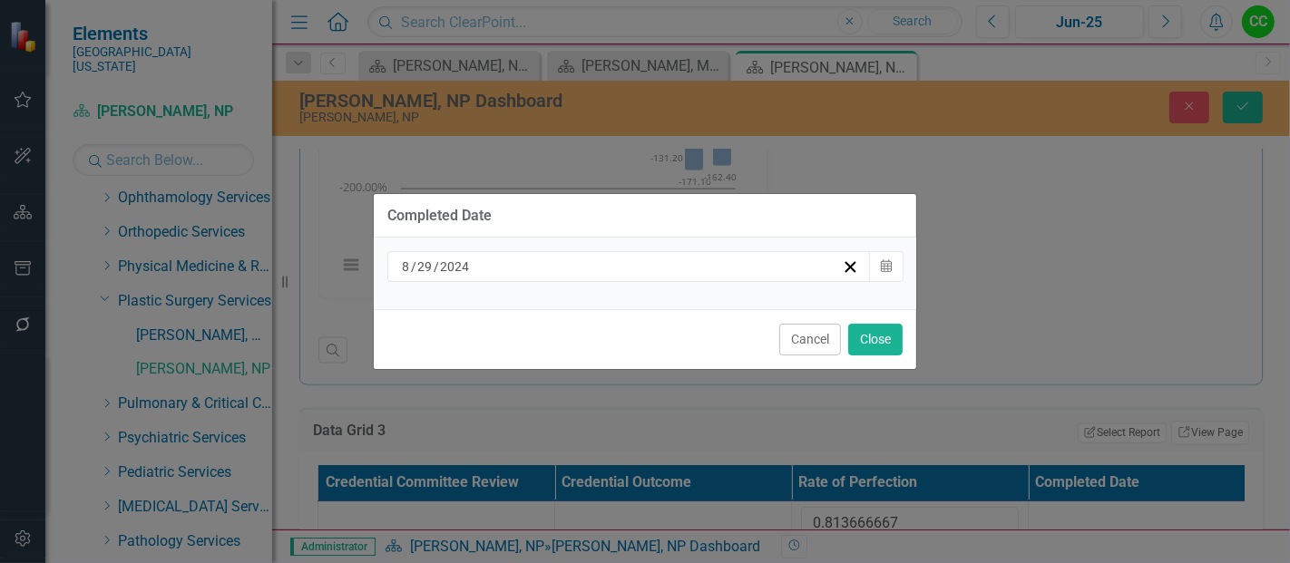
click at [614, 269] on div "8 / 29 / 2024" at bounding box center [620, 267] width 443 height 18
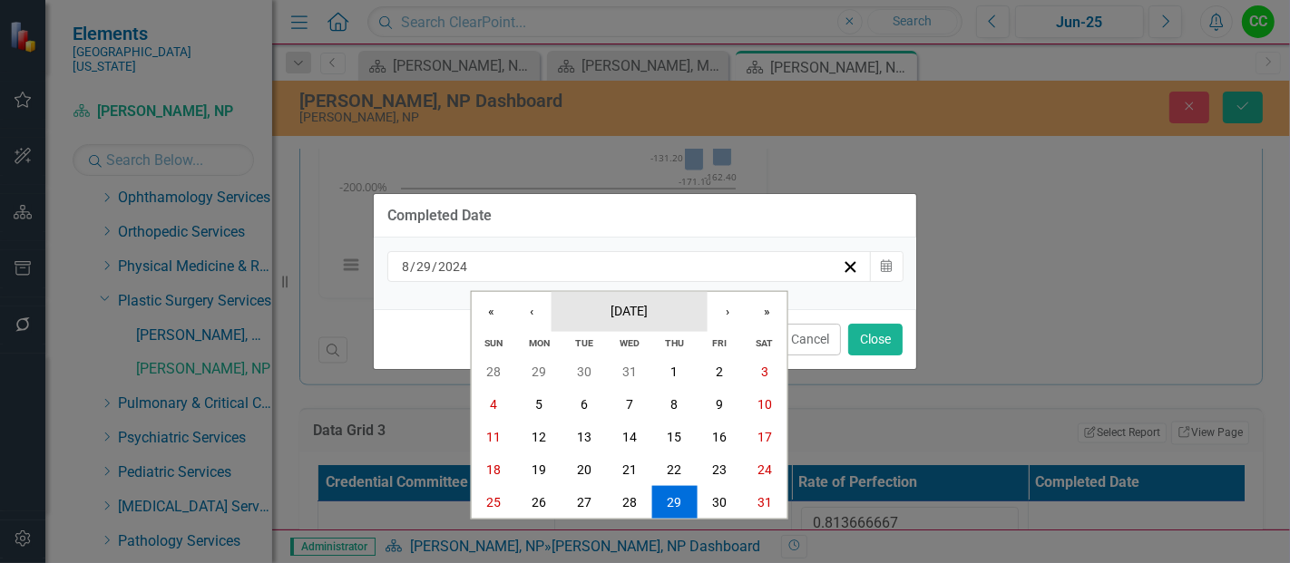
click at [624, 326] on button "August 2024" at bounding box center [629, 311] width 156 height 40
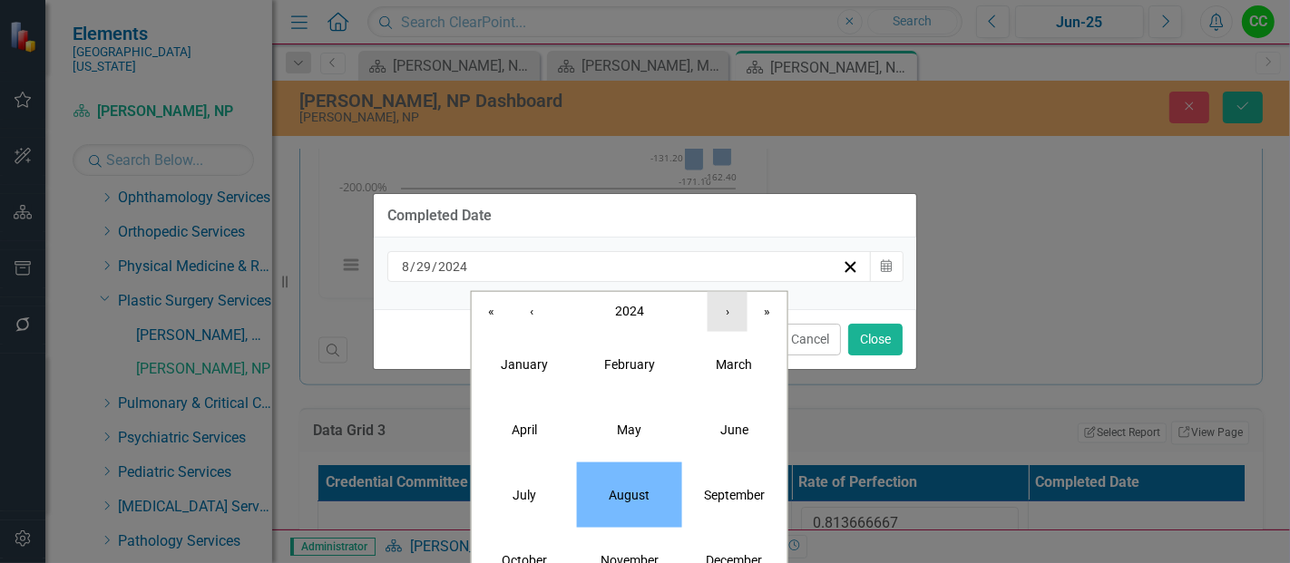
click at [732, 317] on button "›" at bounding box center [727, 311] width 40 height 40
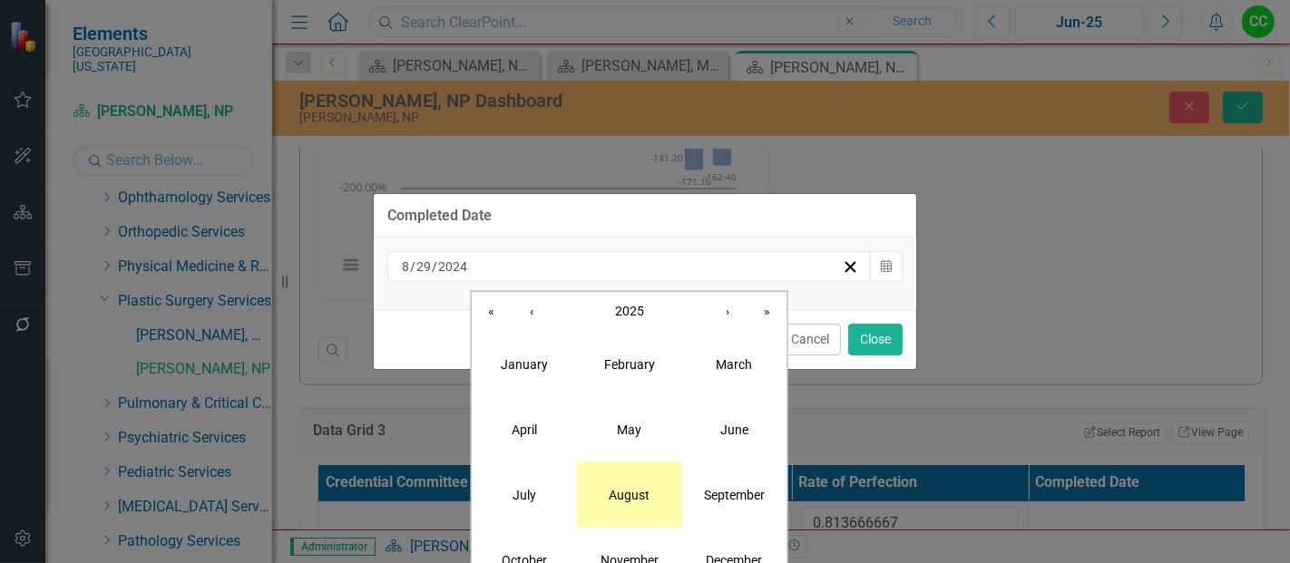
click at [628, 499] on abbr "August" at bounding box center [629, 494] width 41 height 15
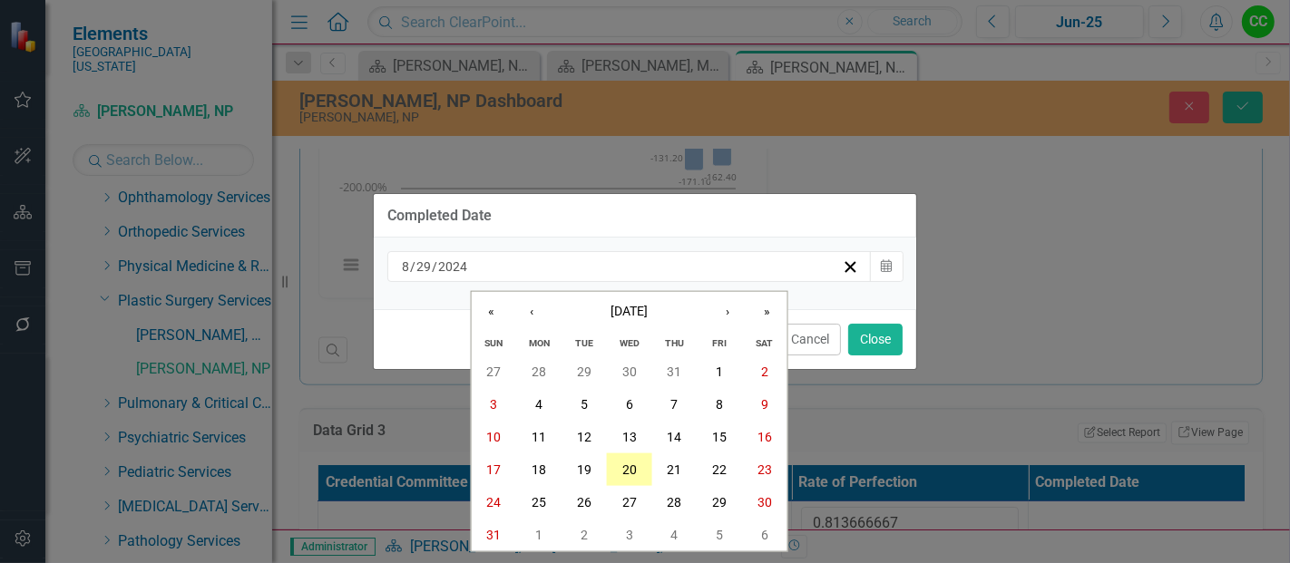
click at [627, 471] on abbr "20" at bounding box center [629, 470] width 15 height 15
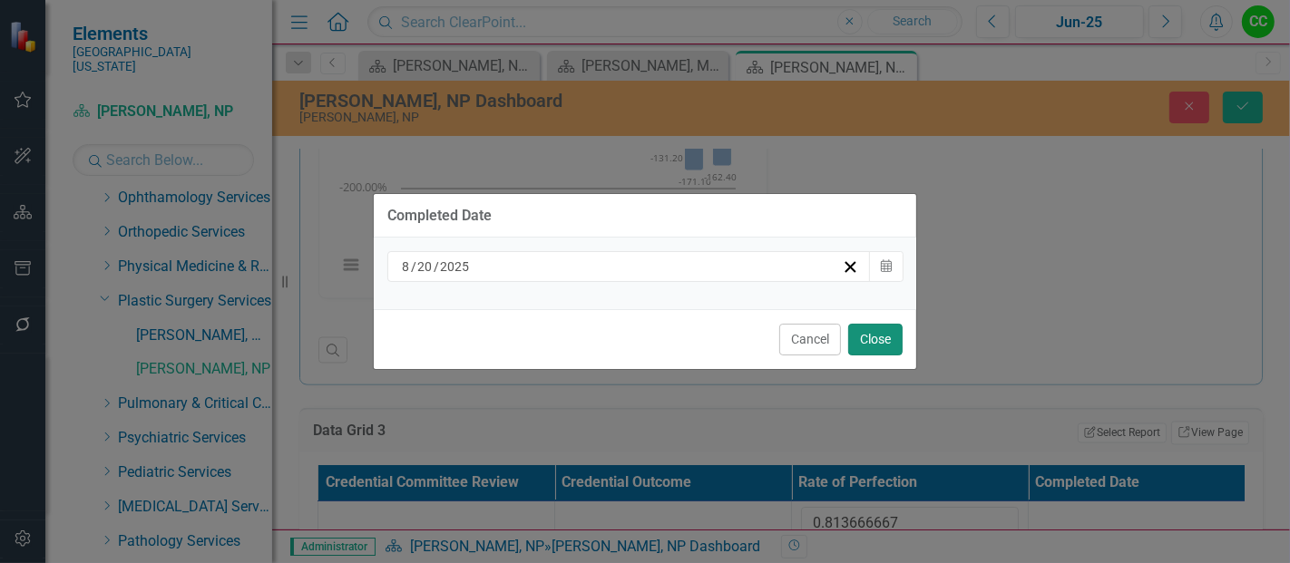
click at [870, 343] on button "Close" at bounding box center [875, 340] width 54 height 32
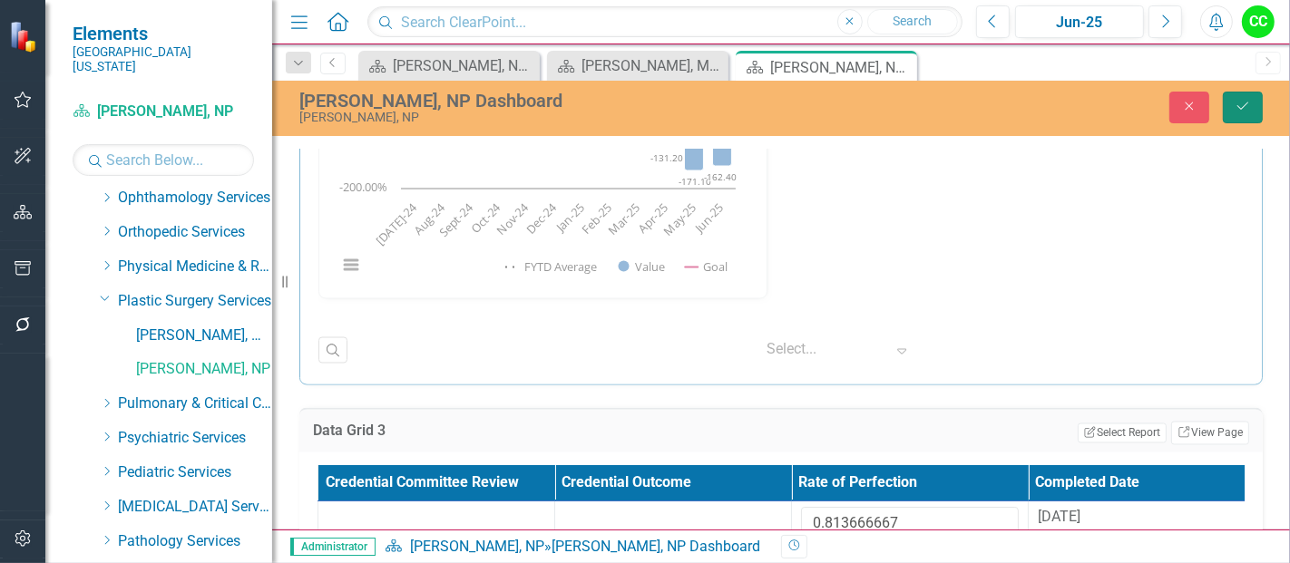
click at [1251, 100] on icon "Save" at bounding box center [1242, 106] width 16 height 13
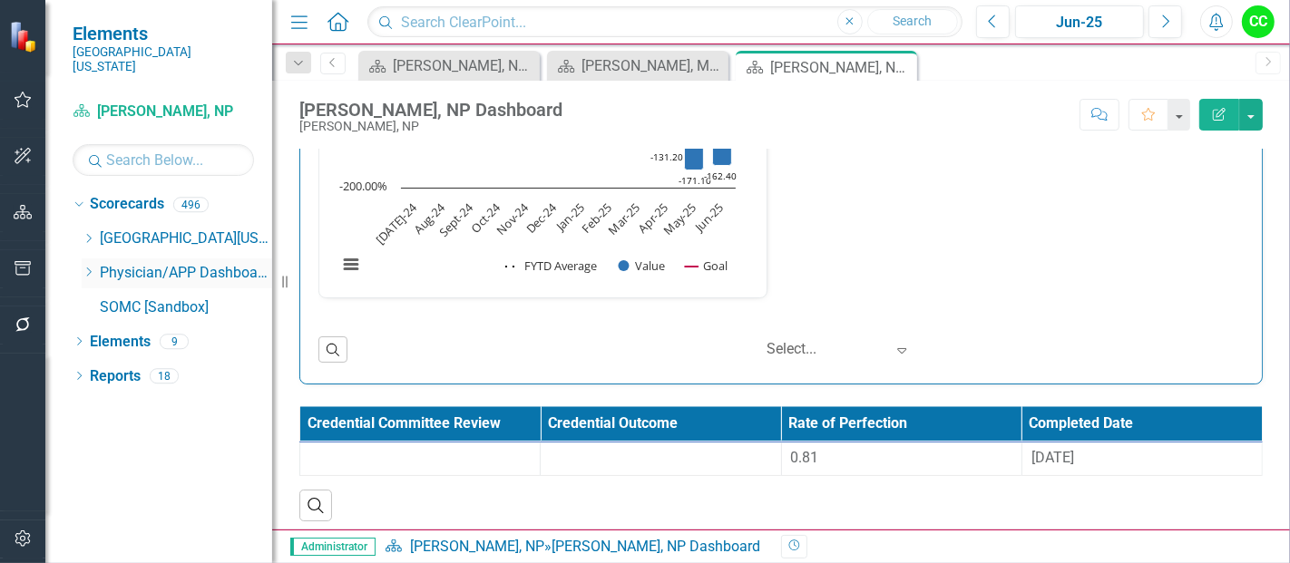
click at [89, 267] on icon "Dropdown" at bounding box center [89, 272] width 14 height 11
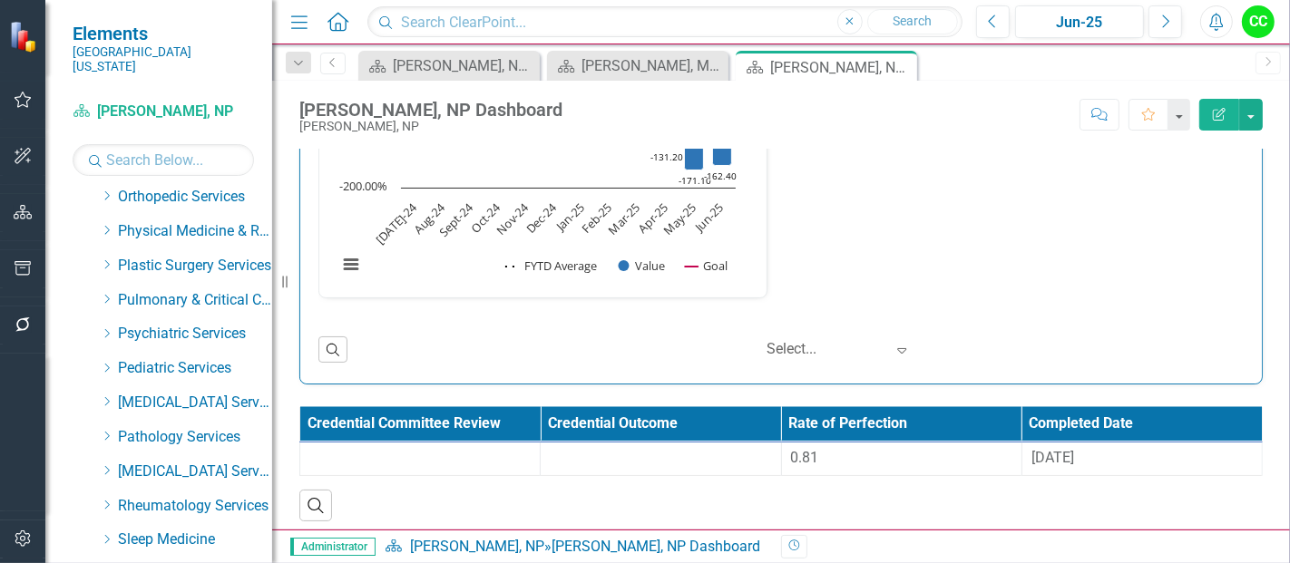
scroll to position [730, 0]
click at [108, 292] on icon "Dropdown" at bounding box center [107, 297] width 14 height 11
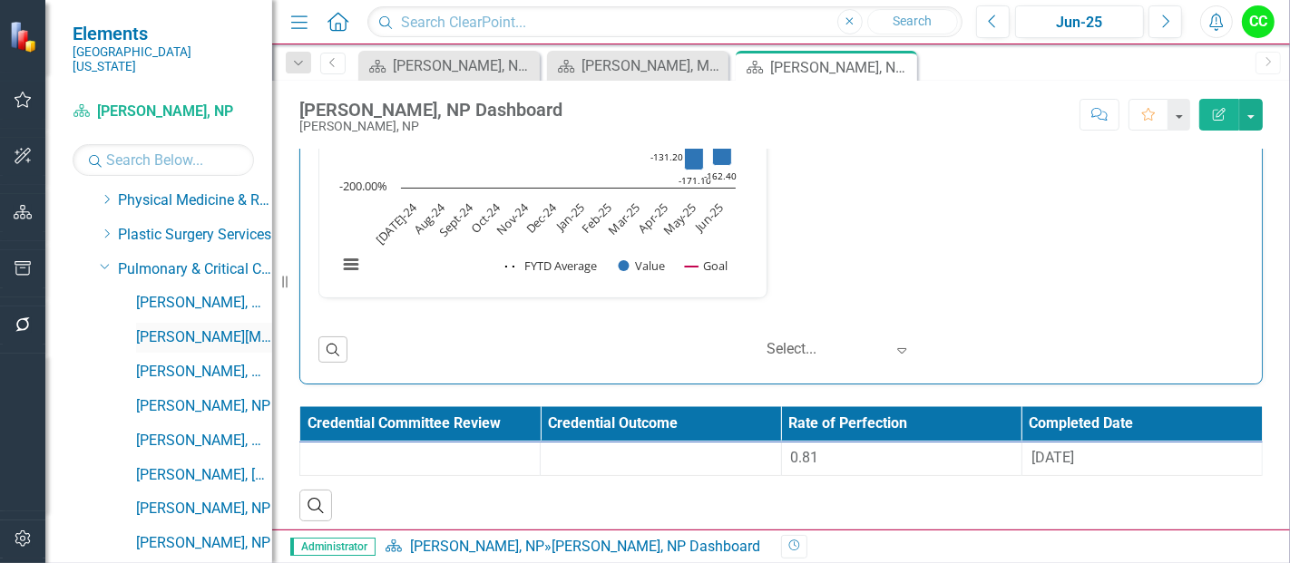
scroll to position [759, 0]
click at [190, 396] on link "[PERSON_NAME], NP" at bounding box center [204, 406] width 136 height 21
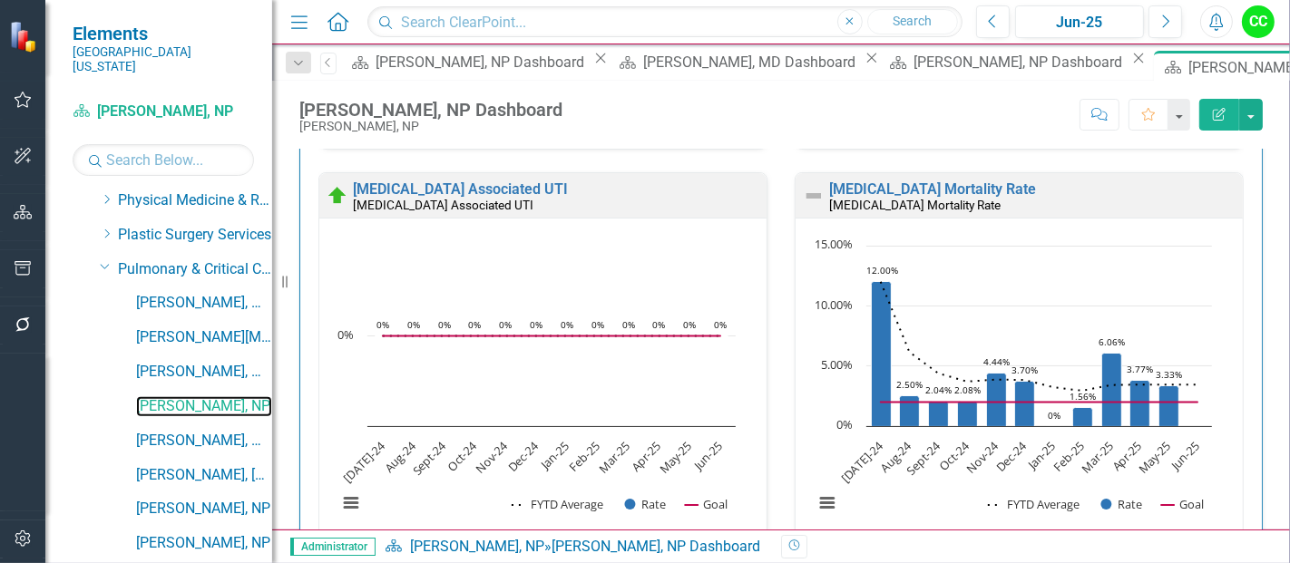
scroll to position [414, 0]
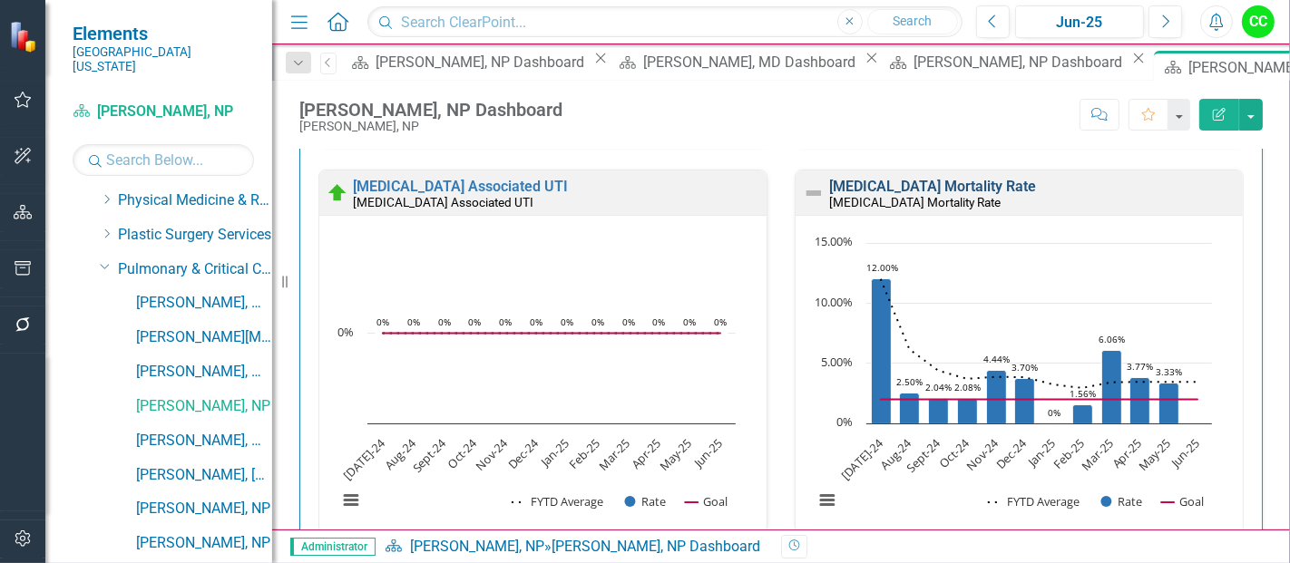
click at [914, 185] on link "Sepsis Mortality Rate" at bounding box center [932, 186] width 207 height 17
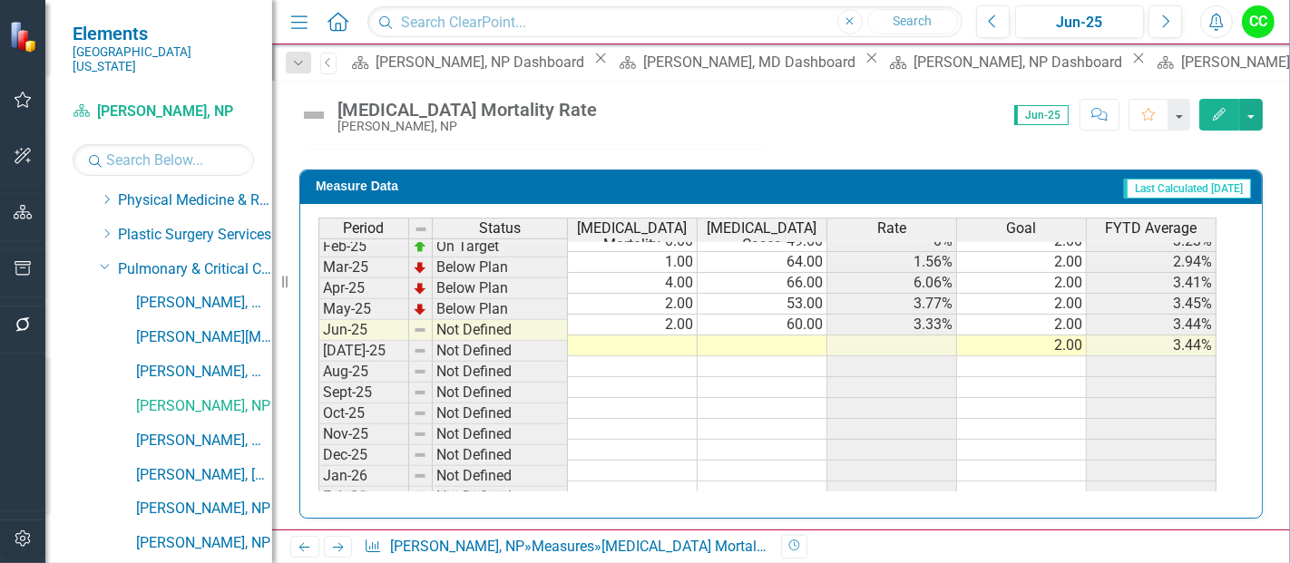
scroll to position [654, 0]
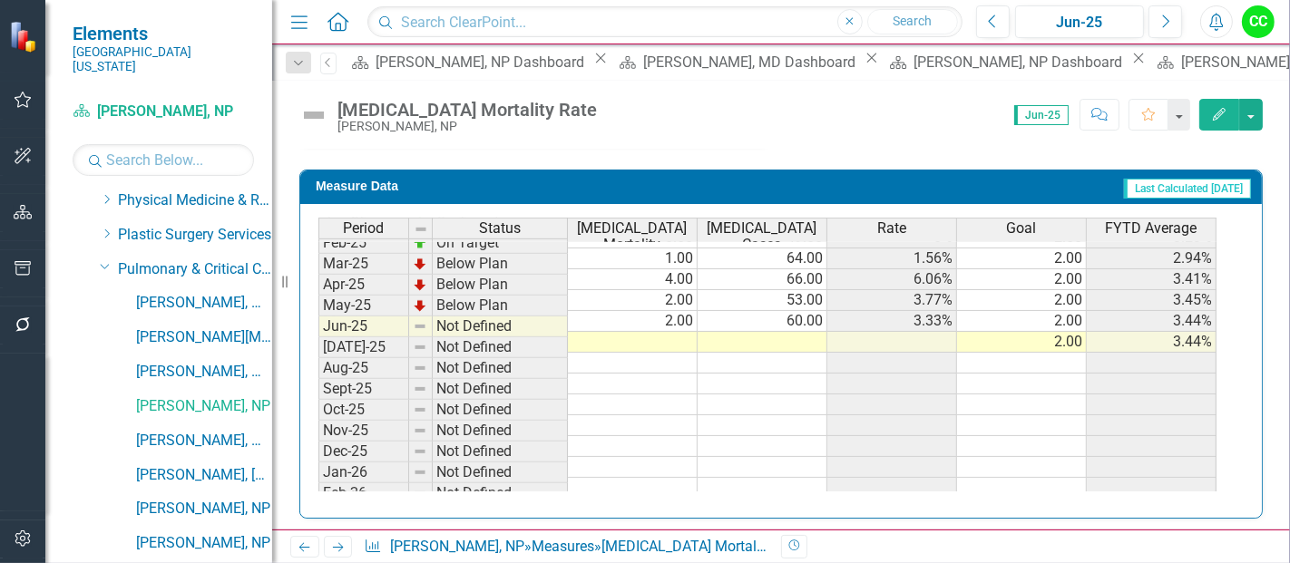
click at [659, 314] on tbody "Jan-24 Below Plan 3.00 38.00 7.89% 2.00 5.35% Feb-24 Below Plan 6.00 42.00 14.2…" at bounding box center [767, 289] width 898 height 627
type textarea "2"
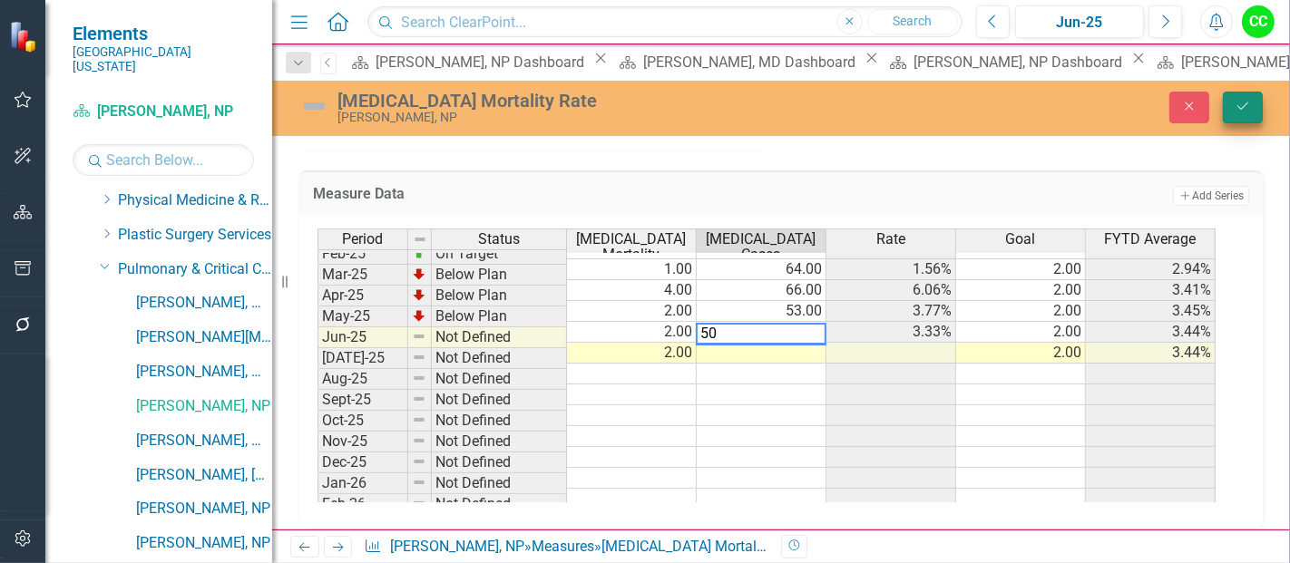
type textarea "50"
click at [1249, 111] on icon "Save" at bounding box center [1242, 106] width 16 height 13
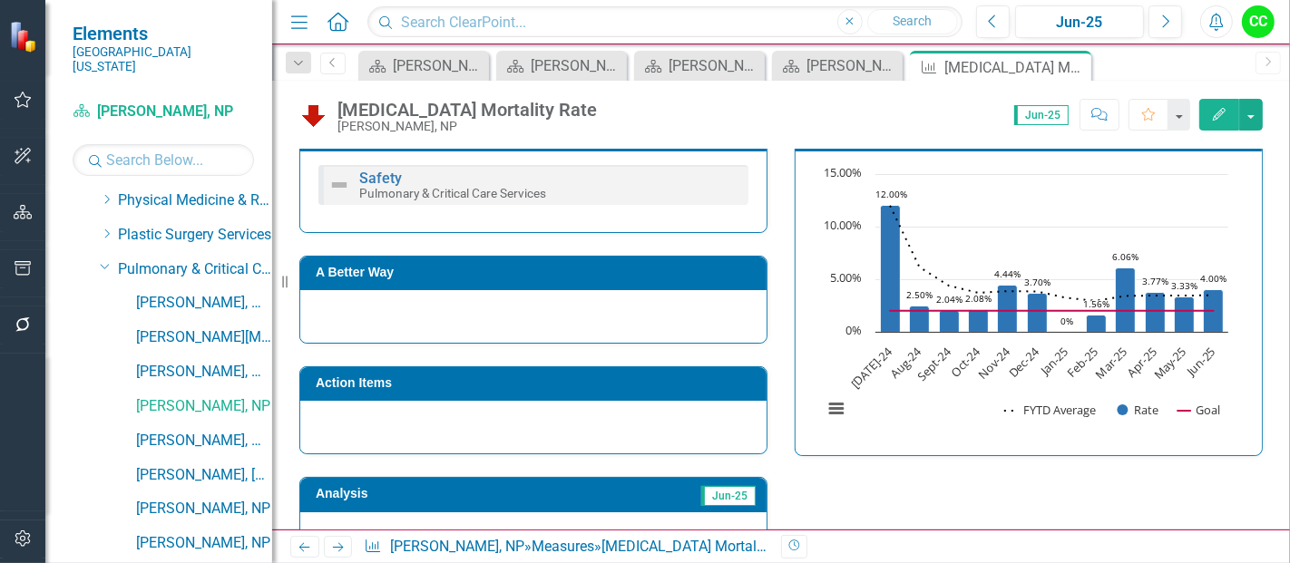
scroll to position [367, 0]
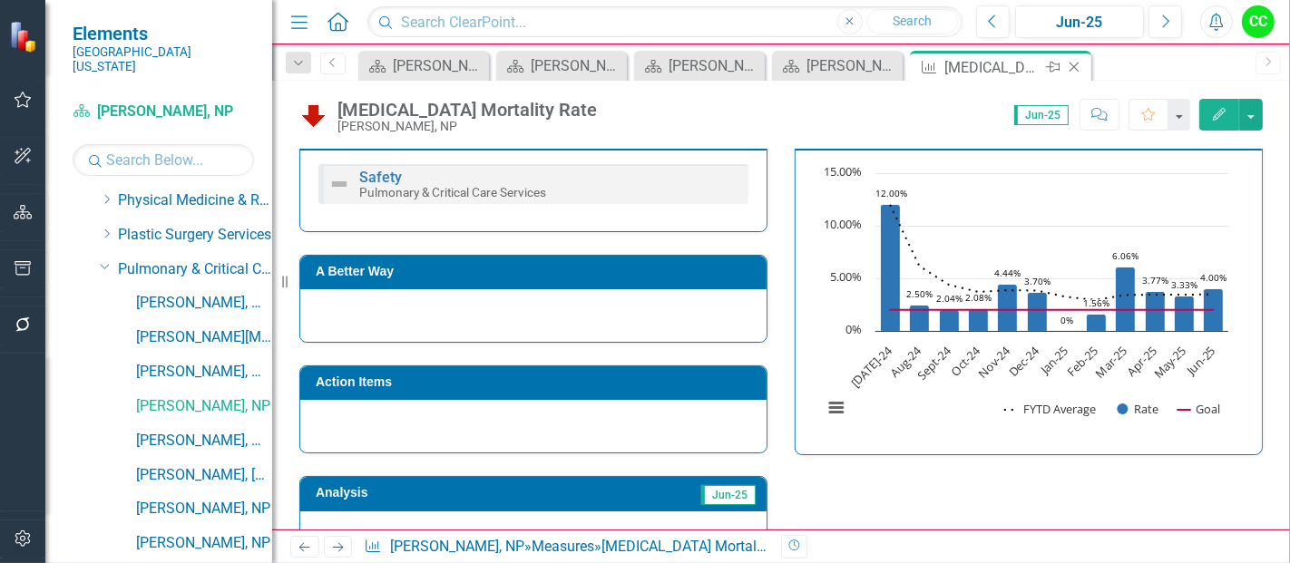
click at [1076, 61] on icon "Close" at bounding box center [1074, 67] width 18 height 15
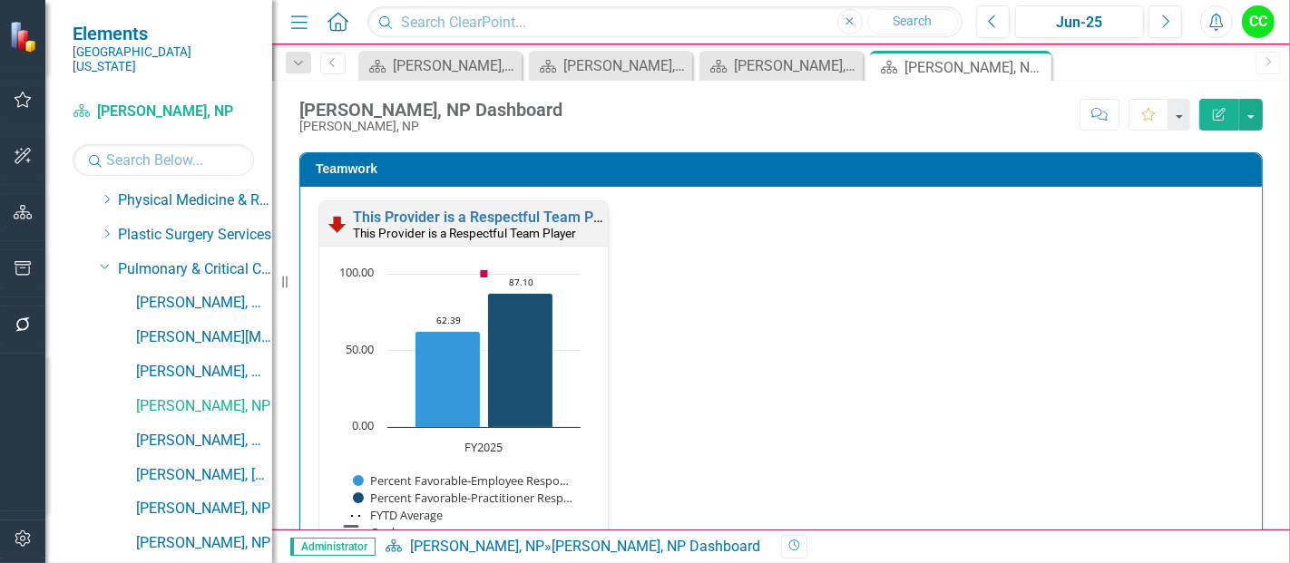
scroll to position [1952, 0]
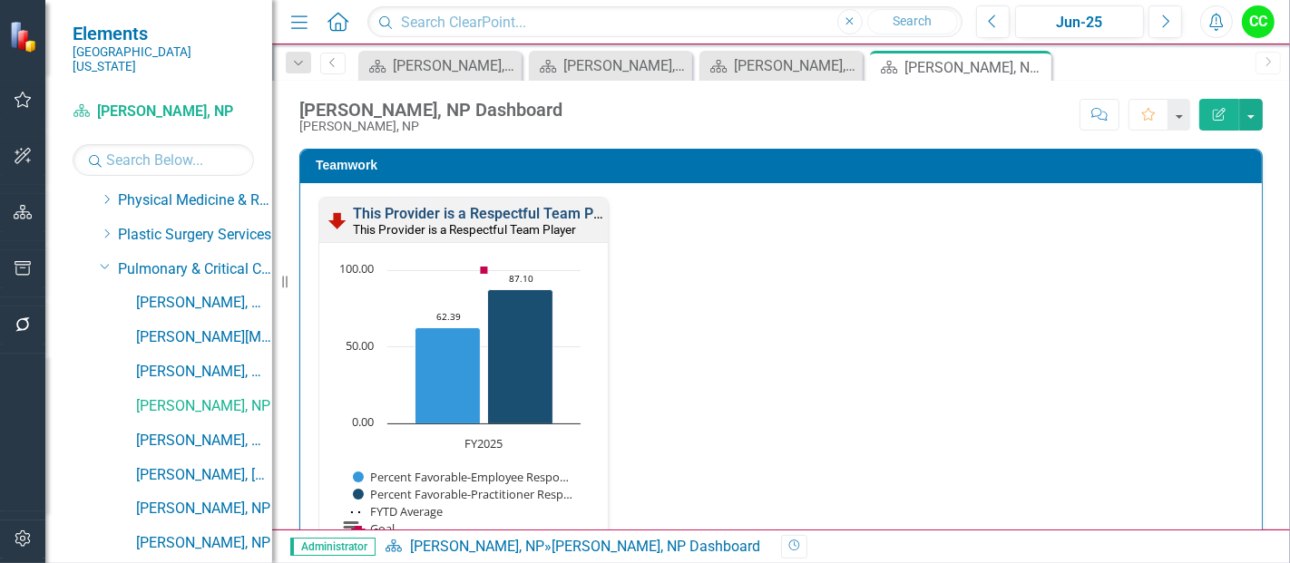
click at [546, 207] on link "This Provider is a Respectful Team Player" at bounding box center [489, 213] width 273 height 17
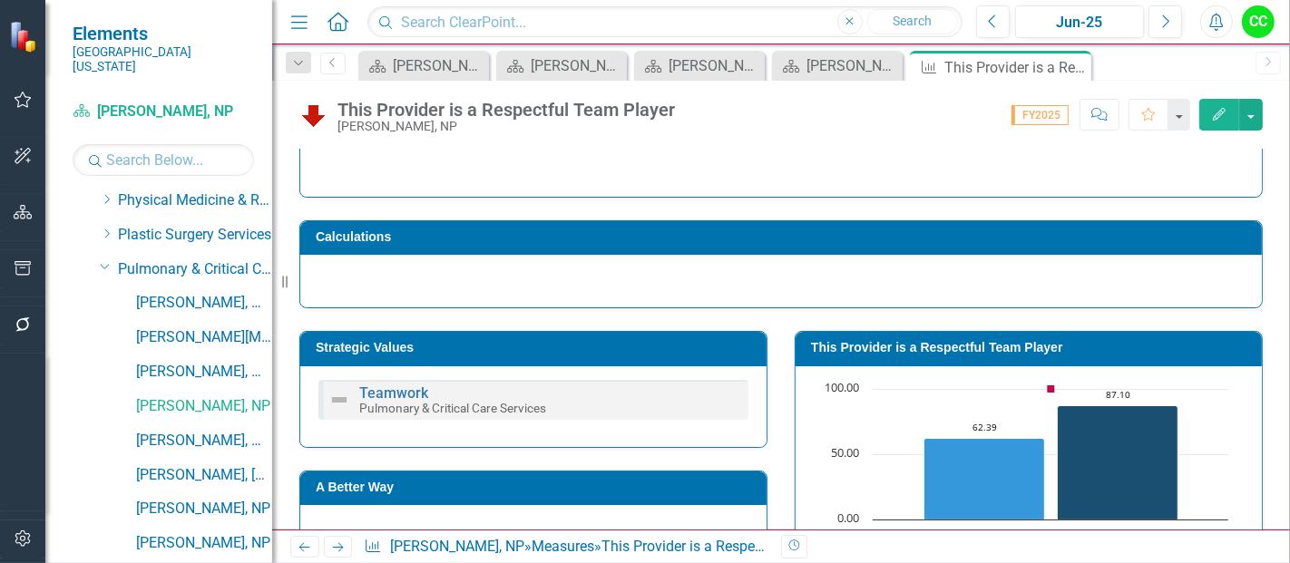
scroll to position [153, 0]
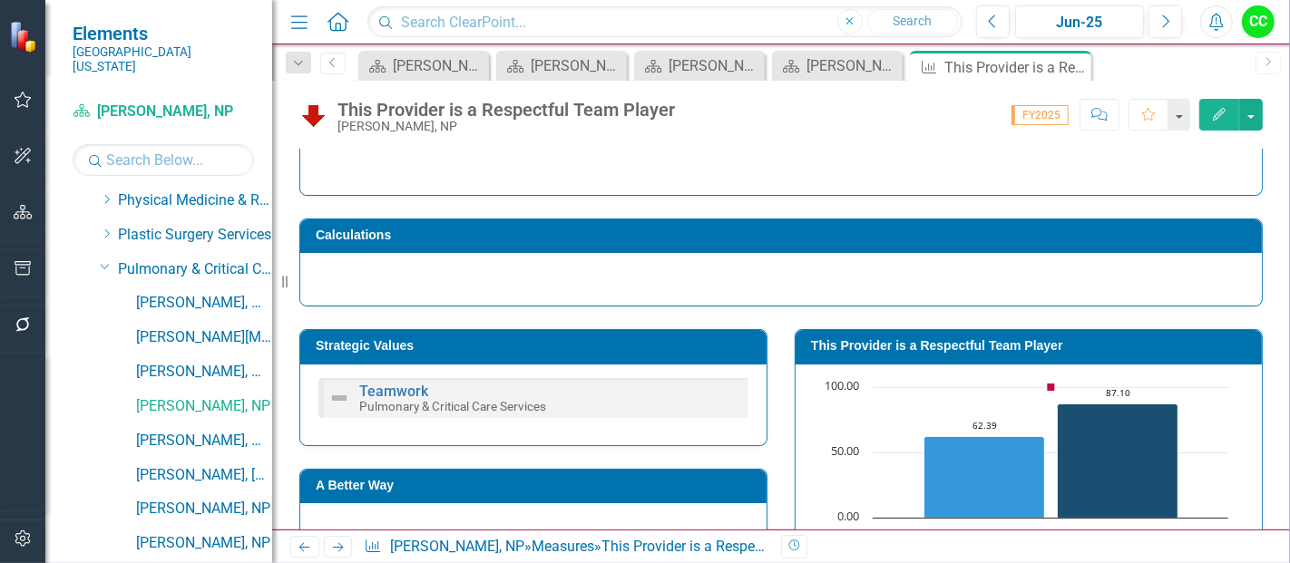
click at [900, 341] on h3 "This Provider is a Respectful Team Player" at bounding box center [1032, 346] width 442 height 14
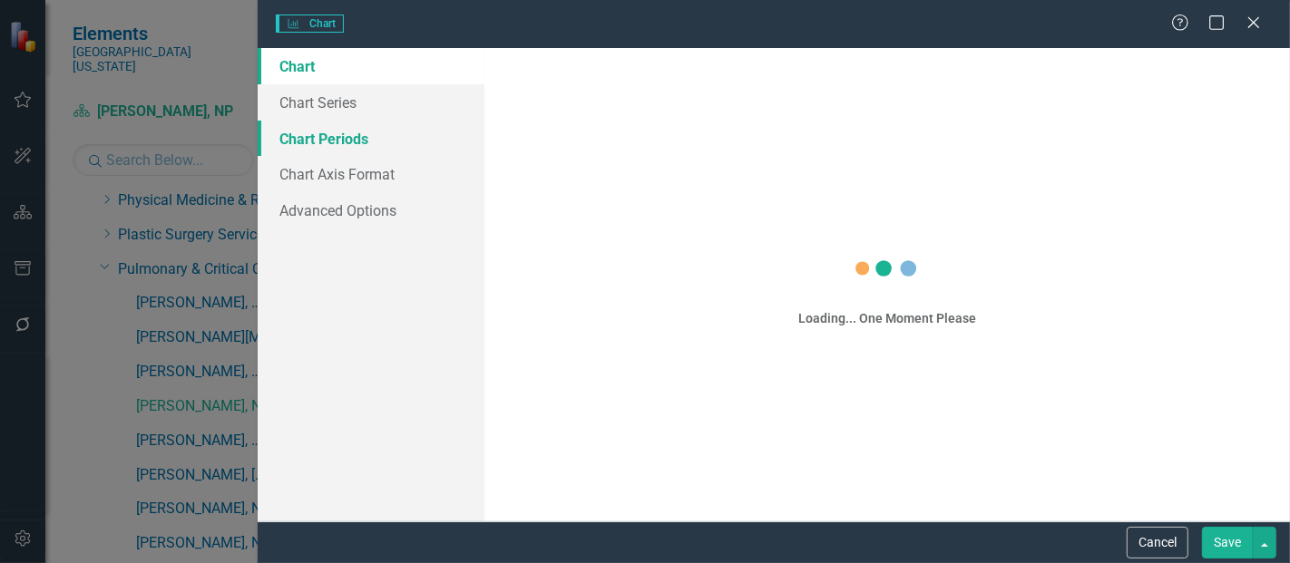
click at [342, 122] on link "Chart Periods" at bounding box center [371, 139] width 227 height 36
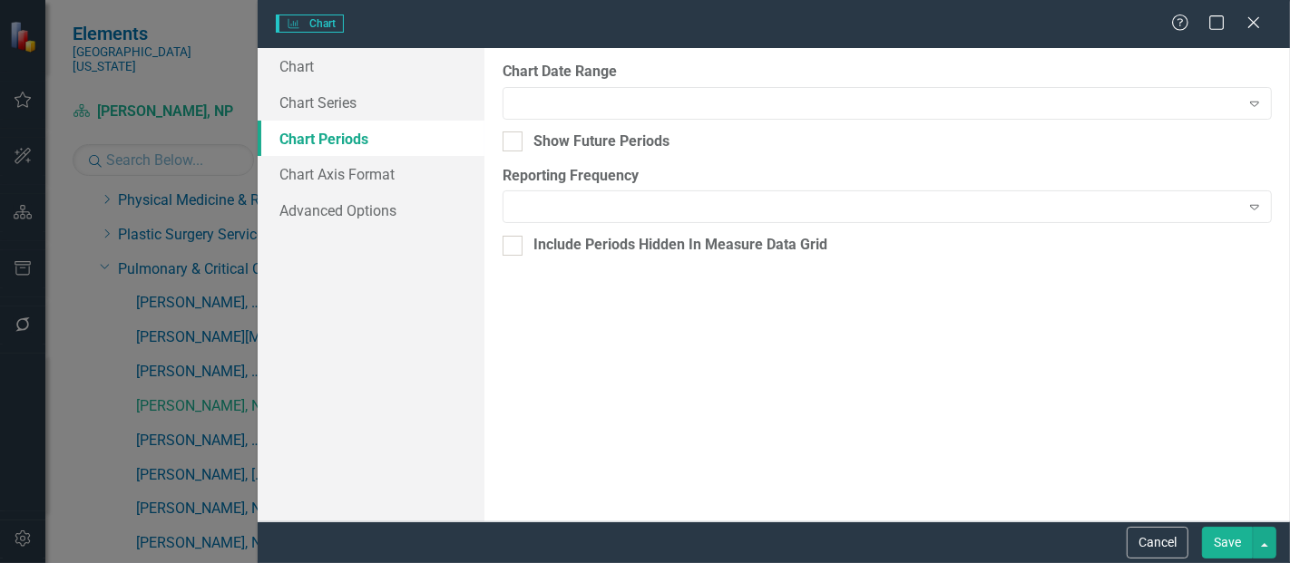
checkbox input "true"
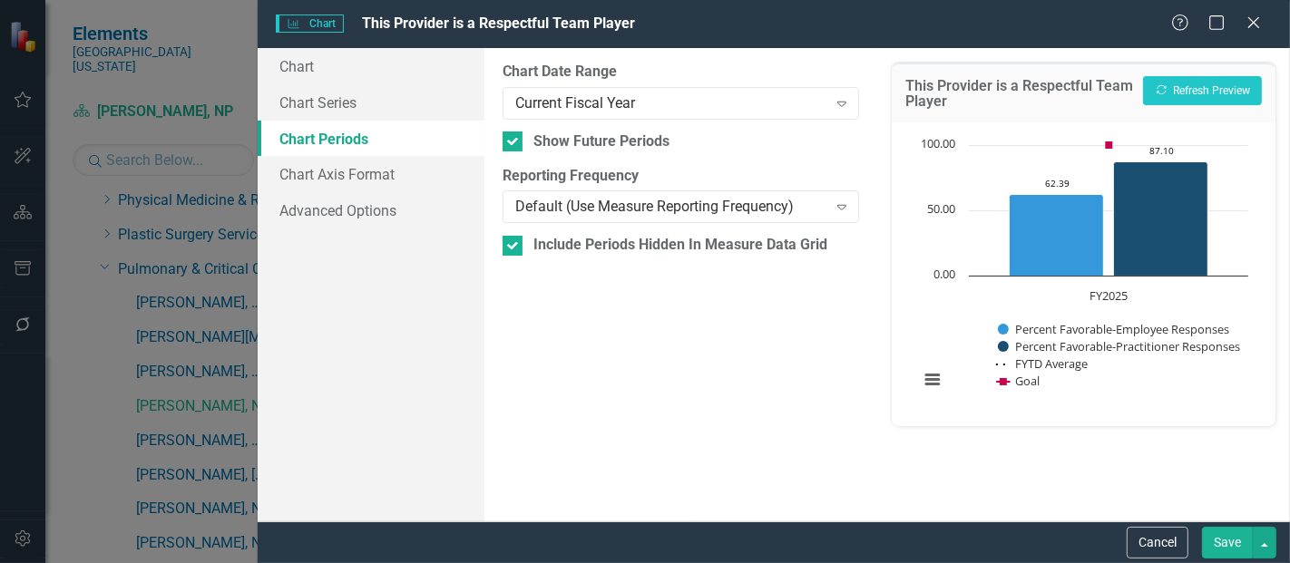
click at [613, 73] on label "Chart Date Range" at bounding box center [680, 72] width 356 height 21
click at [606, 115] on div "Current Fiscal Year Expand" at bounding box center [680, 103] width 356 height 33
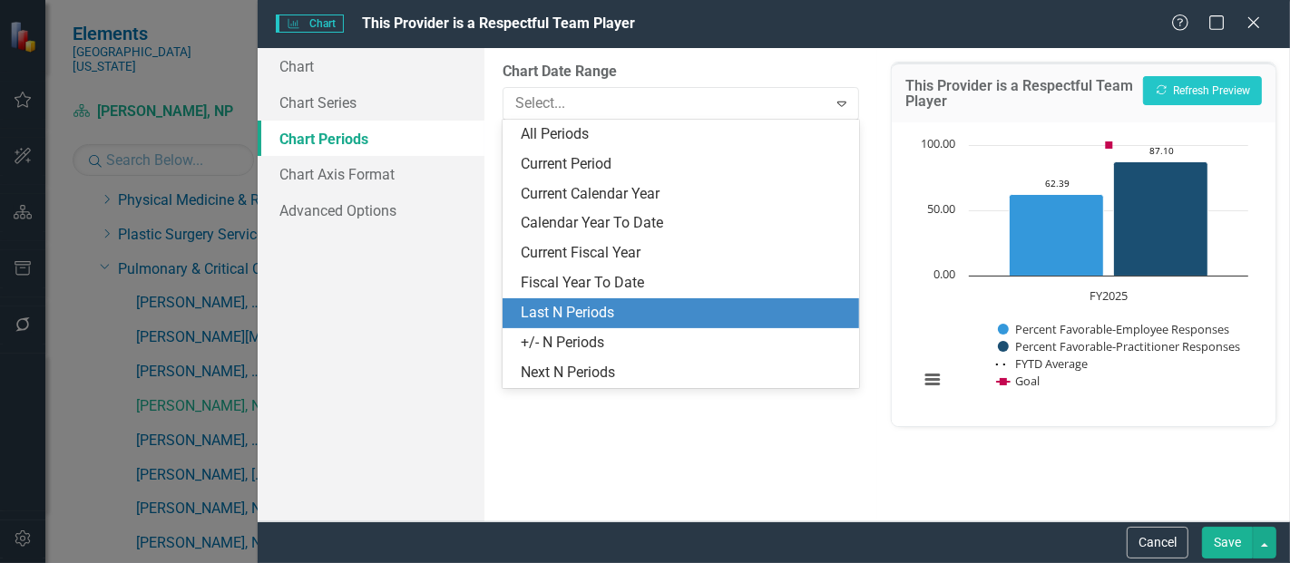
click at [571, 303] on div "Last N Periods" at bounding box center [684, 313] width 327 height 21
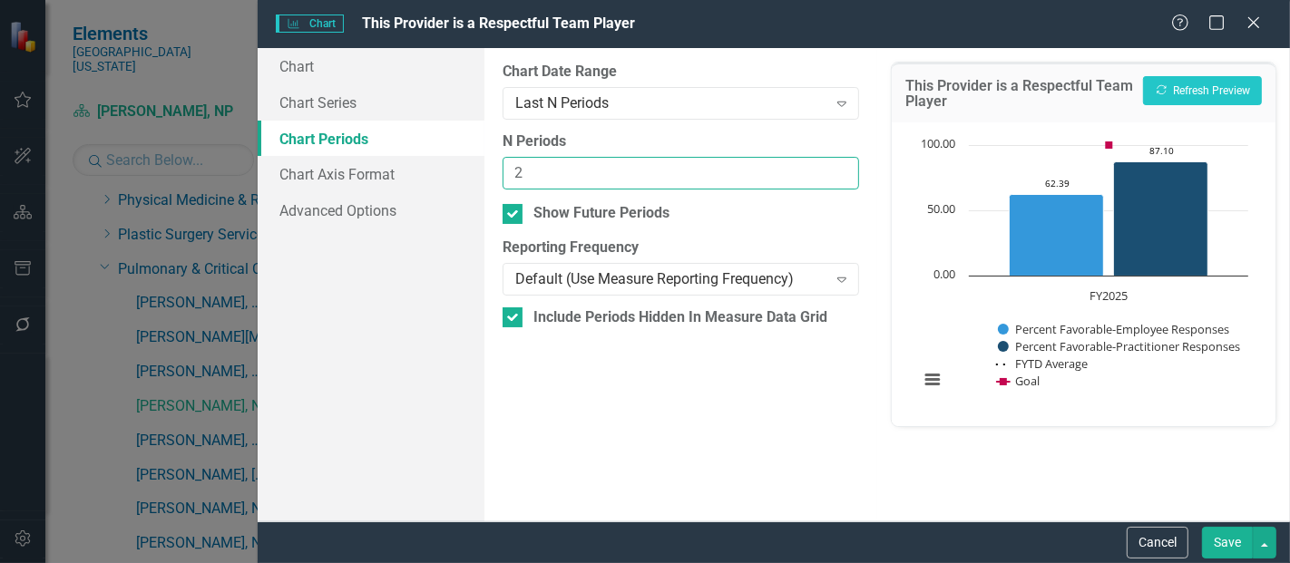
type input "2"
click at [836, 170] on input "2" at bounding box center [680, 174] width 356 height 34
click at [1219, 541] on button "Save" at bounding box center [1227, 543] width 51 height 32
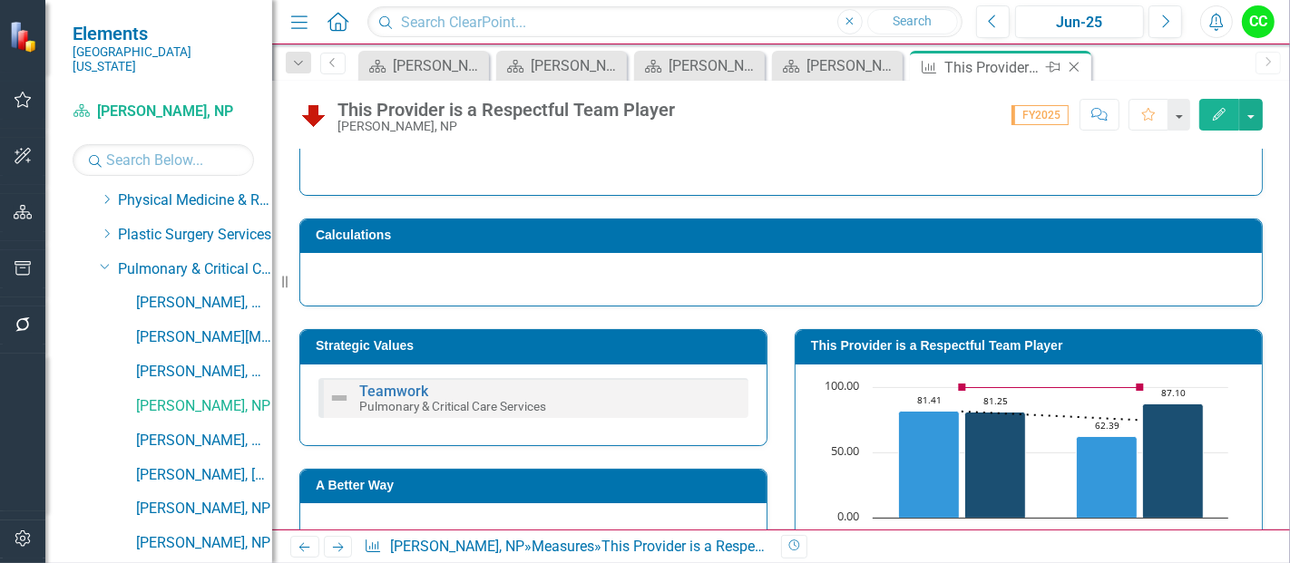
click at [1074, 63] on icon "Close" at bounding box center [1074, 67] width 18 height 15
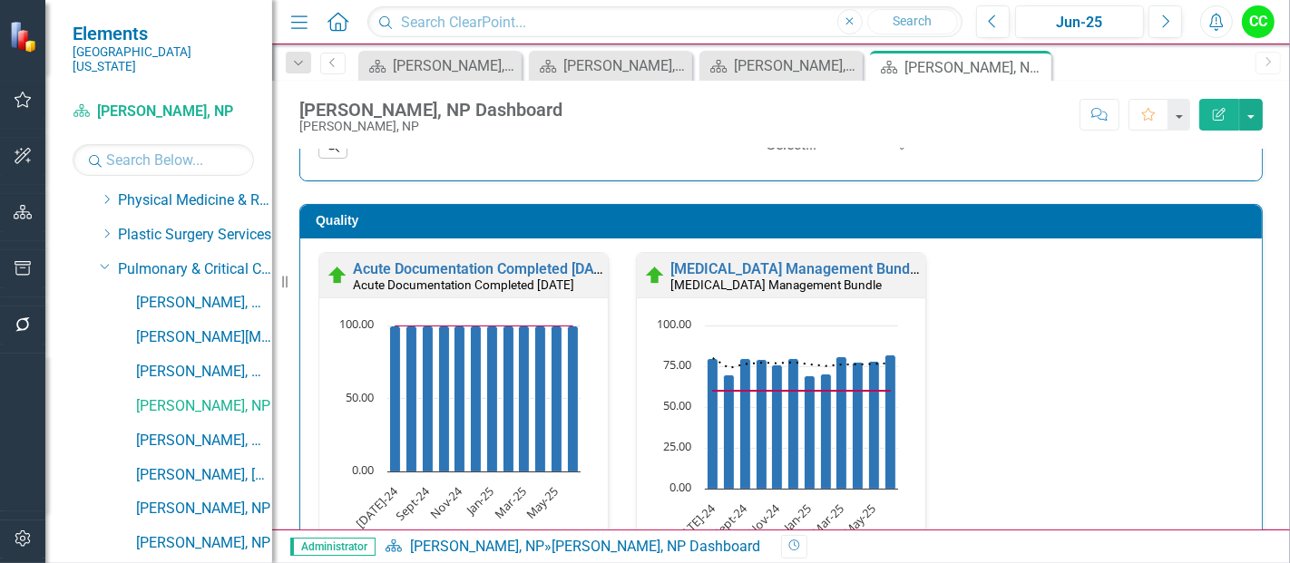
scroll to position [855, 0]
